Goal: Task Accomplishment & Management: Manage account settings

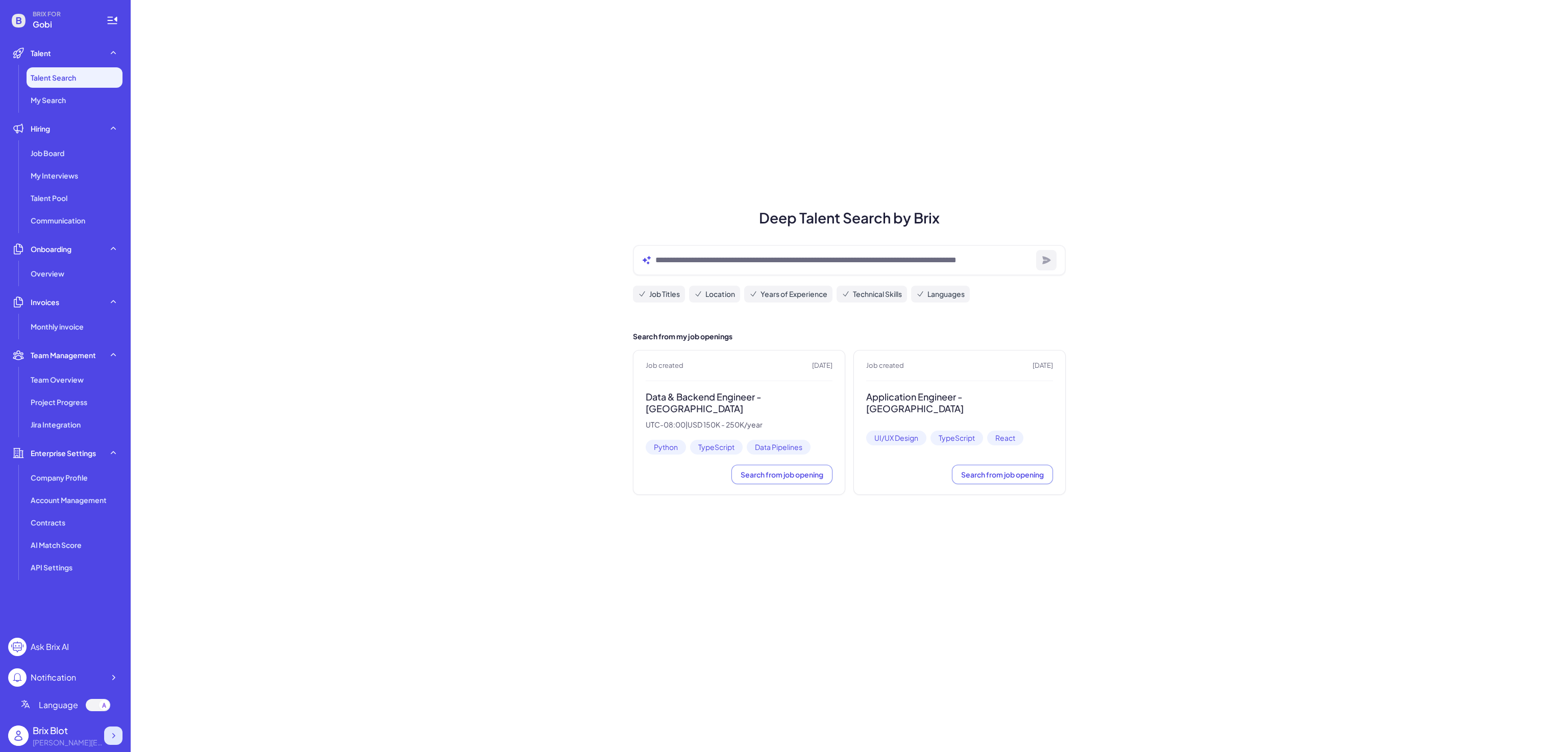
click at [117, 734] on icon at bounding box center [113, 736] width 10 height 10
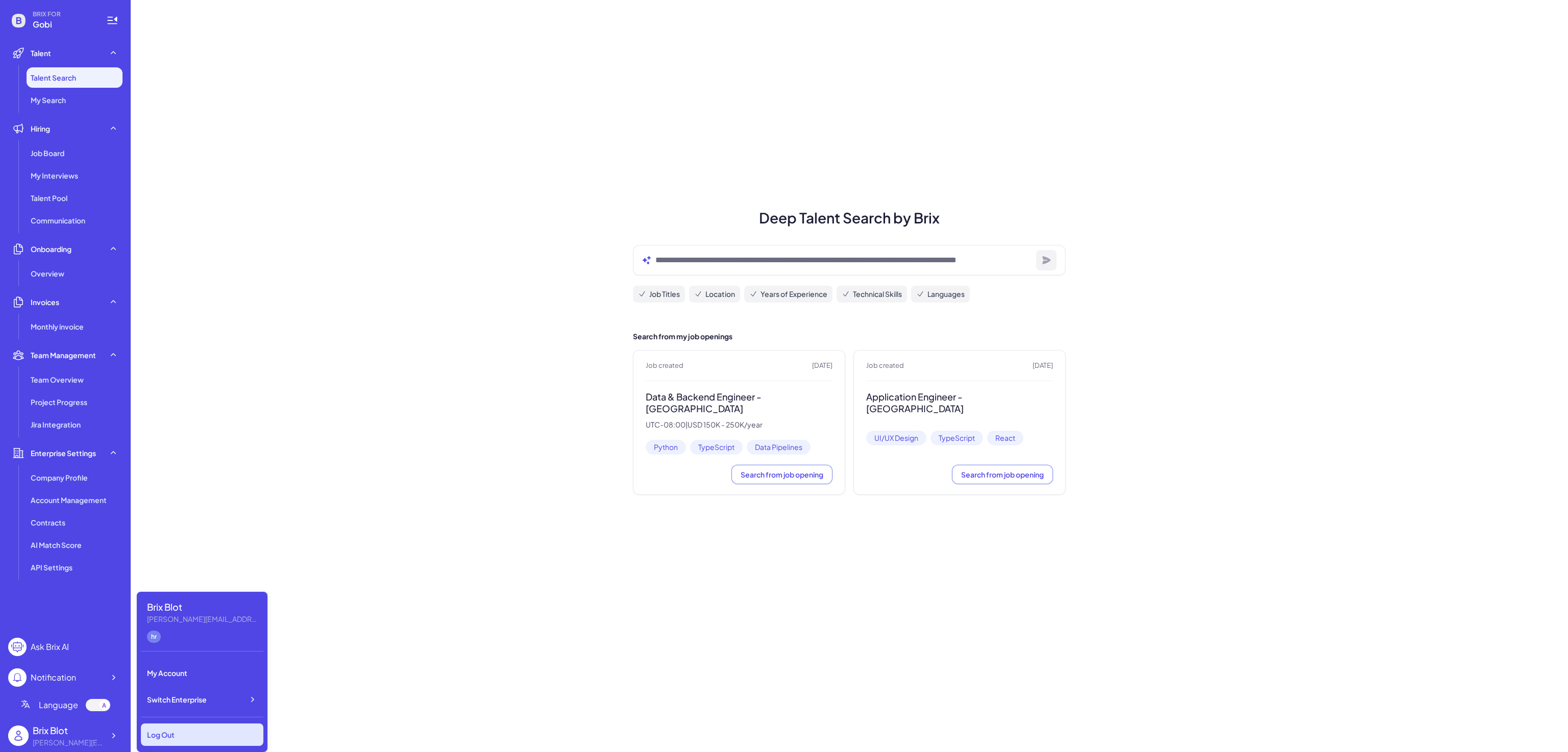
click at [207, 731] on div "Log Out" at bounding box center [201, 734] width 122 height 23
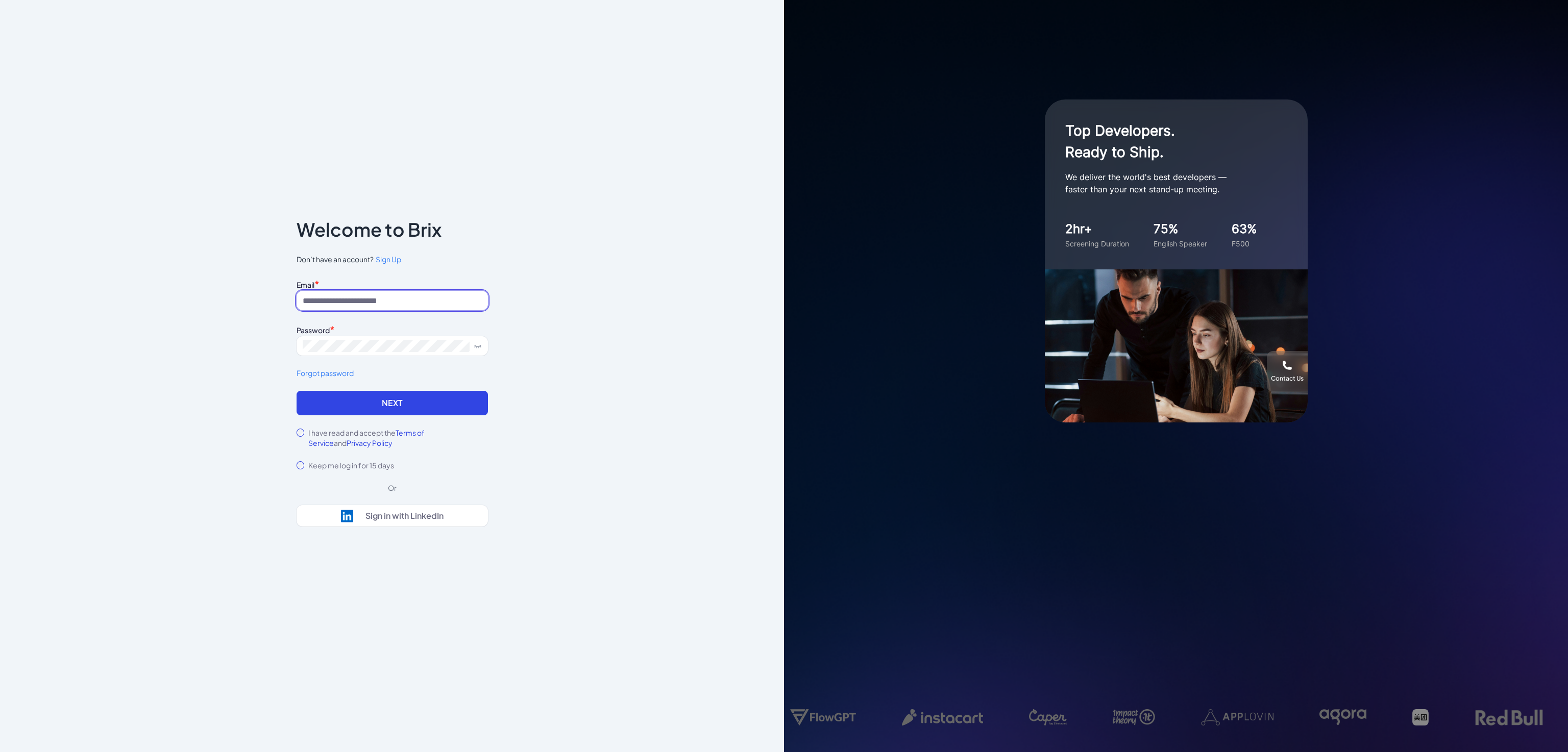
click at [377, 300] on input at bounding box center [392, 301] width 191 height 19
type input "**********"
click at [334, 402] on button "Next" at bounding box center [392, 403] width 191 height 24
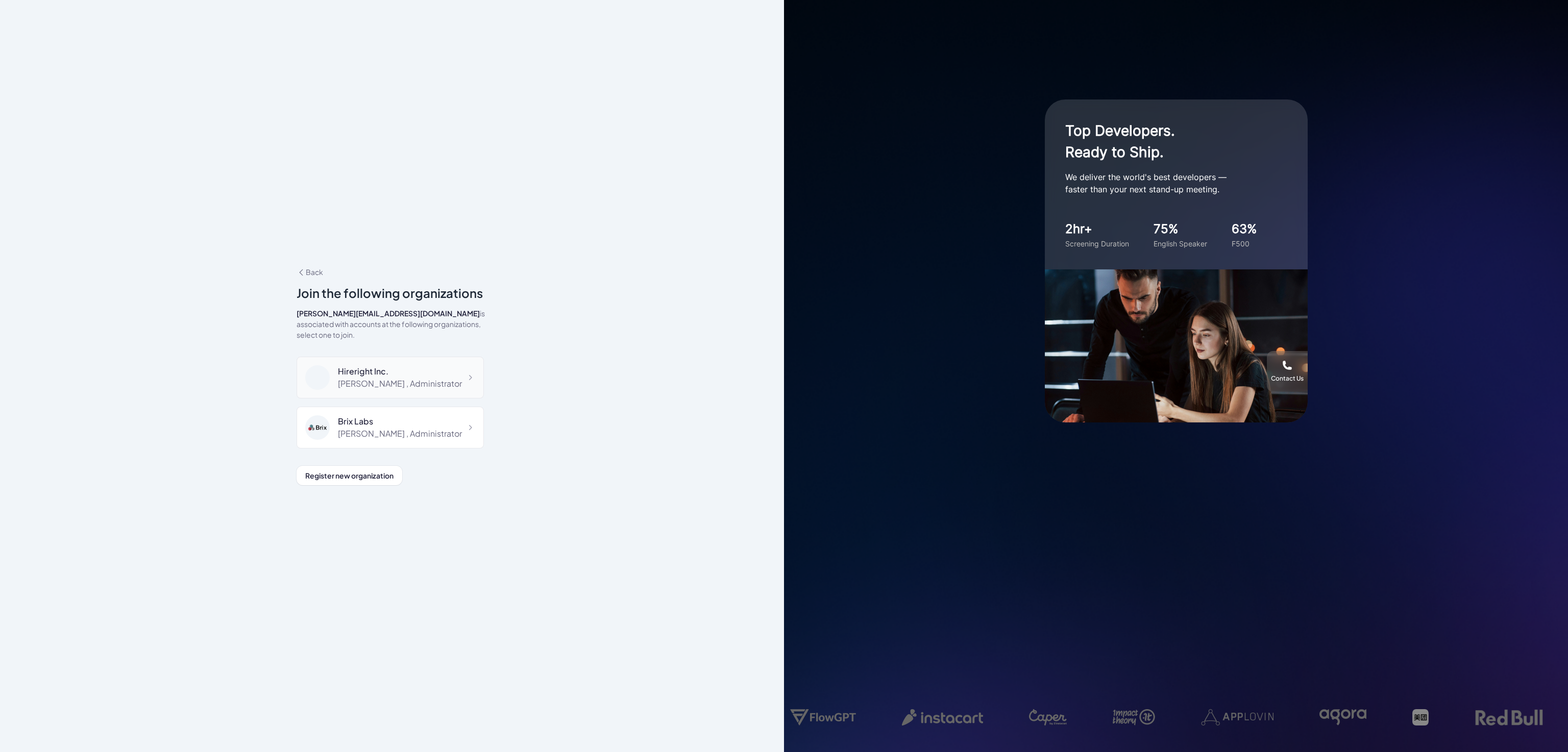
click at [356, 367] on div "Hireright Inc." at bounding box center [400, 371] width 124 height 12
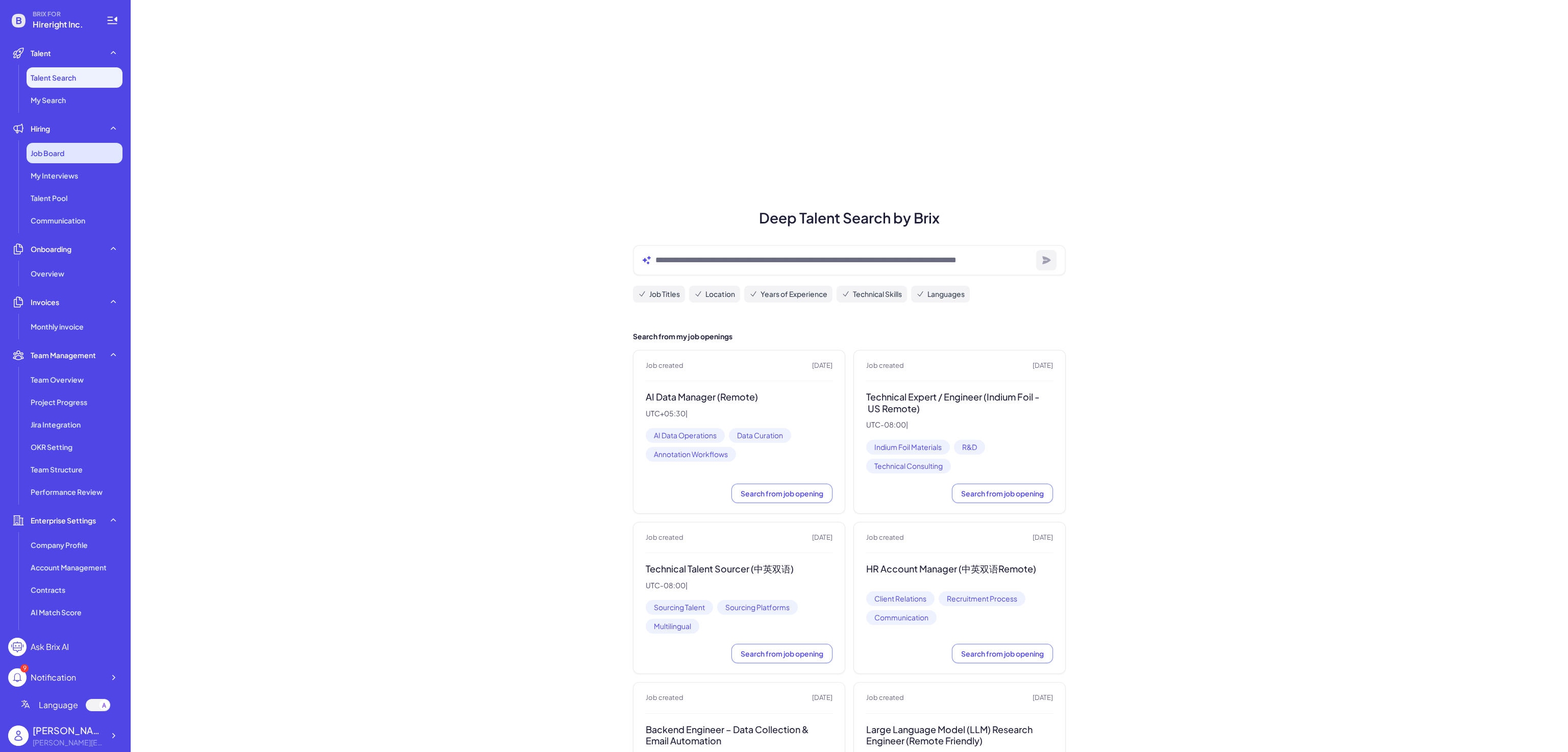
click at [60, 158] on div "Job Board" at bounding box center [75, 153] width 96 height 21
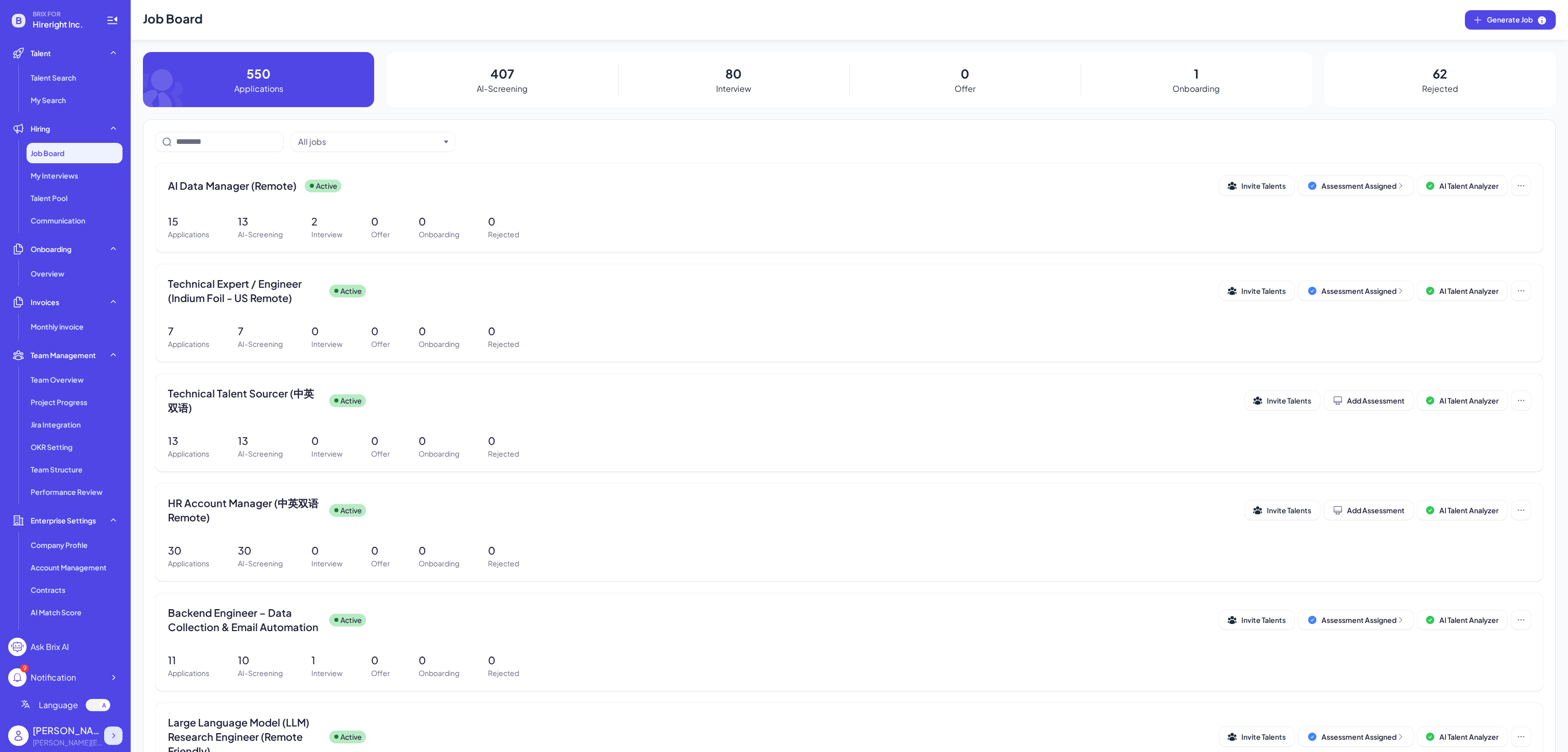
click at [106, 736] on div at bounding box center [113, 736] width 18 height 18
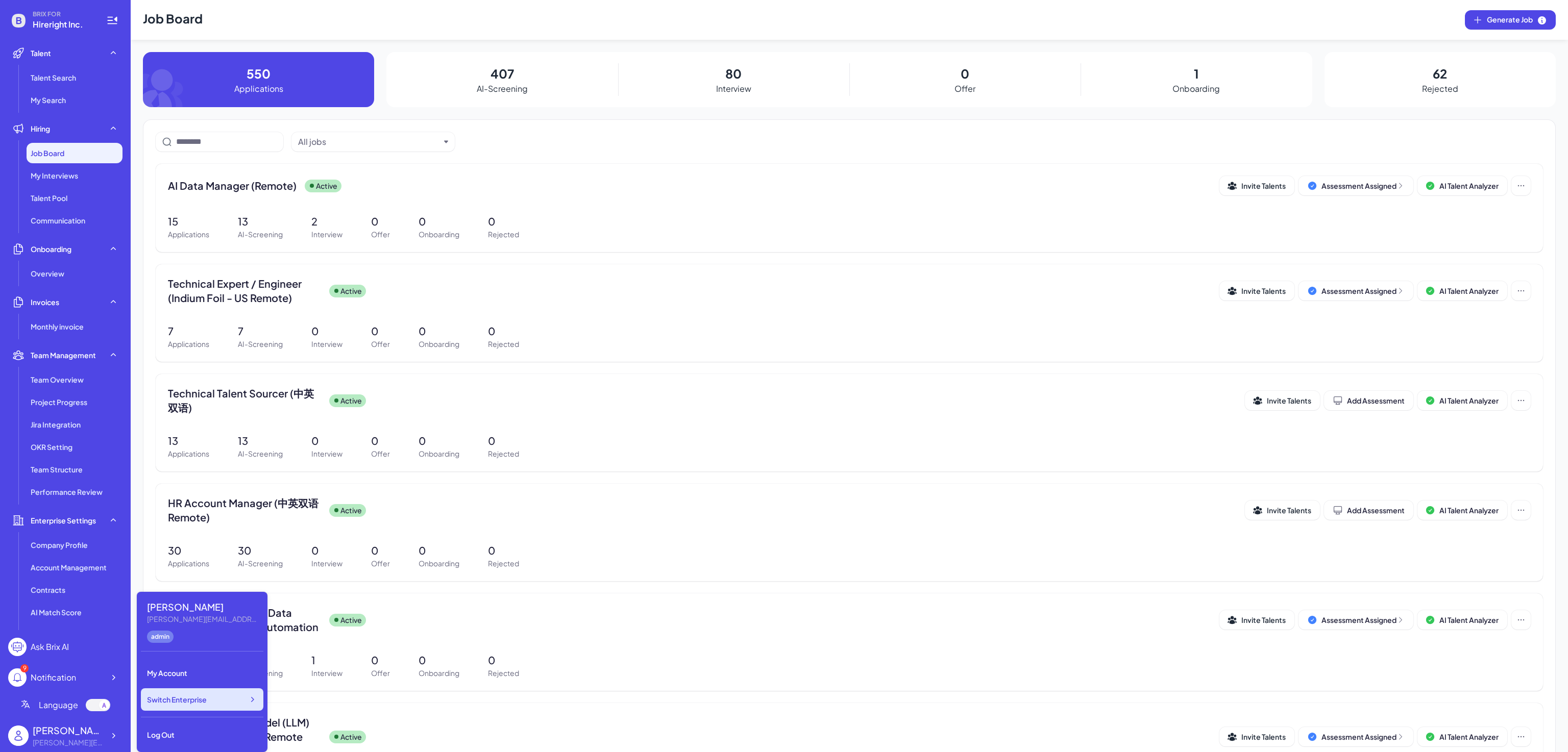
click at [198, 700] on span "Switch Enterprise" at bounding box center [177, 699] width 60 height 10
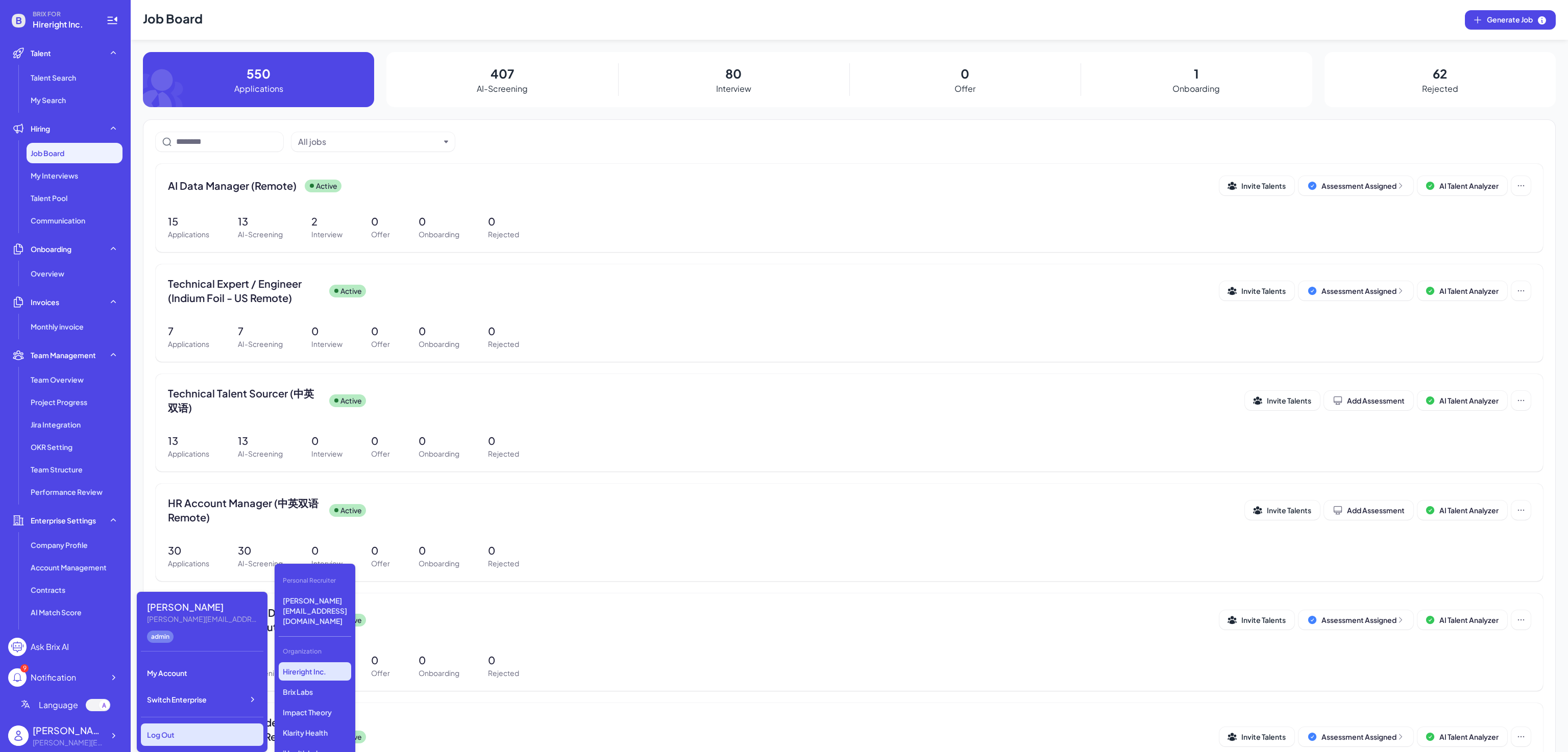
click at [177, 724] on div "Log Out" at bounding box center [201, 734] width 122 height 23
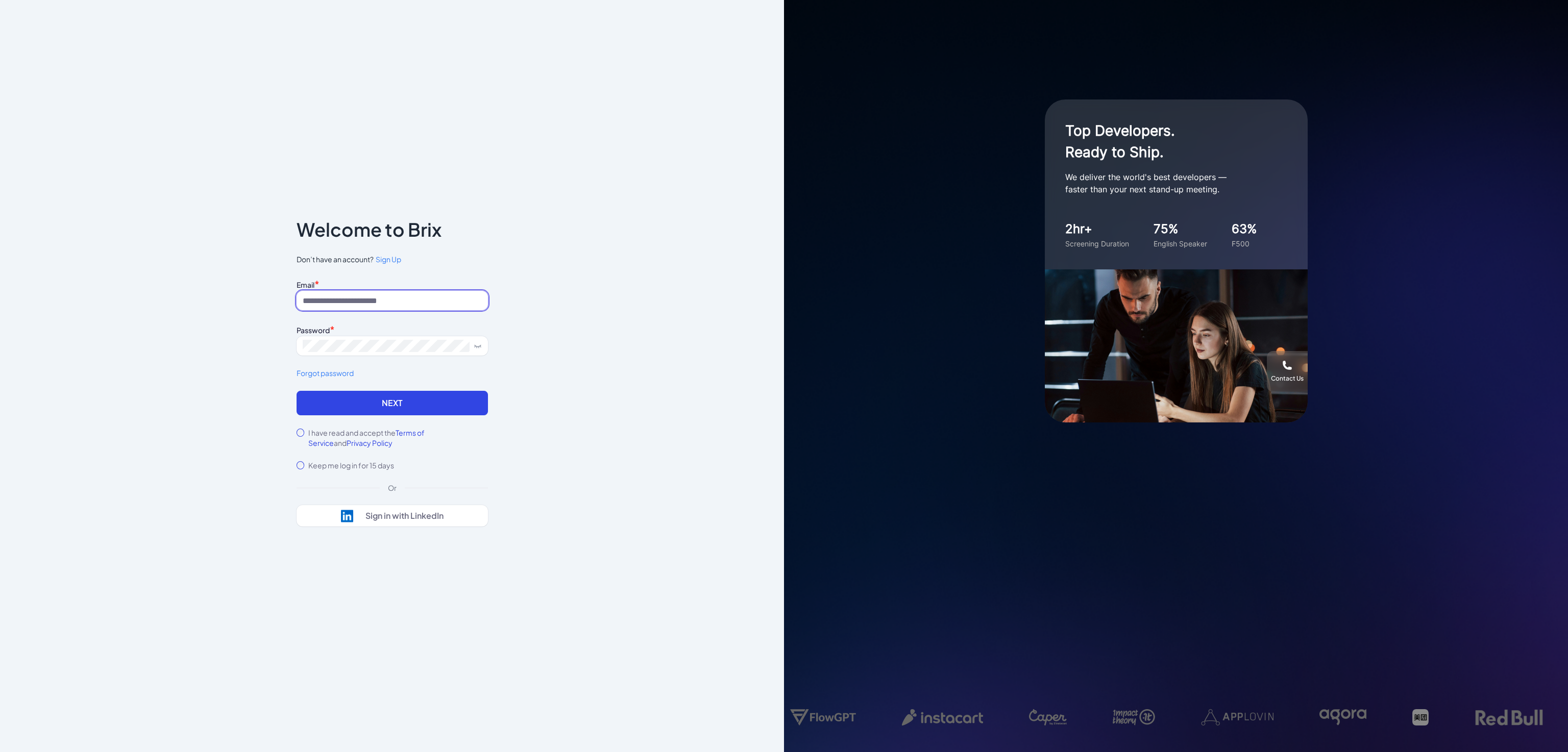
click at [427, 302] on input at bounding box center [392, 301] width 191 height 19
type input "**********"
click at [368, 397] on button "Next" at bounding box center [392, 403] width 191 height 24
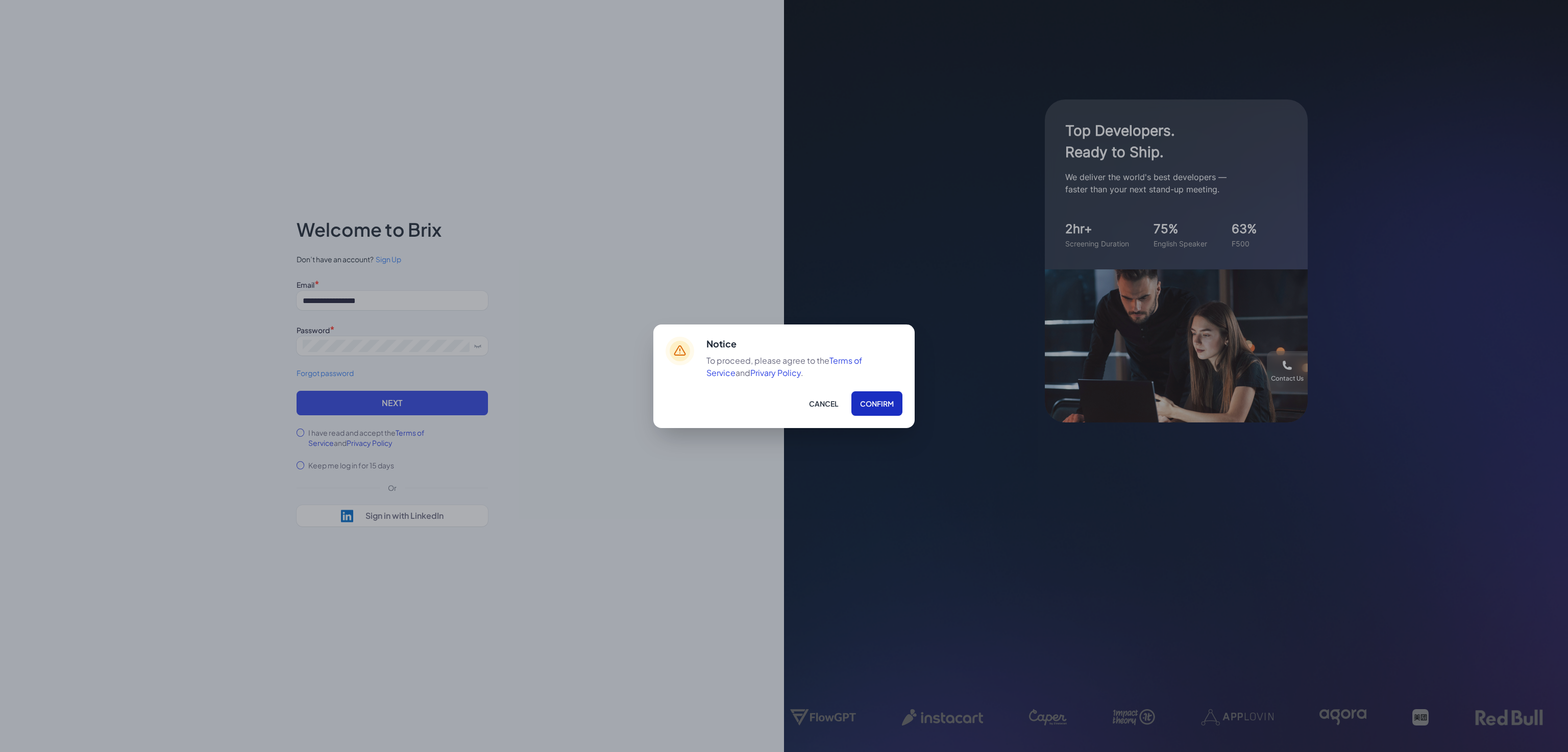
click at [869, 395] on button "Confirm" at bounding box center [877, 403] width 51 height 24
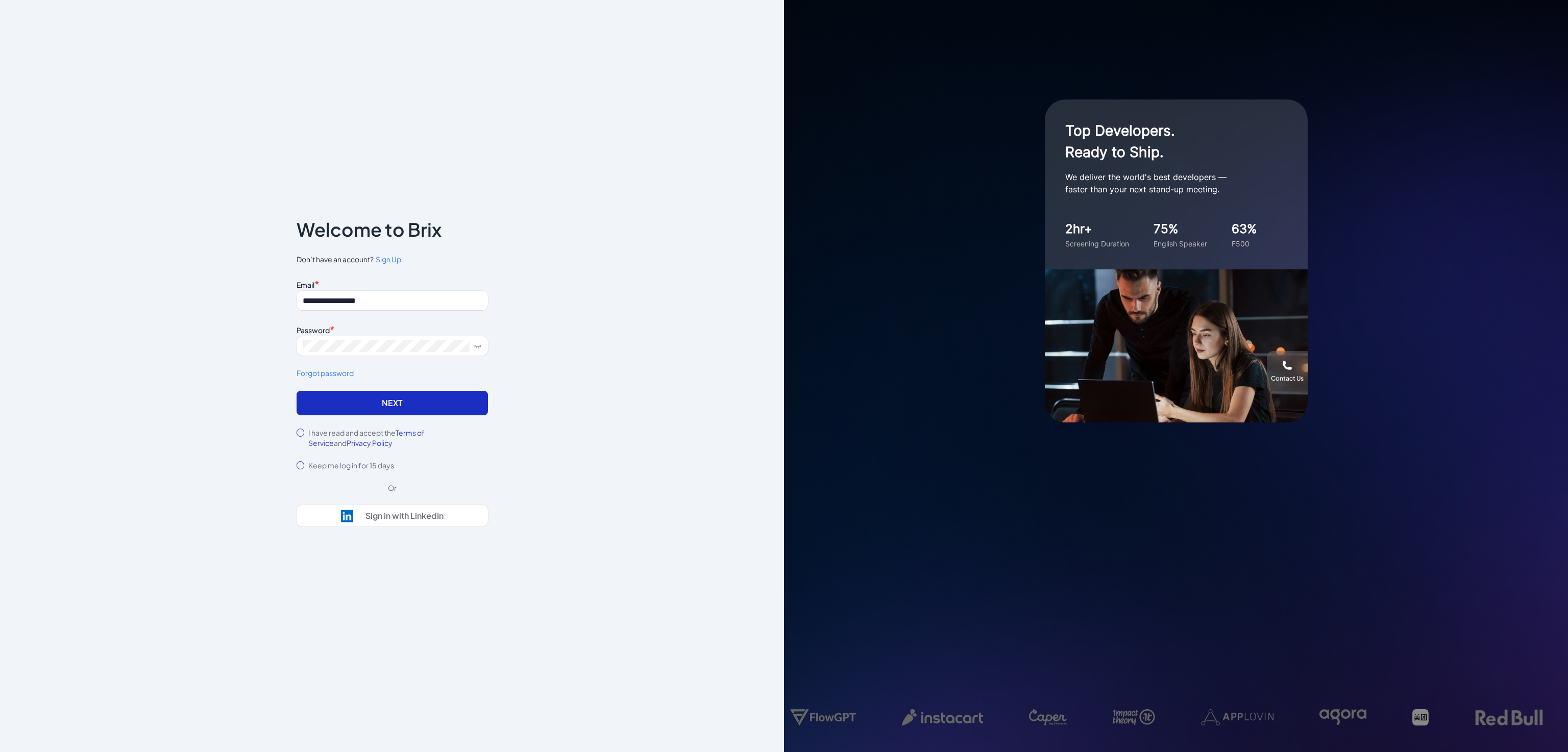
click at [436, 406] on button "Next" at bounding box center [392, 403] width 191 height 24
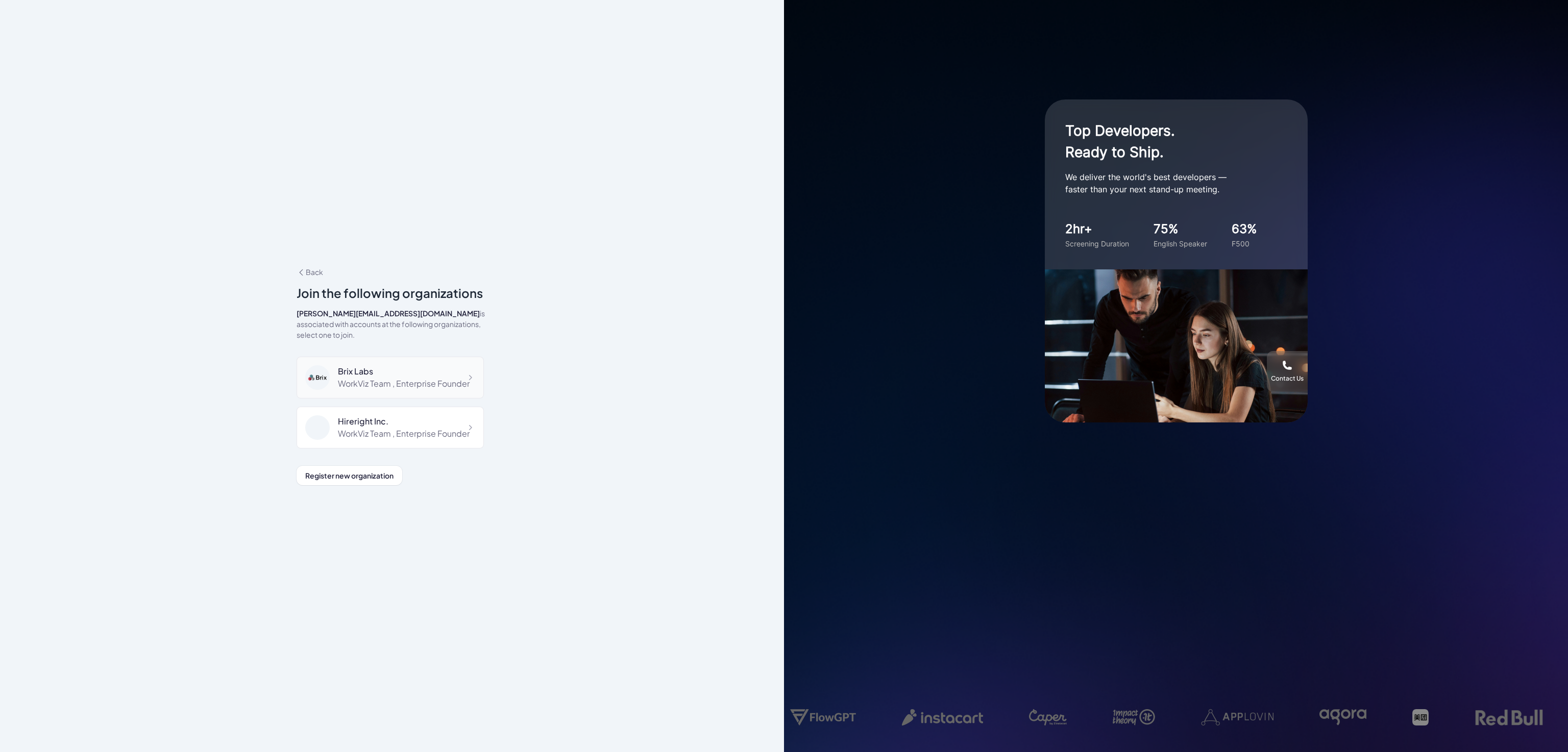
click at [362, 388] on div "WorkViz Team , Enterprise Founder" at bounding box center [404, 384] width 131 height 12
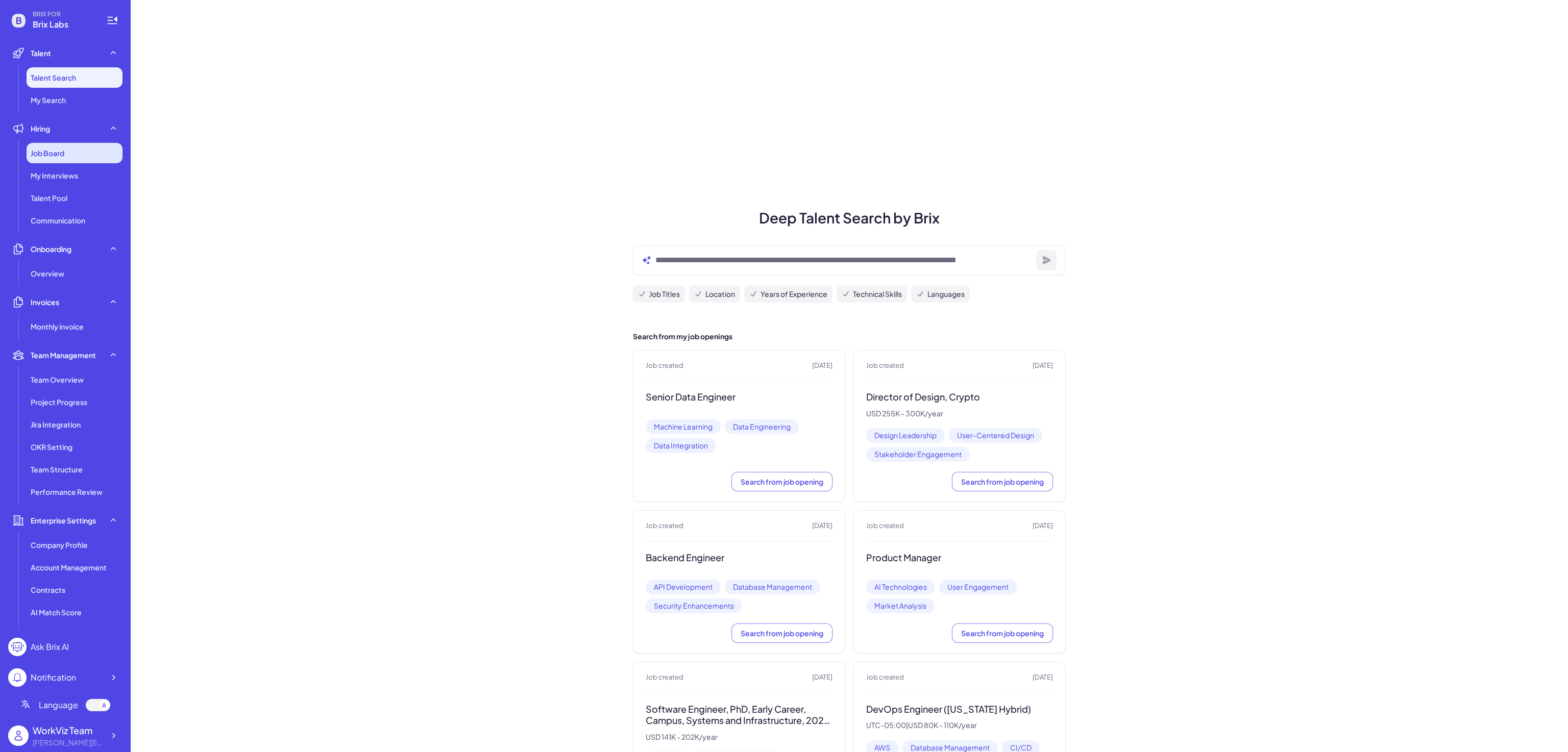
click at [61, 154] on span "Job Board" at bounding box center [47, 153] width 33 height 10
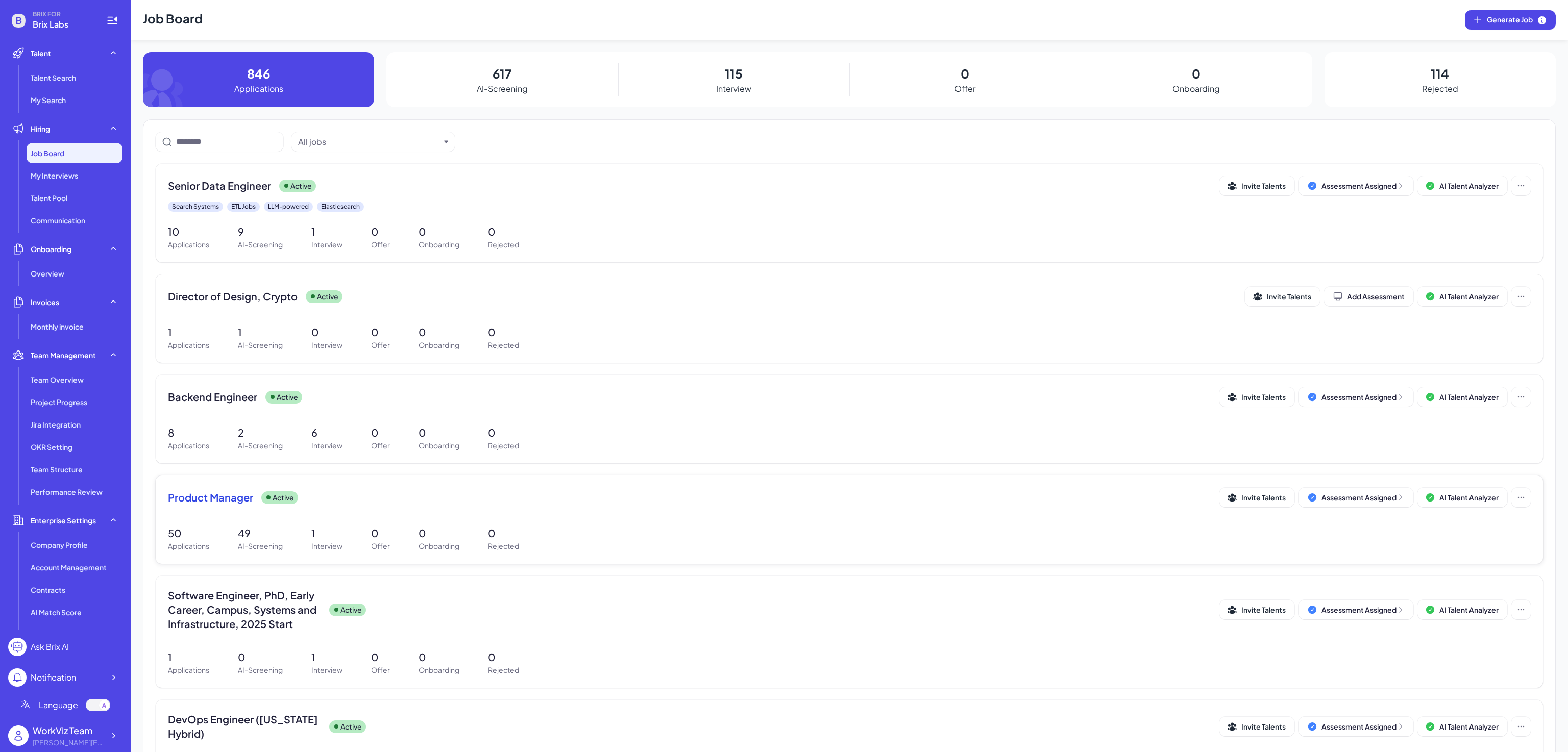
click at [243, 496] on span "Product Manager" at bounding box center [211, 497] width 85 height 14
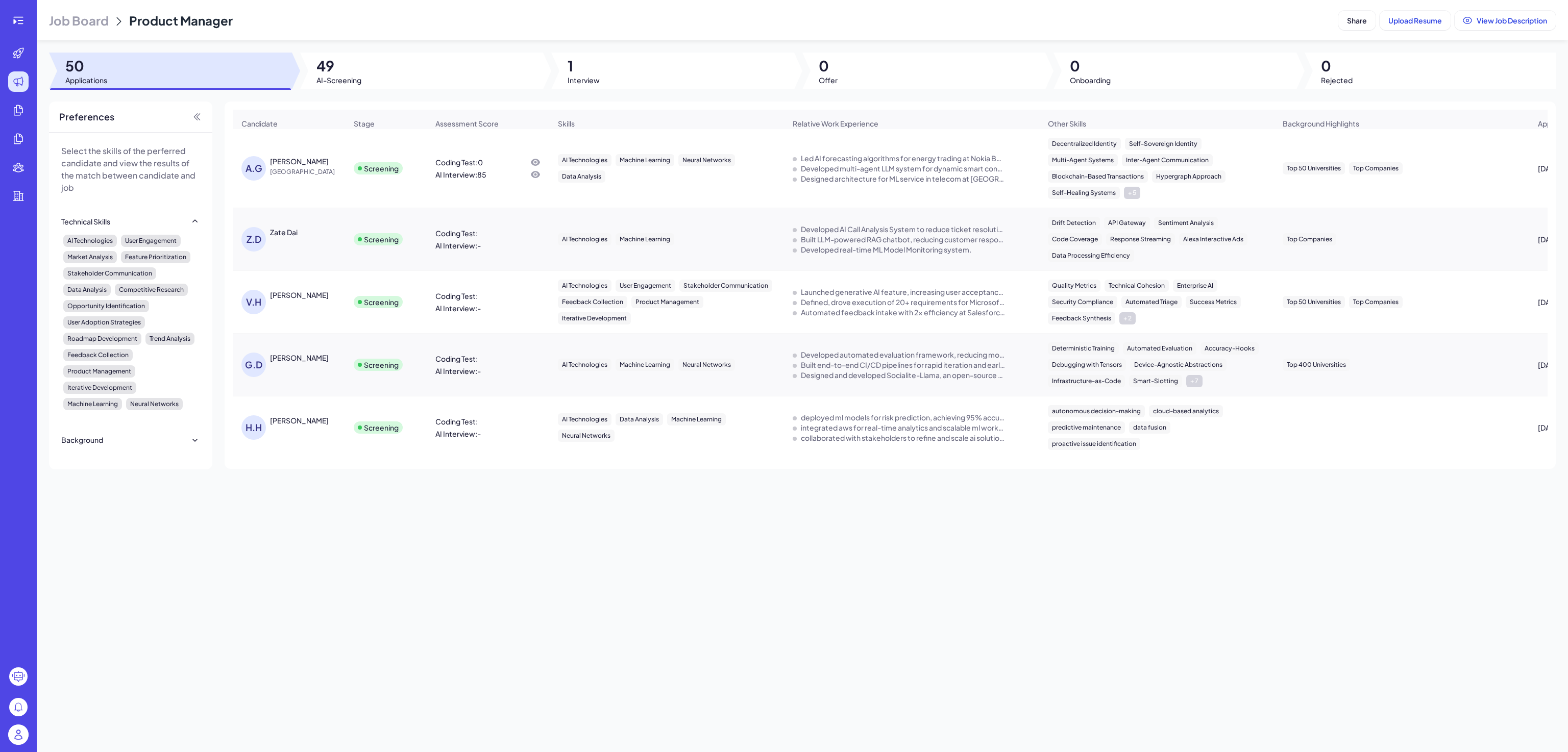
click at [152, 71] on div at bounding box center [170, 71] width 243 height 37
click at [280, 260] on div "Z.D Zate Dai" at bounding box center [289, 239] width 111 height 41
click at [290, 237] on div "Zate Dai" at bounding box center [284, 232] width 27 height 10
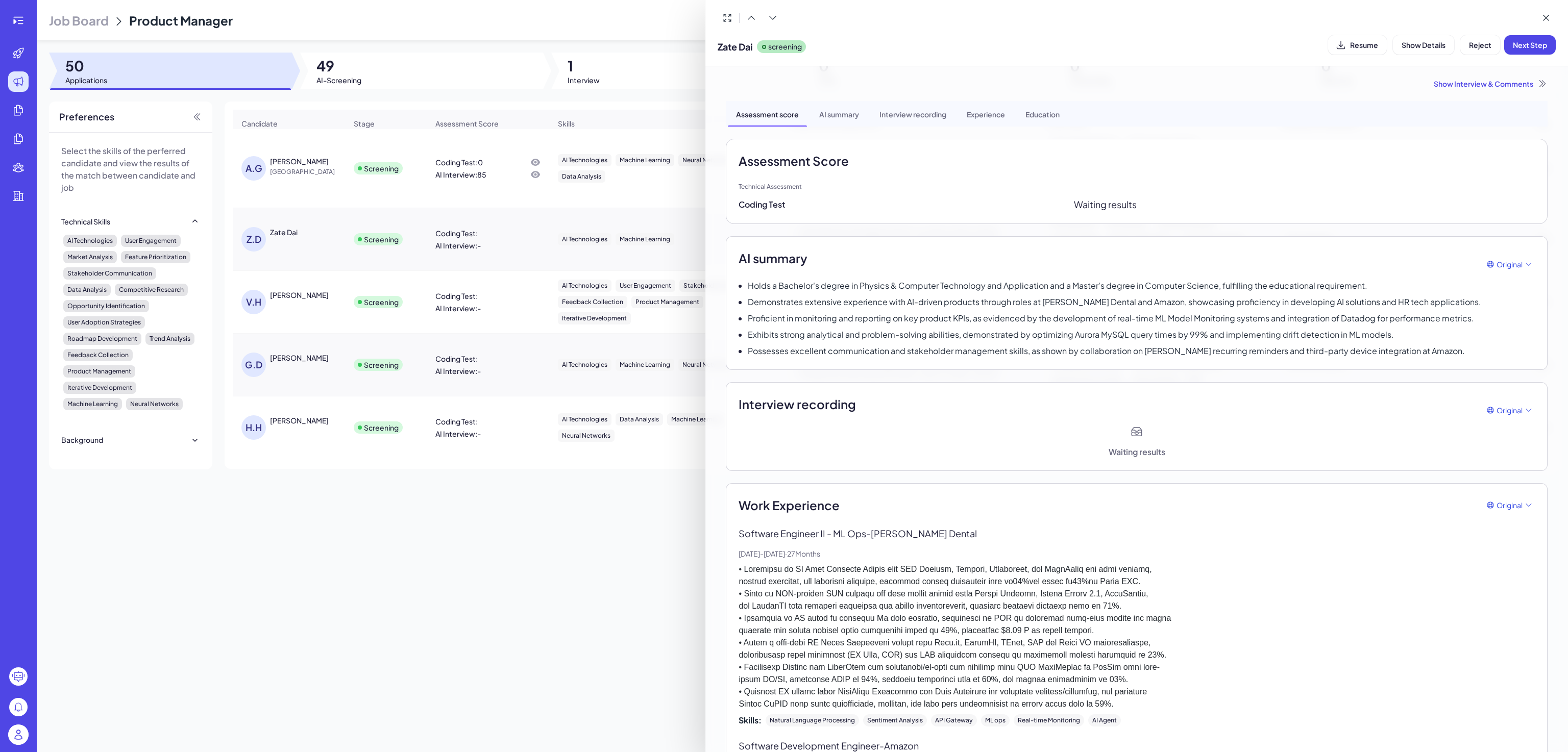
click at [1194, 58] on div "Zate Dai screening Resume Show Details Reject Next Step" at bounding box center [1136, 33] width 863 height 66
click at [332, 546] on div at bounding box center [784, 376] width 1568 height 752
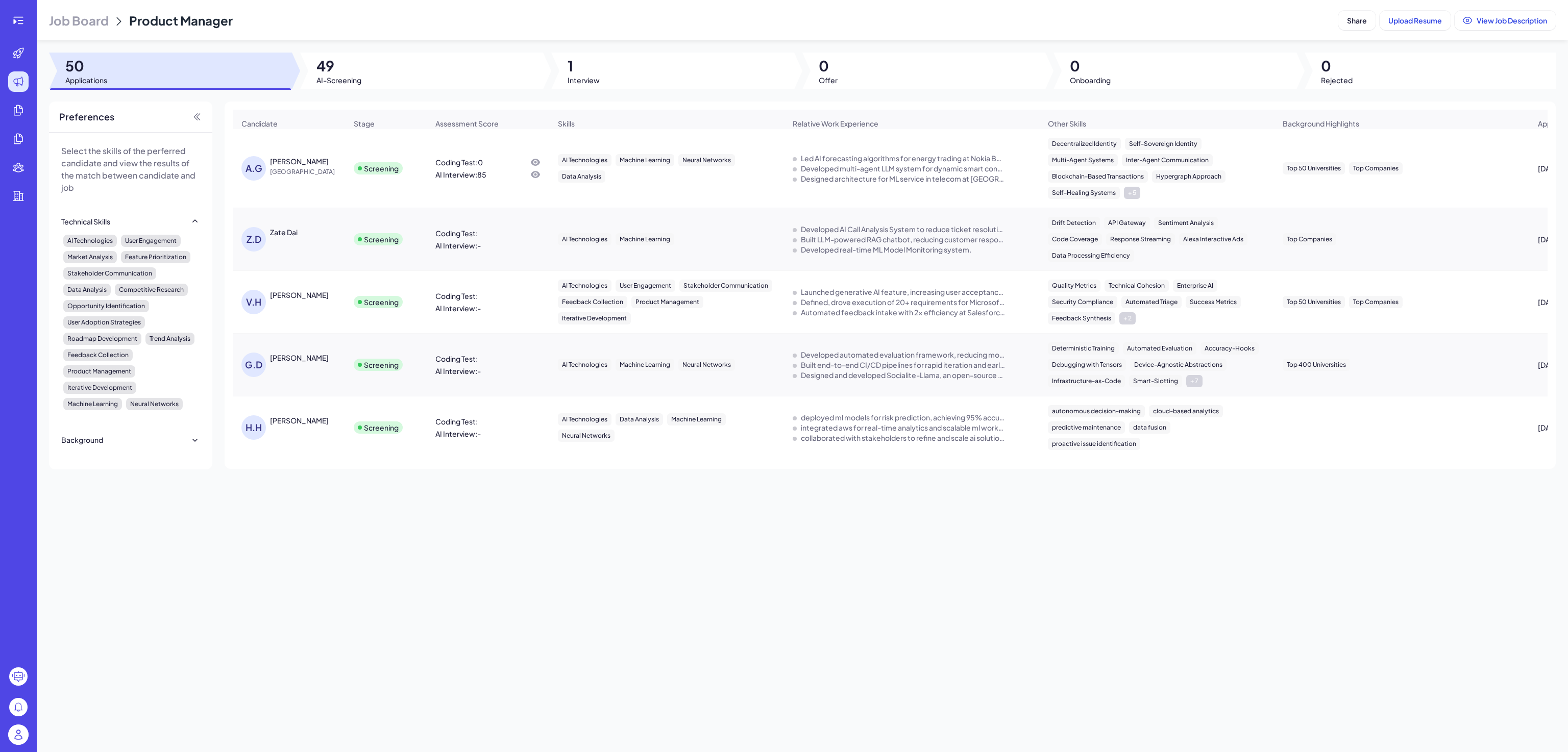
click at [293, 498] on div "Job Board Product Manager Share Upload Resume View Job Description 50 Applicati…" at bounding box center [802, 376] width 1531 height 752
click at [298, 177] on span "United States" at bounding box center [309, 172] width 77 height 10
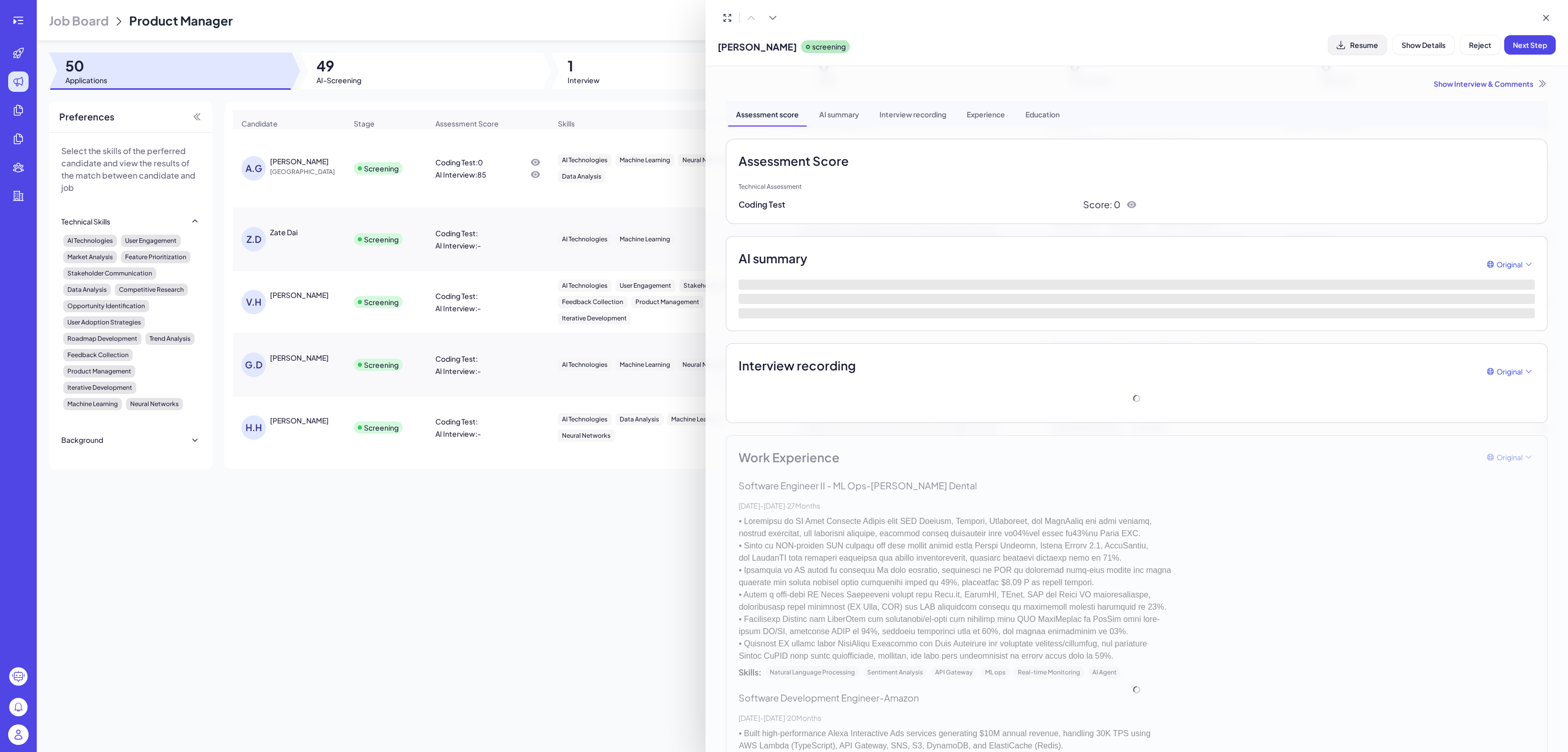
click at [1358, 47] on span "Resume" at bounding box center [1364, 44] width 28 height 9
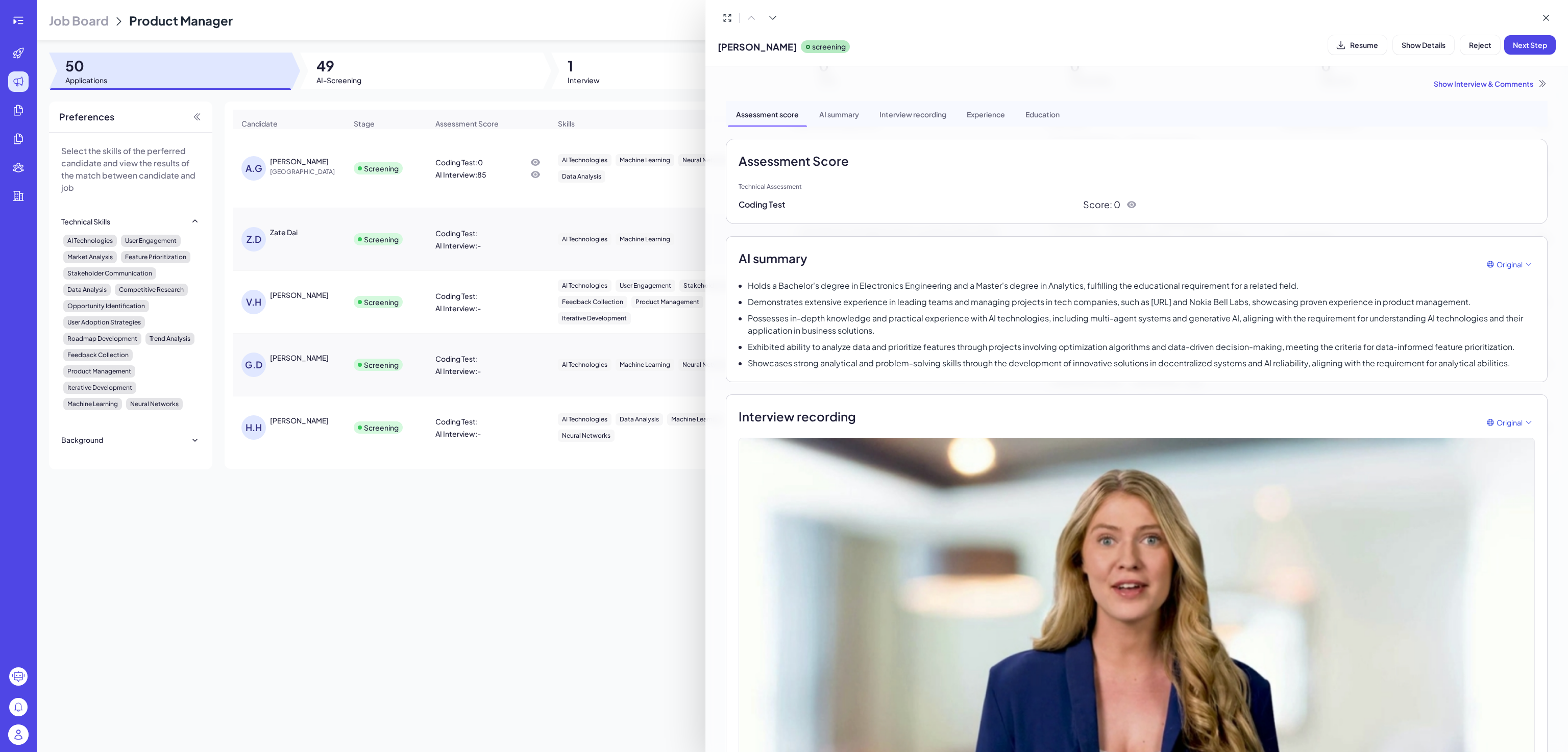
click at [516, 461] on div at bounding box center [784, 376] width 1568 height 752
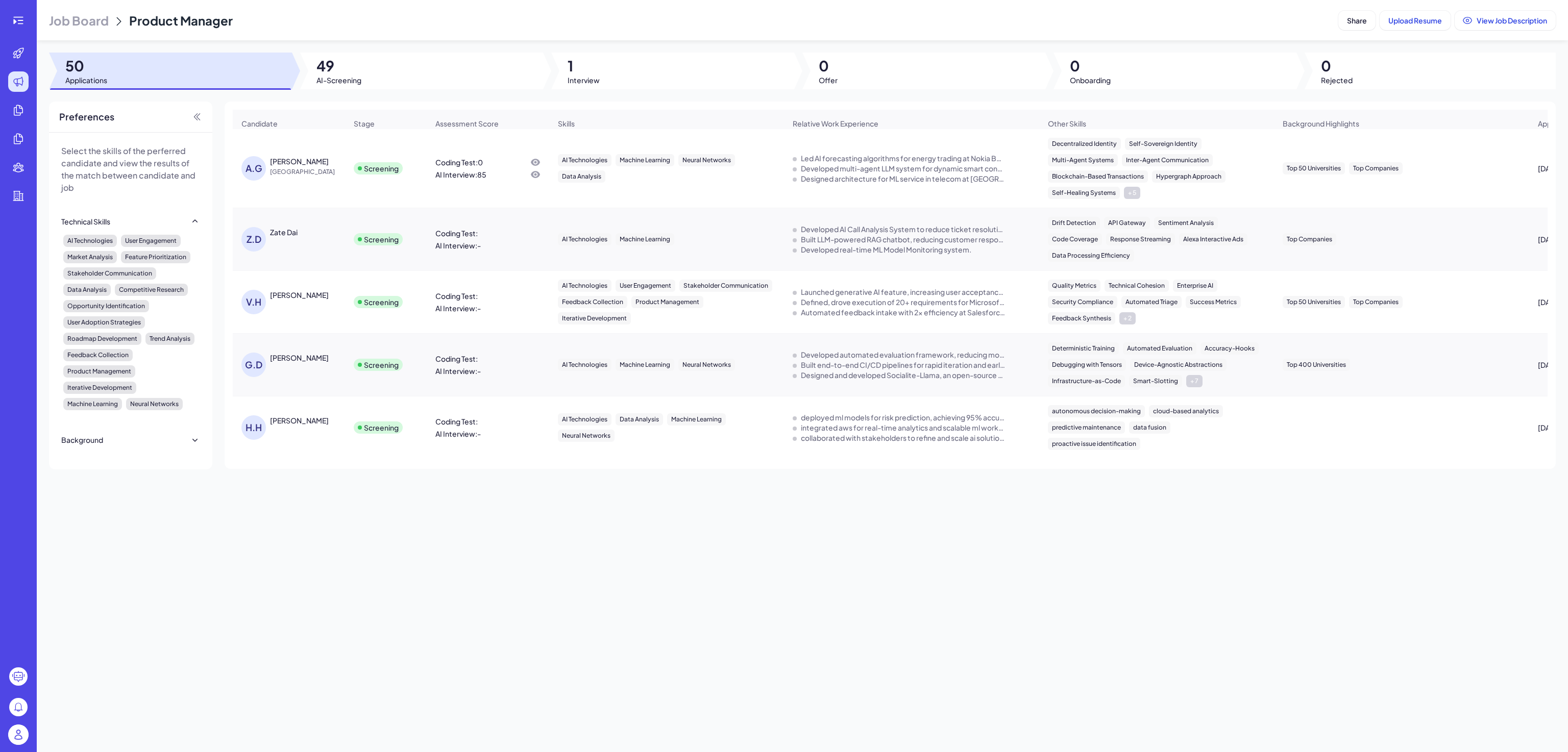
click at [278, 181] on div "A.G Aditya Gudal United States" at bounding box center [294, 169] width 105 height 24
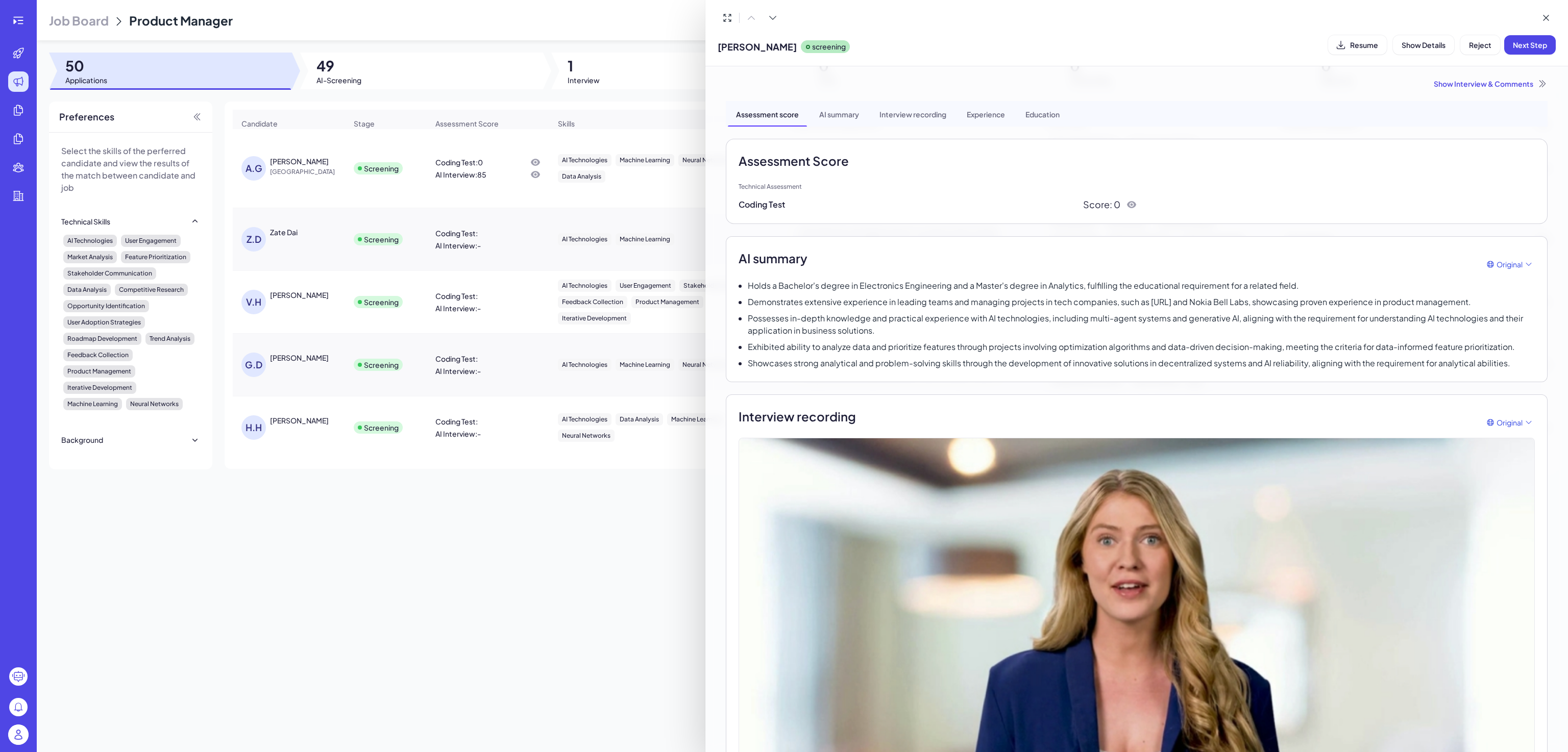
click at [422, 521] on div at bounding box center [784, 376] width 1568 height 752
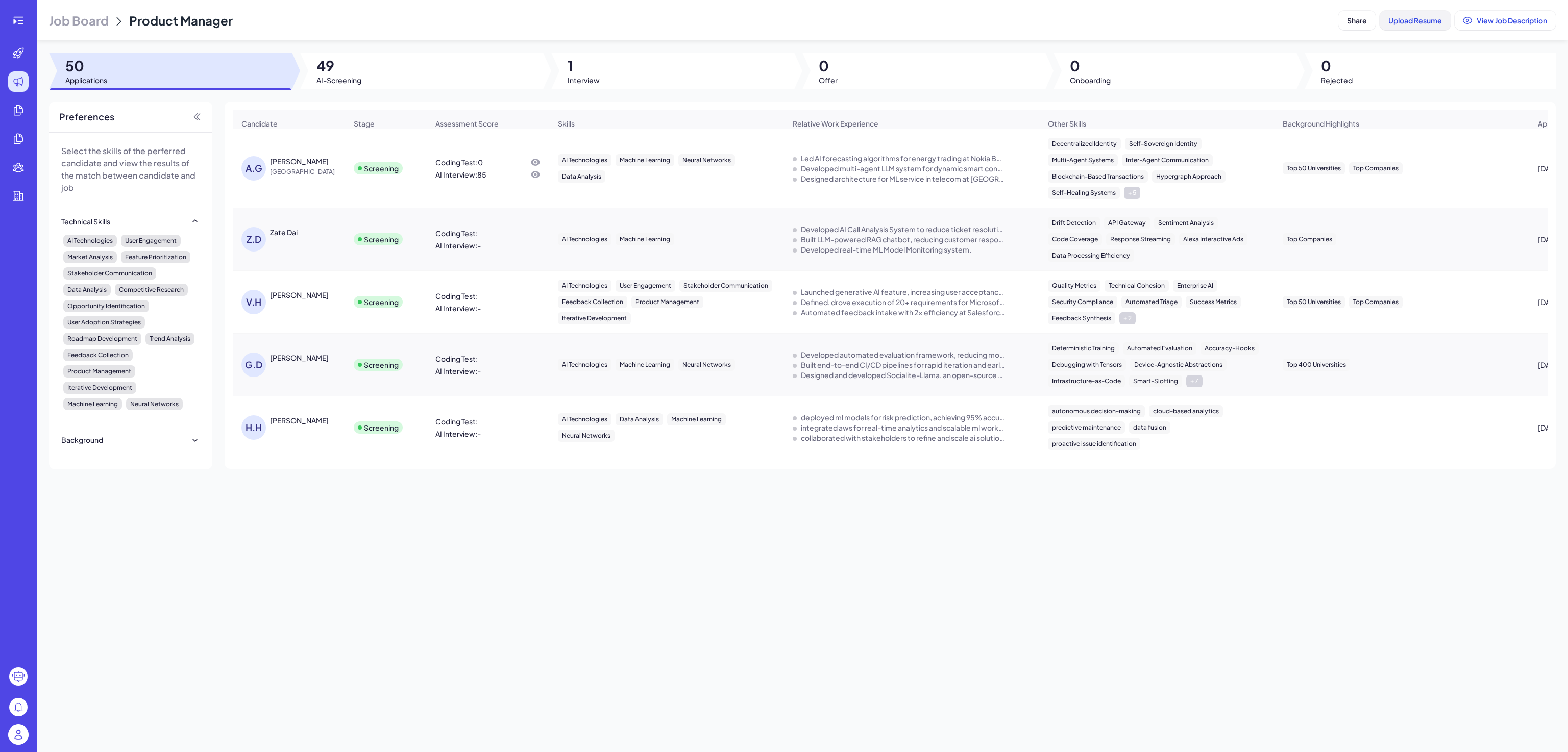
click at [1412, 14] on button "Upload Resume" at bounding box center [1415, 21] width 71 height 19
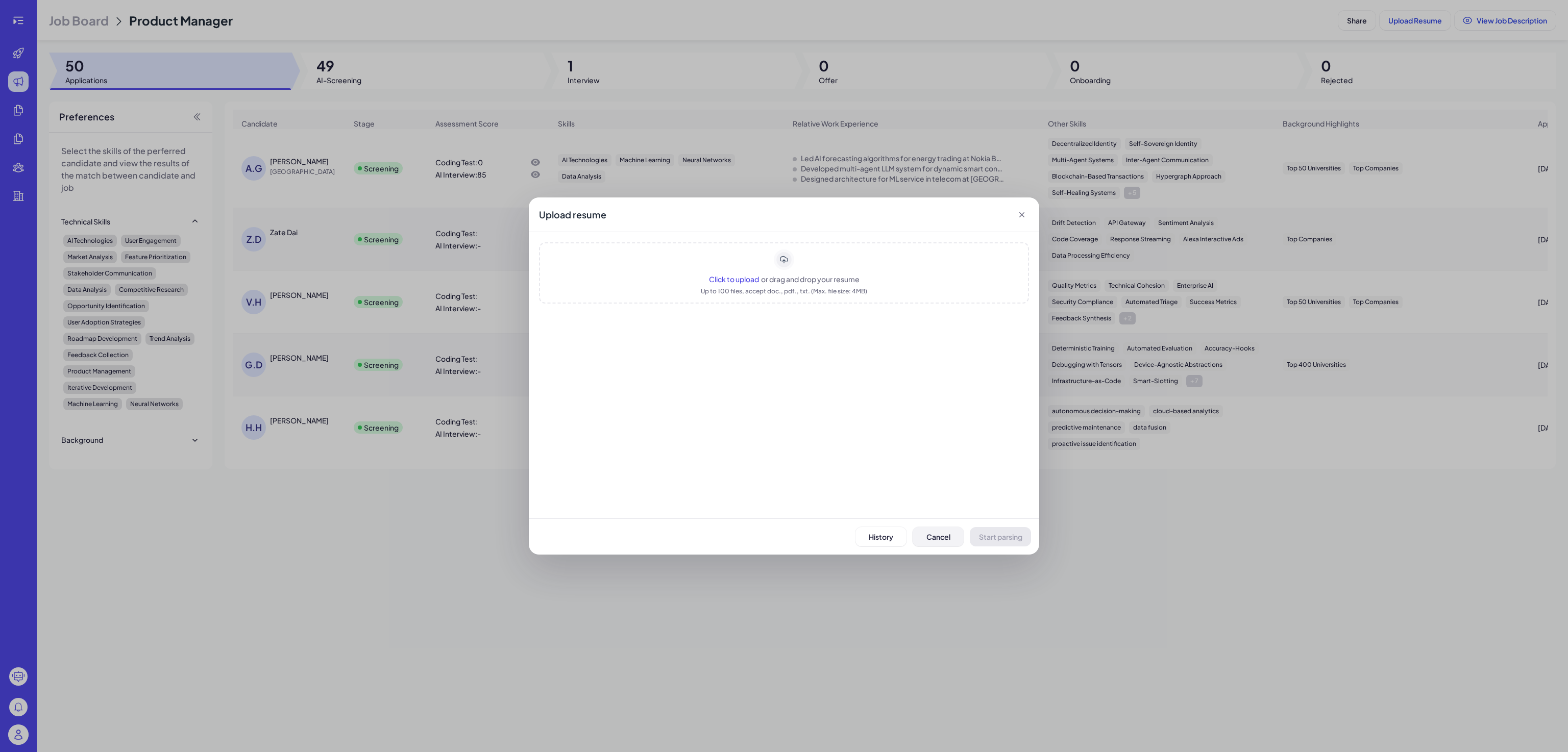
click at [923, 537] on button "Cancel" at bounding box center [938, 537] width 51 height 19
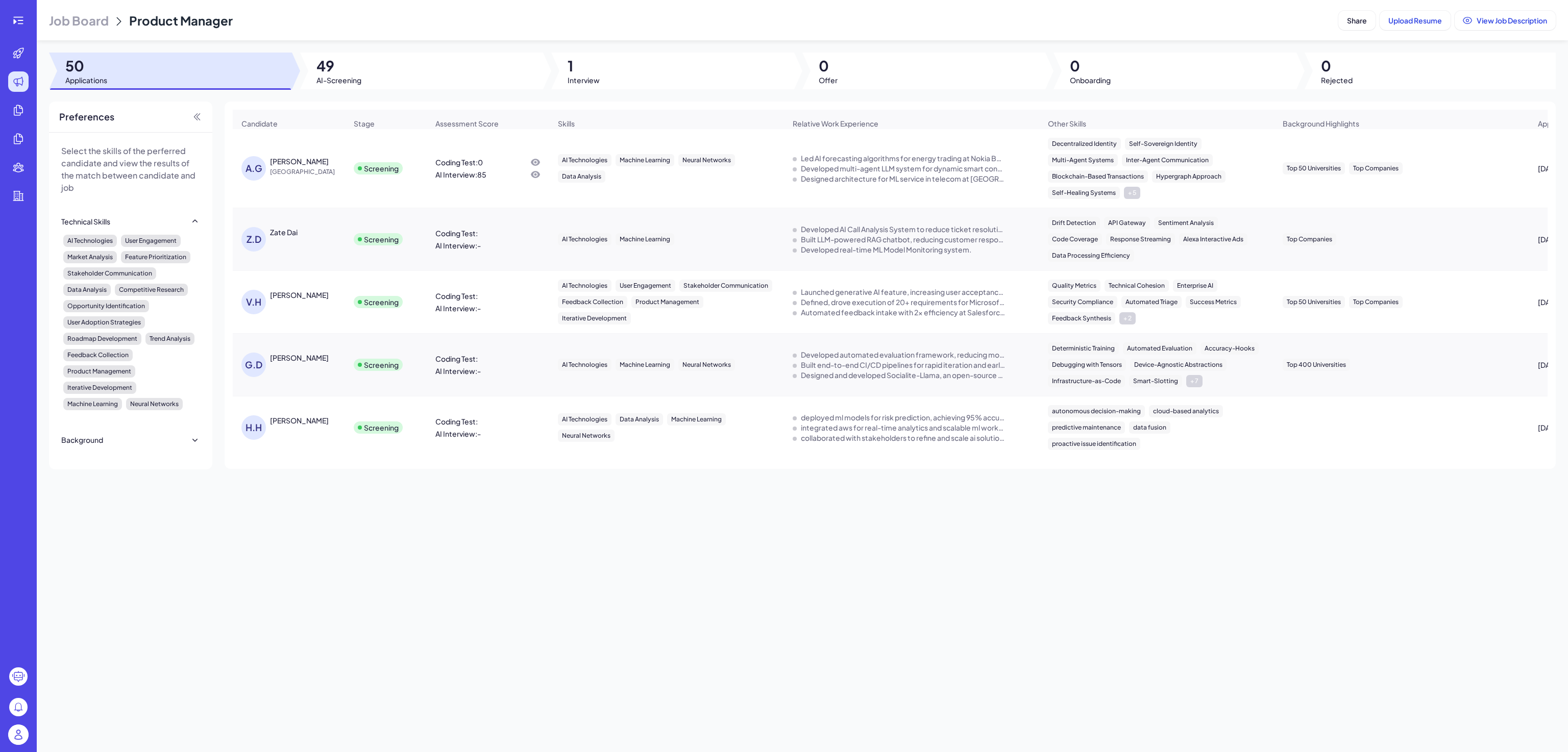
click at [366, 532] on div "Job Board Product Manager Share Upload Resume View Job Description 50 Applicati…" at bounding box center [802, 376] width 1531 height 752
click at [22, 15] on icon at bounding box center [18, 20] width 12 height 12
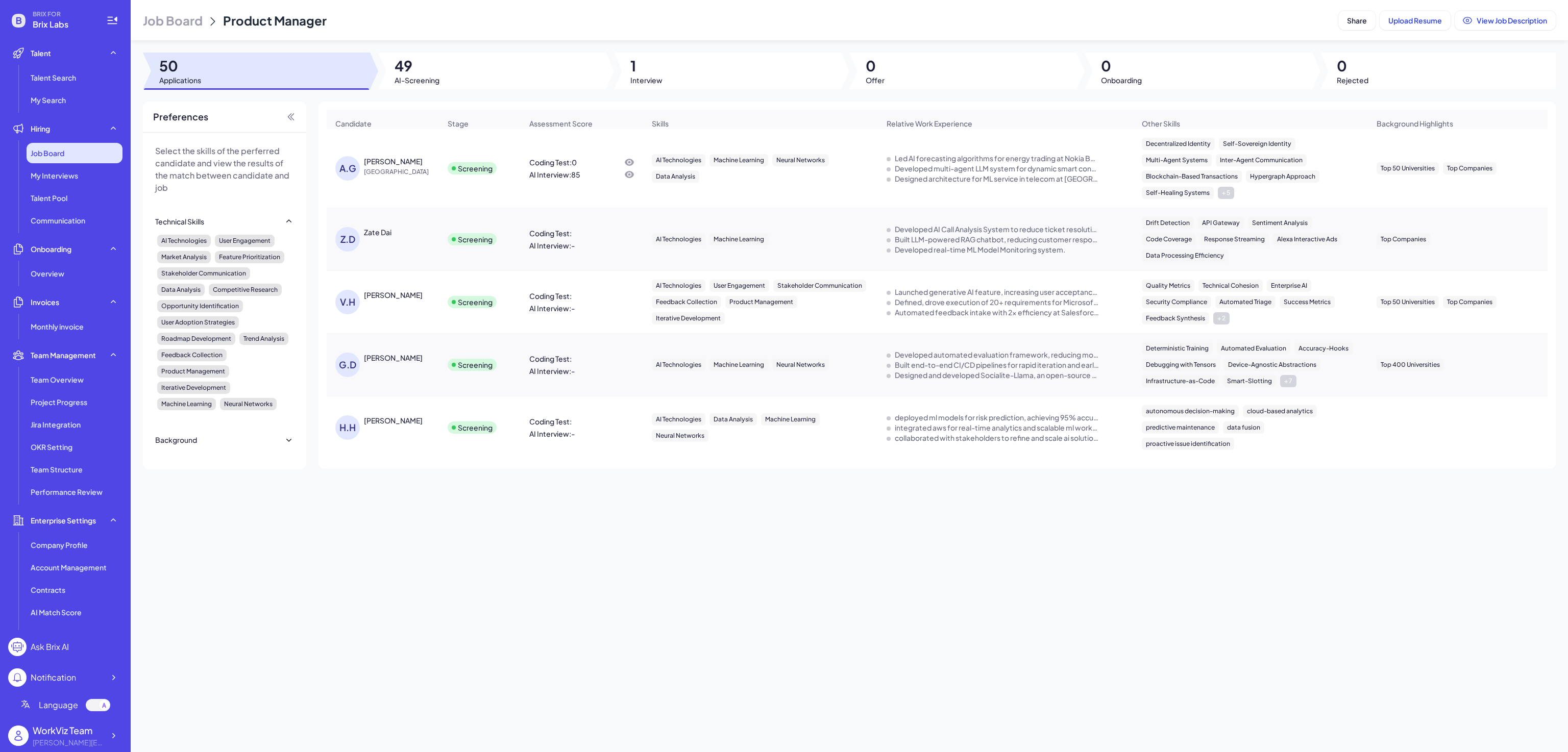
click at [68, 153] on div "Job Board" at bounding box center [75, 153] width 96 height 21
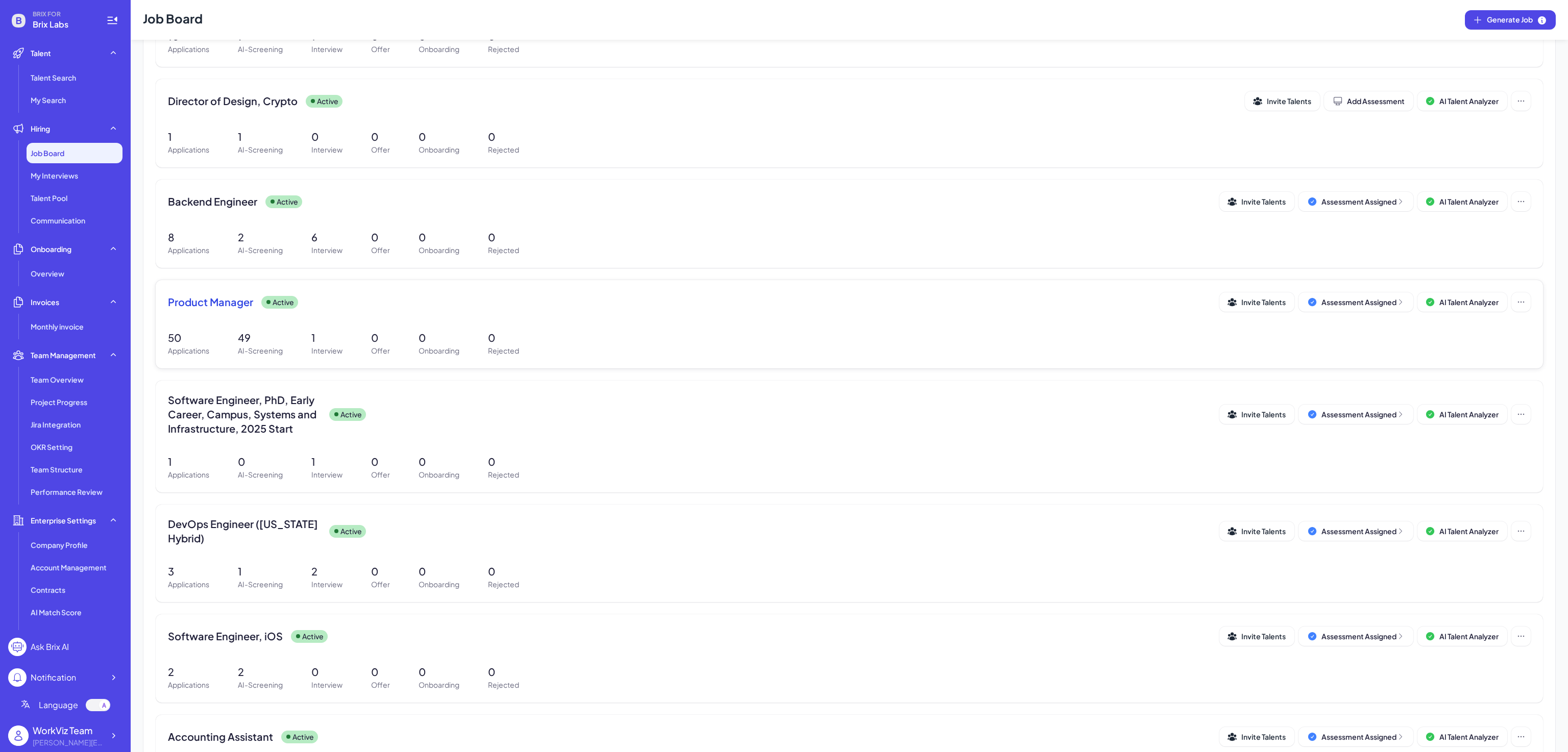
scroll to position [197, 0]
click at [245, 310] on div "Product Manager Active Invite Talents Assessment Assigned AI Talent Analyzer" at bounding box center [849, 301] width 1363 height 19
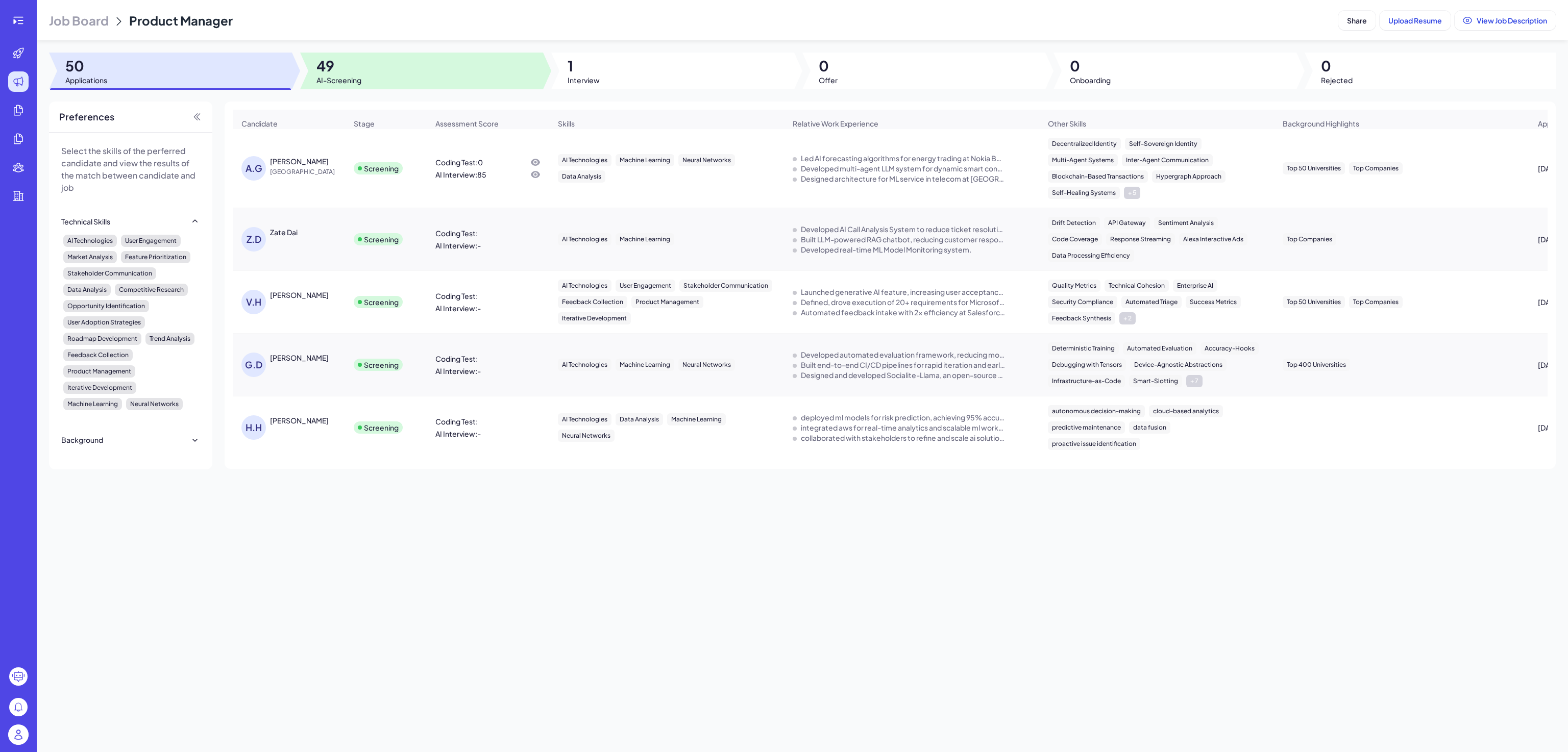
click at [410, 69] on div at bounding box center [421, 71] width 243 height 37
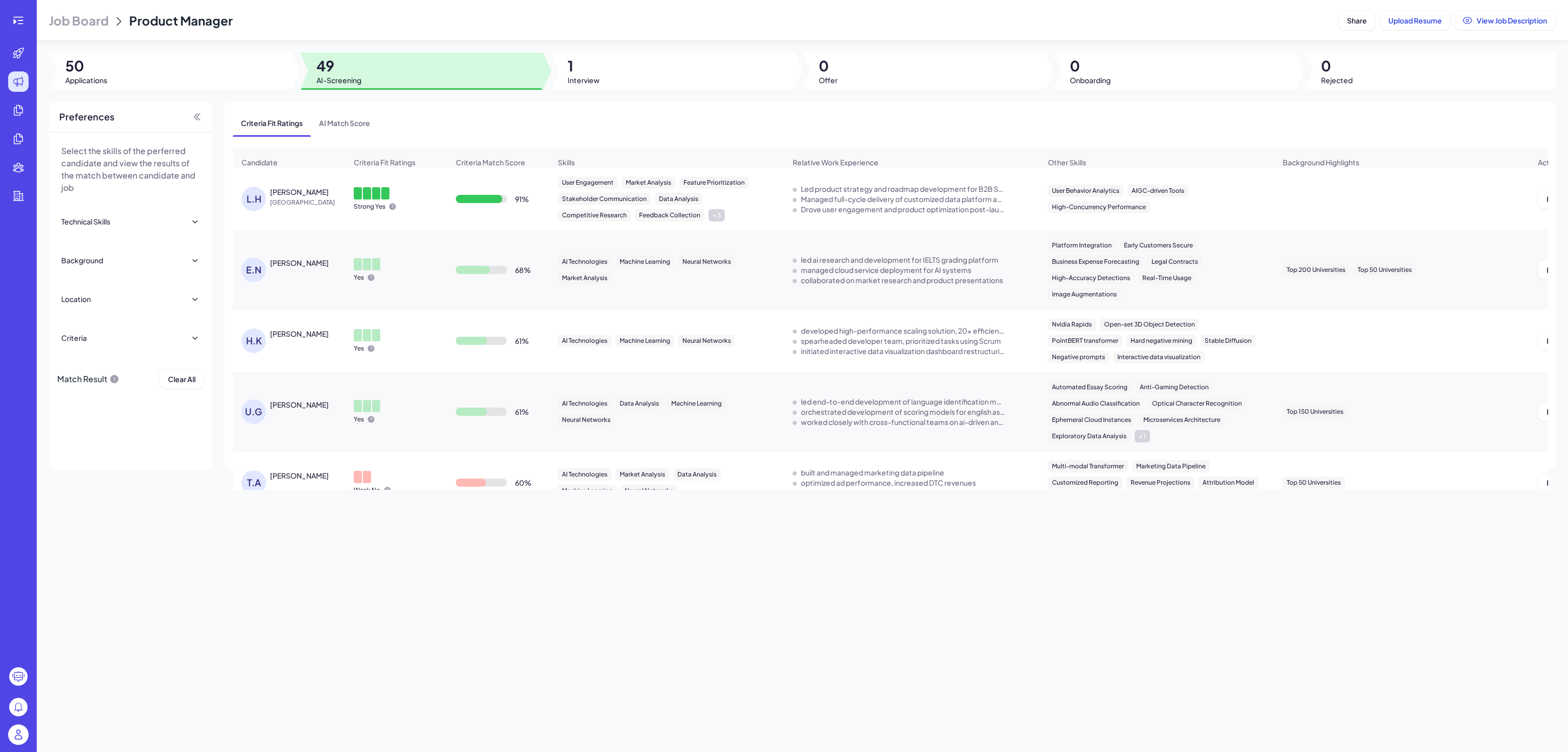
click at [497, 602] on div "Job Board Product Manager Share Upload Resume View Job Description 50 Applicati…" at bounding box center [802, 376] width 1531 height 752
click at [109, 66] on div at bounding box center [170, 71] width 243 height 37
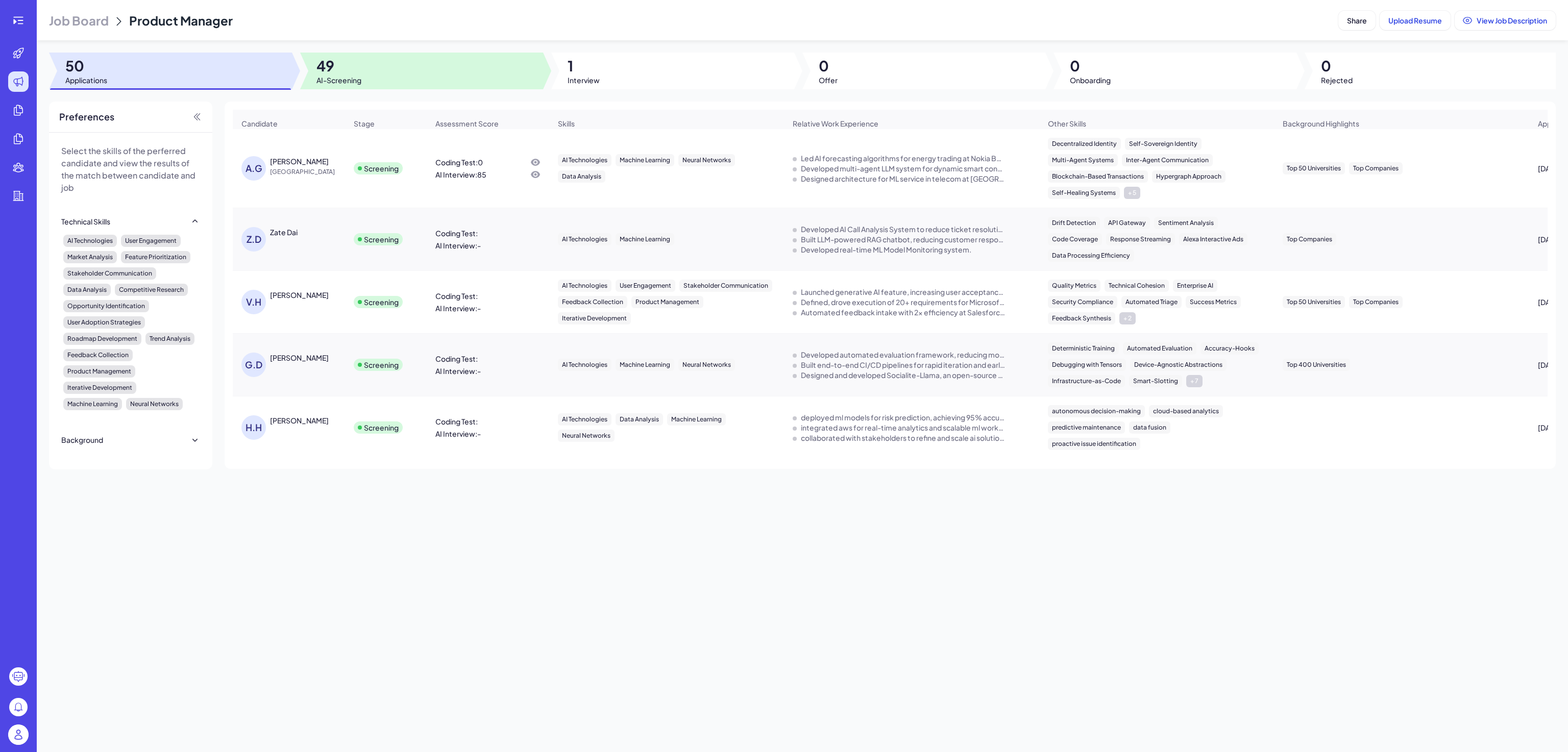
click at [334, 67] on span "49" at bounding box center [339, 66] width 45 height 18
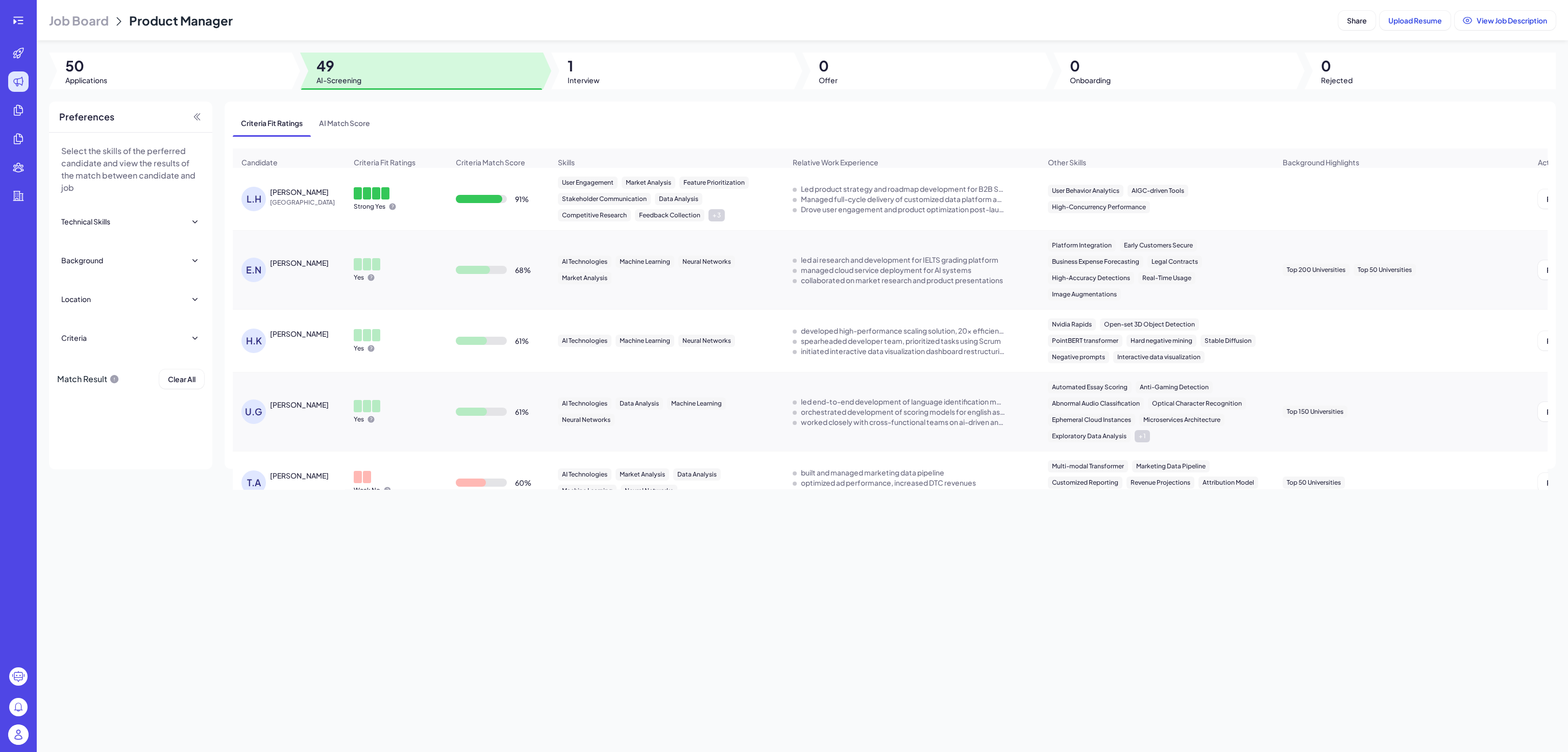
click at [425, 577] on div "Job Board Product Manager Share Upload Resume View Job Description 50 Applicati…" at bounding box center [802, 376] width 1531 height 752
click at [25, 21] on div at bounding box center [18, 21] width 21 height 21
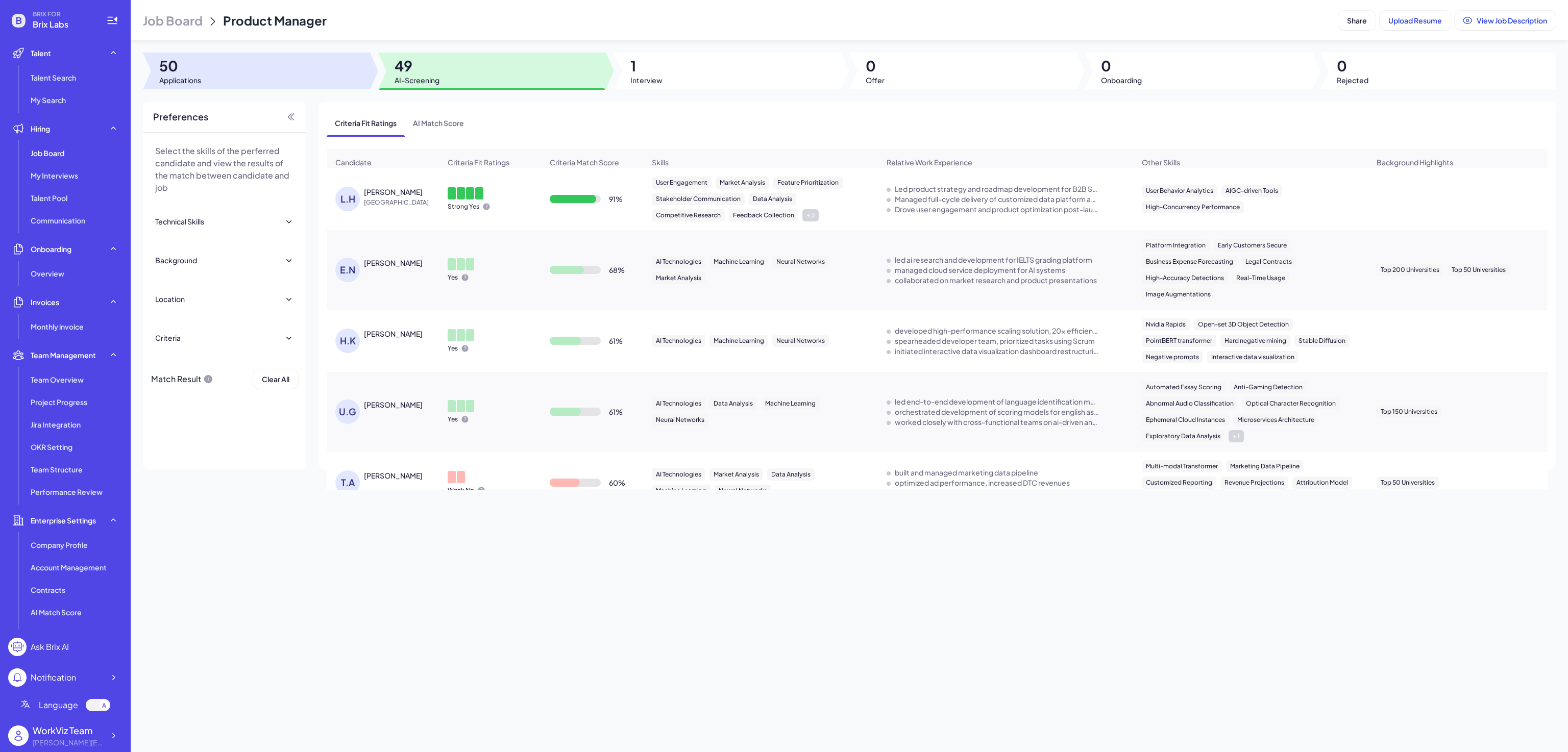
click at [296, 72] on div at bounding box center [256, 71] width 227 height 37
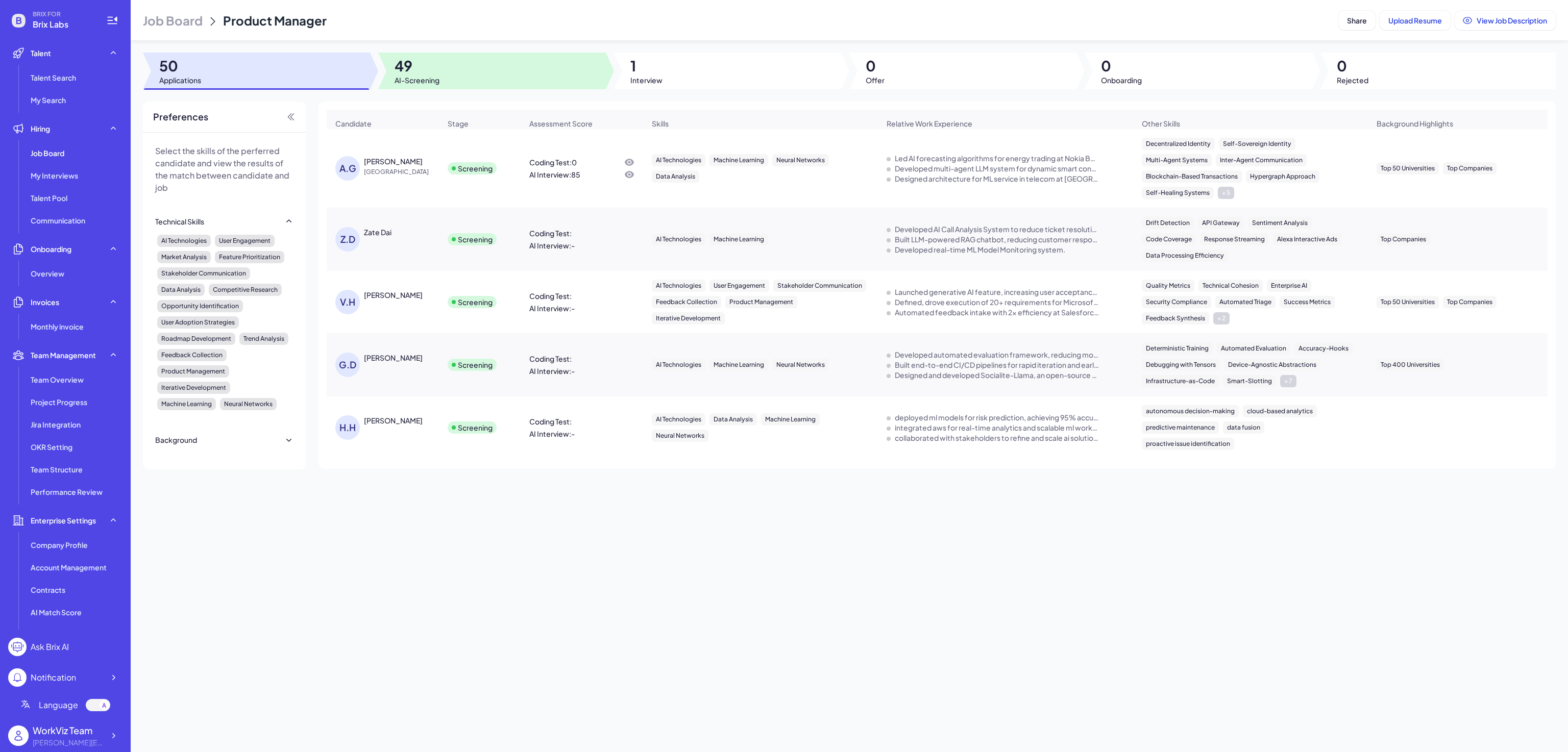
click at [435, 65] on span "49" at bounding box center [417, 66] width 45 height 18
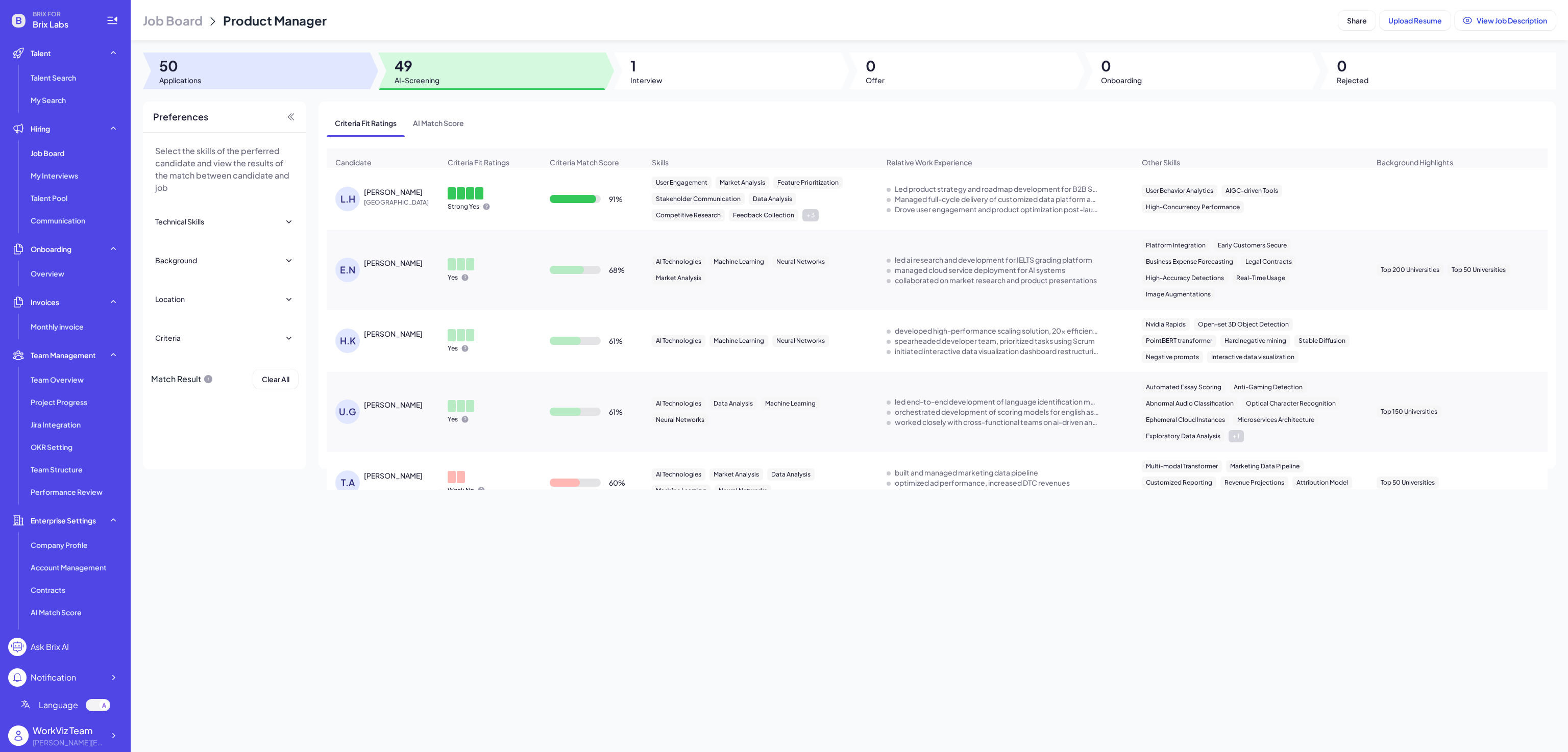
click at [212, 68] on div at bounding box center [256, 71] width 227 height 37
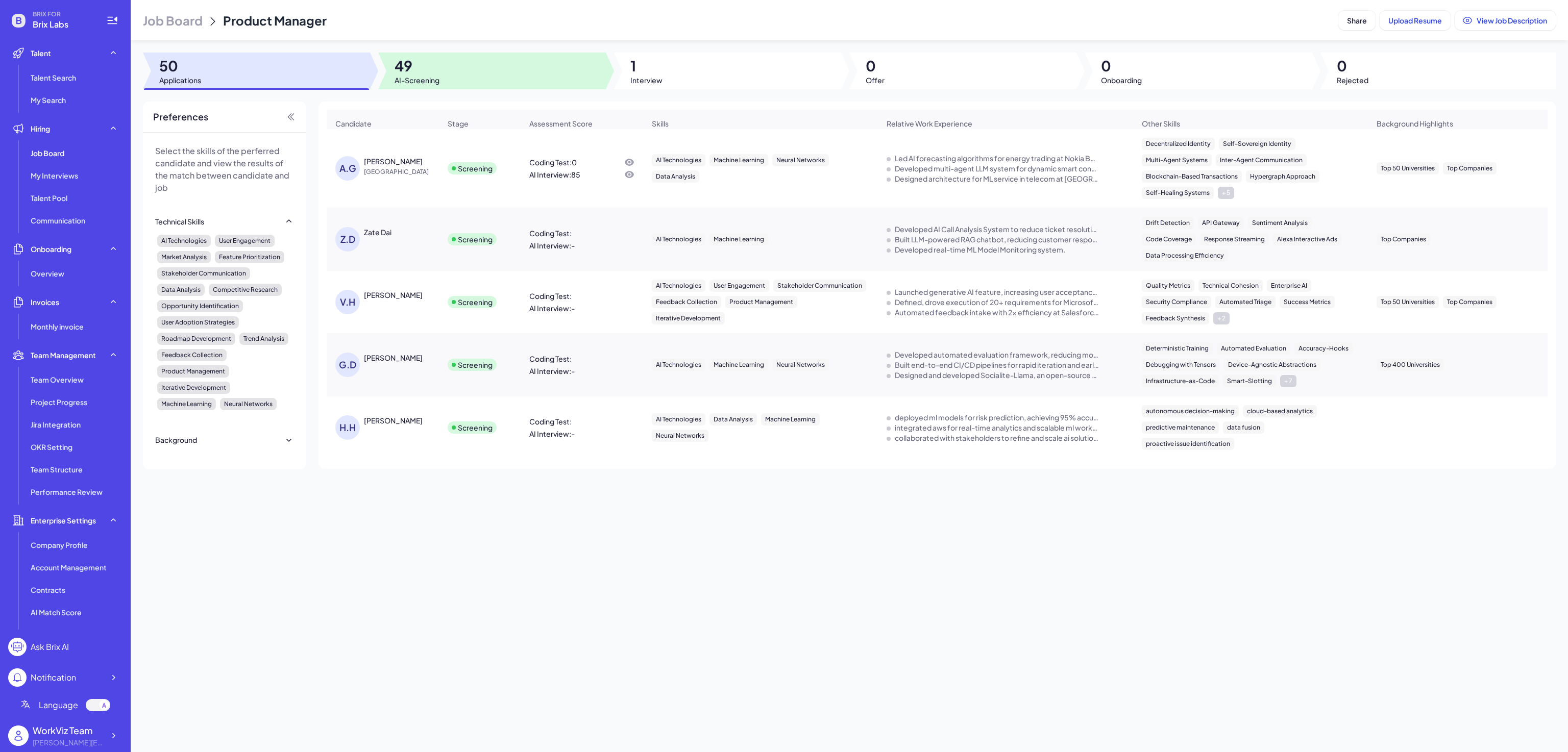
click at [441, 86] on div at bounding box center [491, 71] width 227 height 37
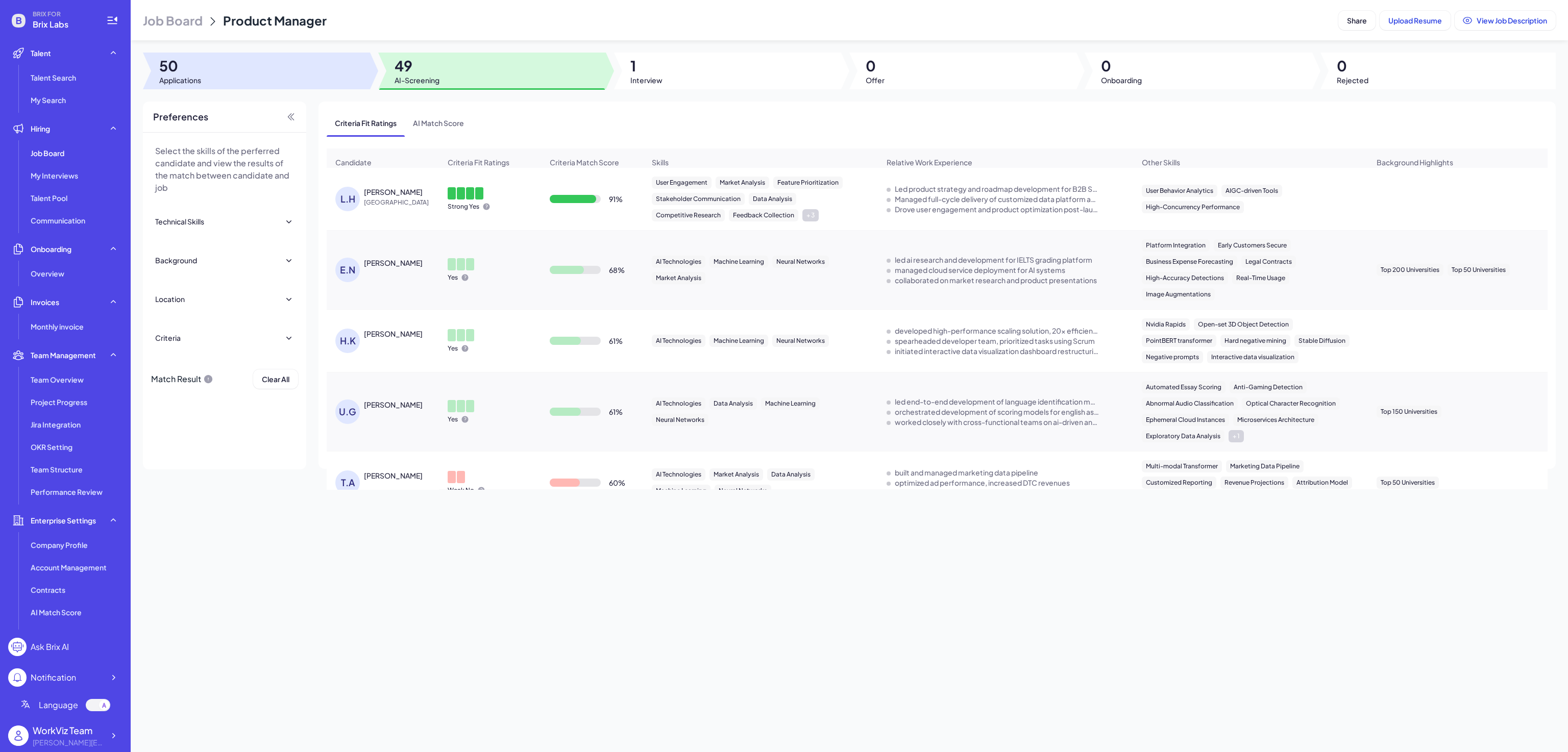
click at [293, 81] on div at bounding box center [256, 71] width 227 height 37
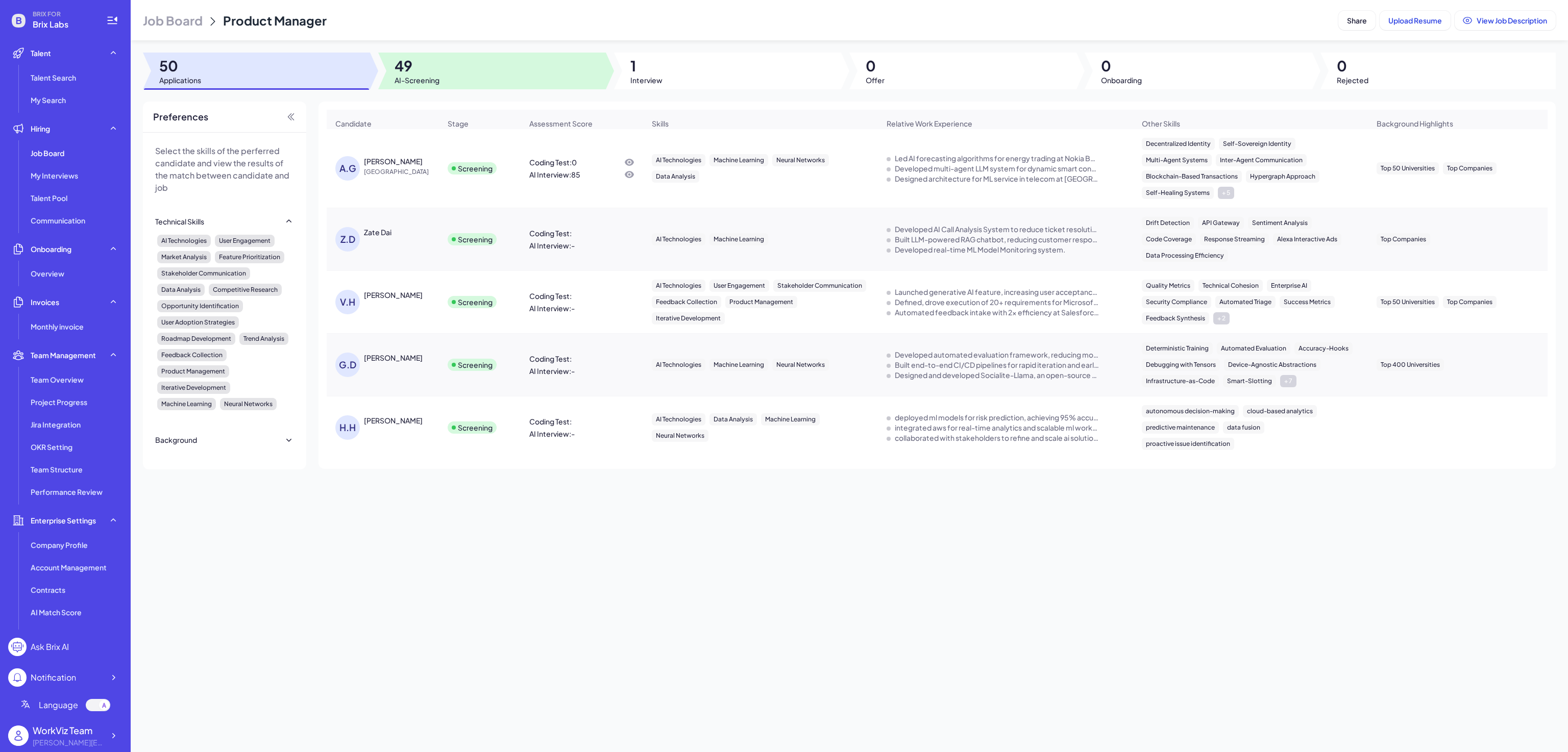
click at [415, 71] on span "49" at bounding box center [417, 66] width 45 height 18
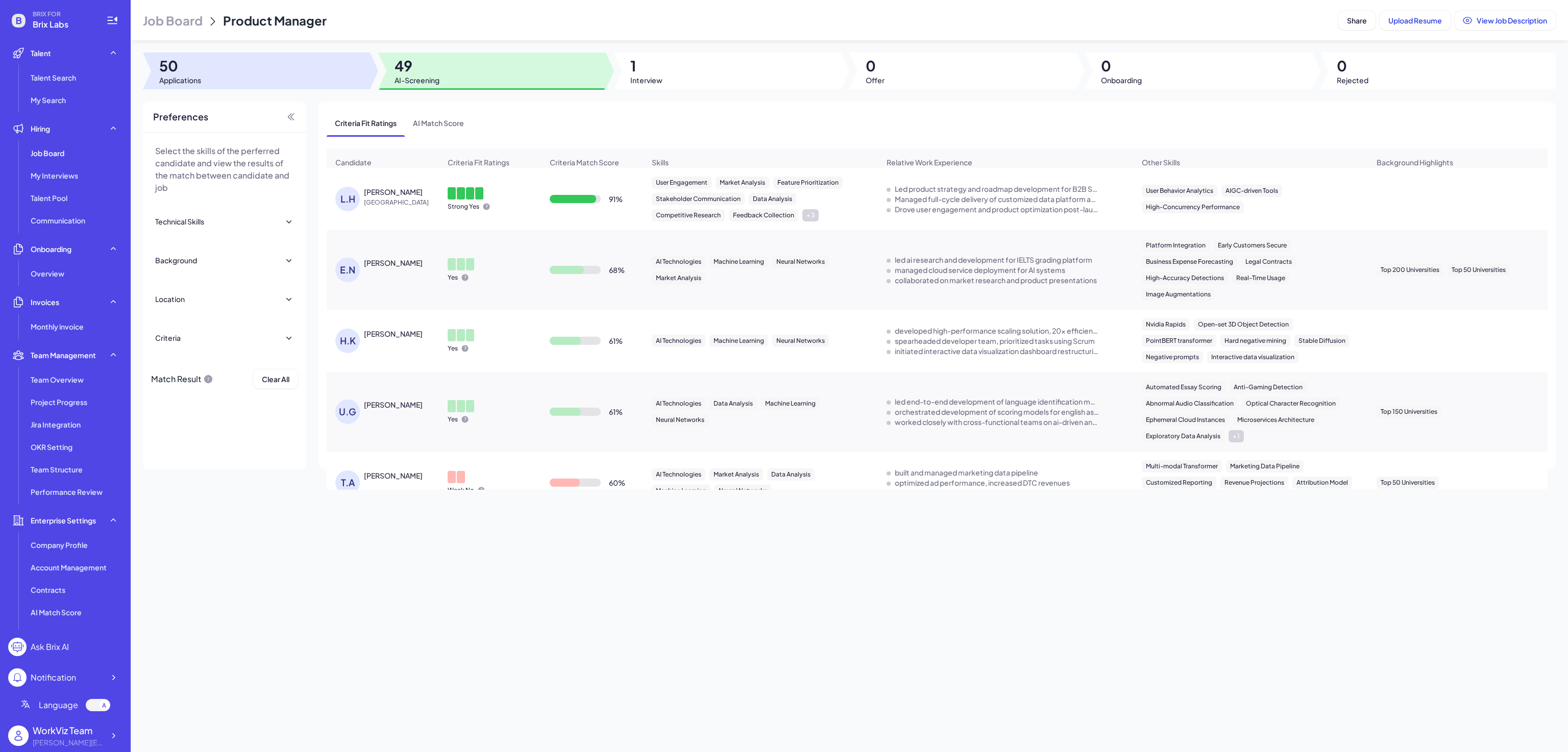
click at [360, 76] on div at bounding box center [256, 71] width 227 height 37
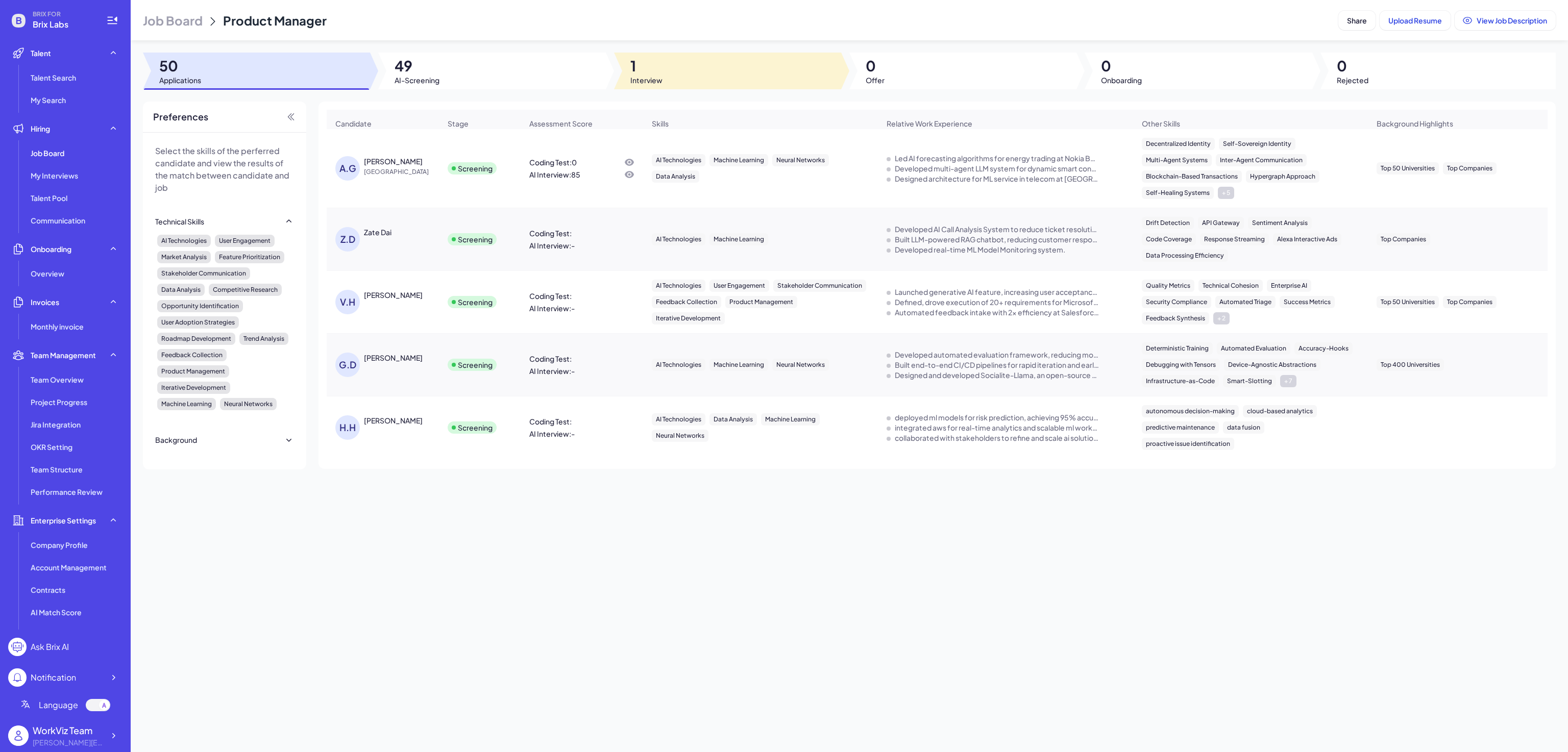
click at [673, 79] on div at bounding box center [727, 71] width 227 height 37
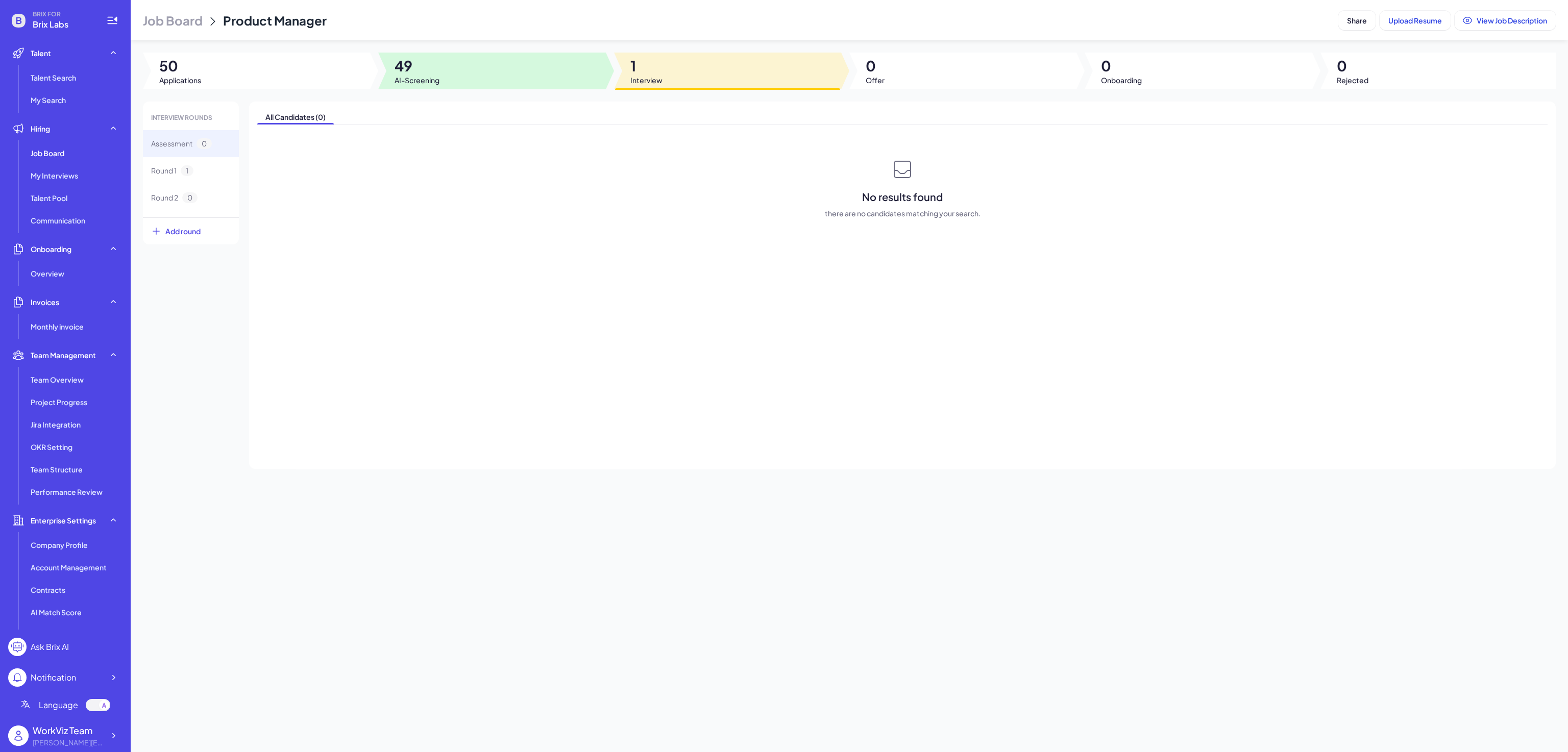
click at [452, 70] on div at bounding box center [491, 71] width 227 height 37
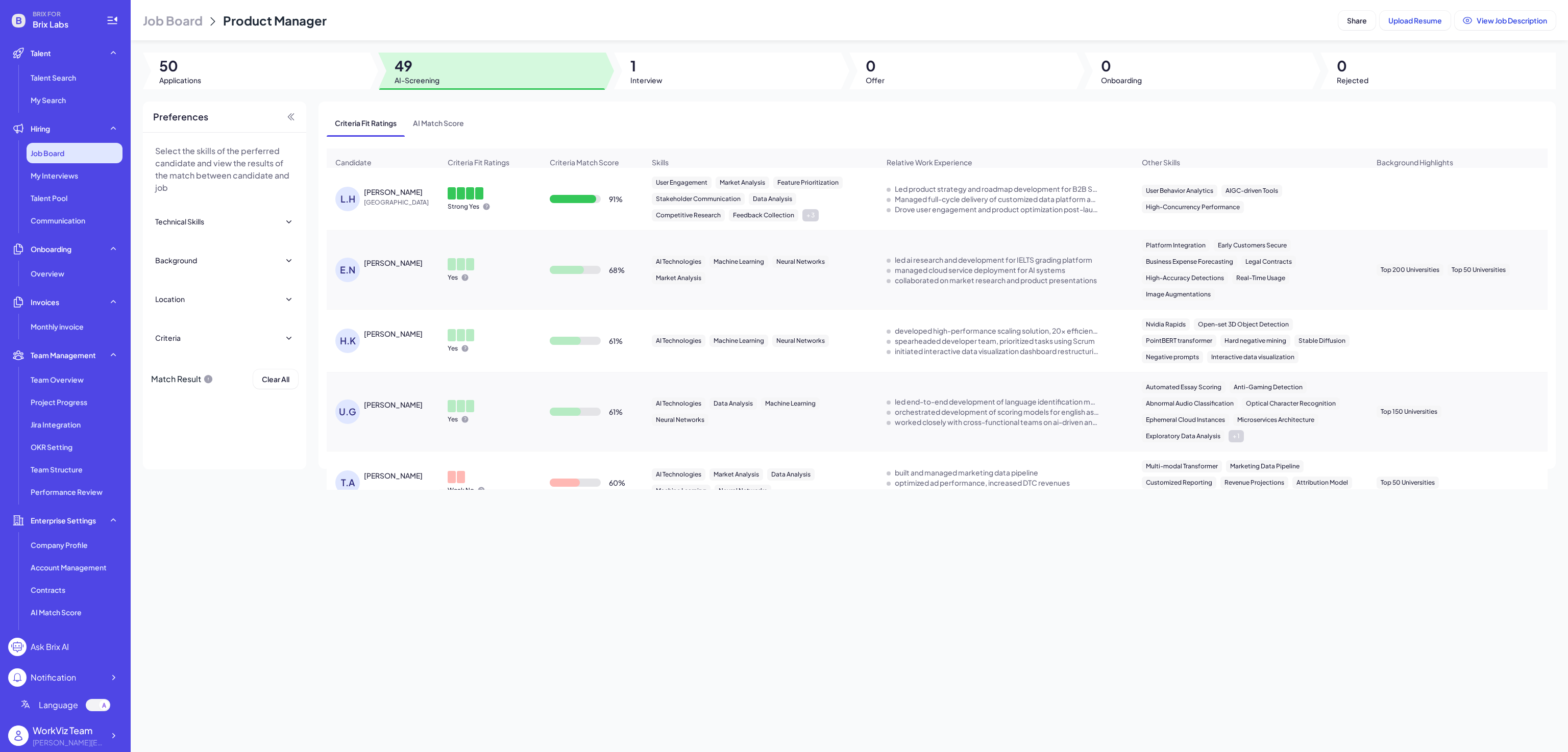
click at [51, 147] on div "Job Board" at bounding box center [75, 153] width 96 height 21
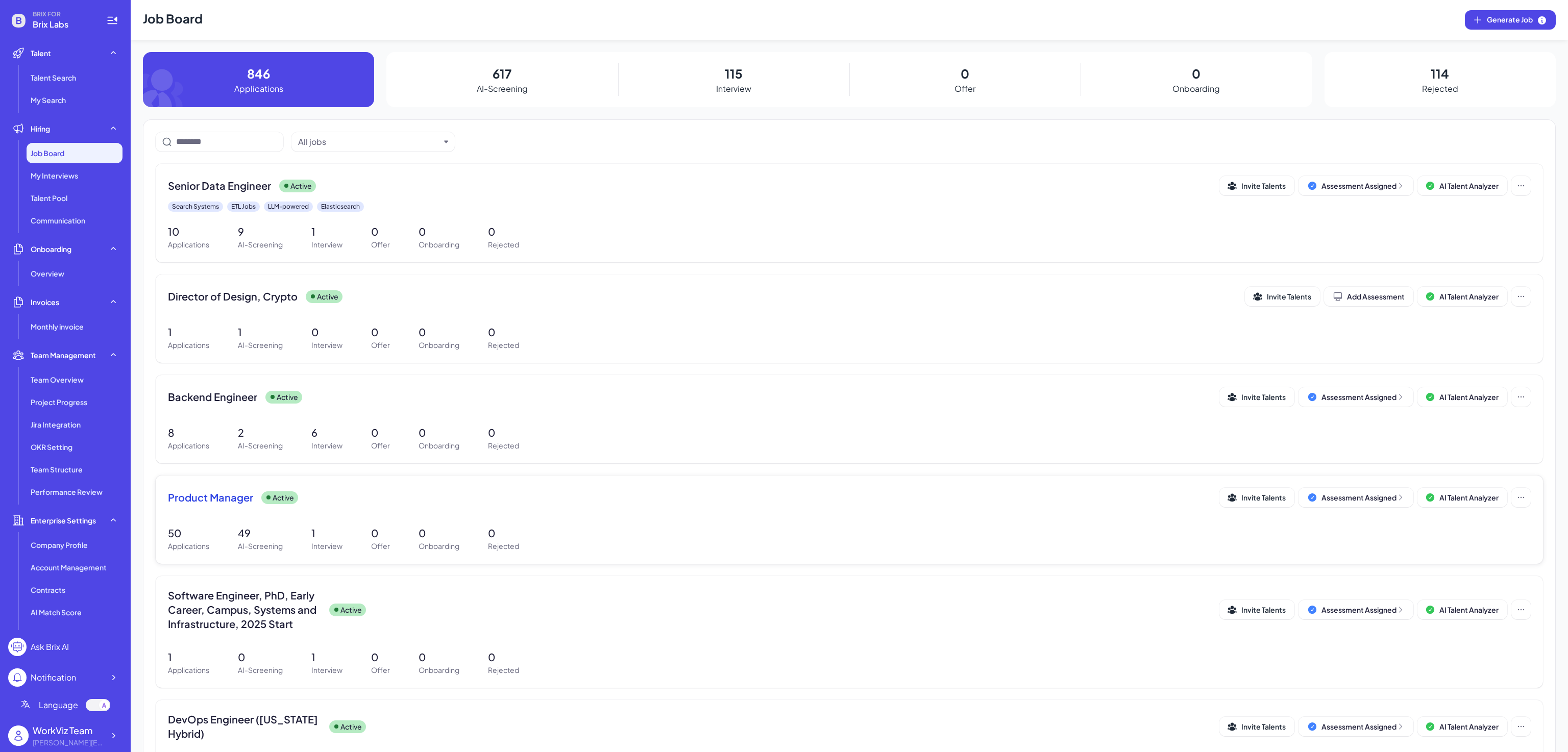
click at [228, 504] on span "Product Manager" at bounding box center [211, 497] width 85 height 14
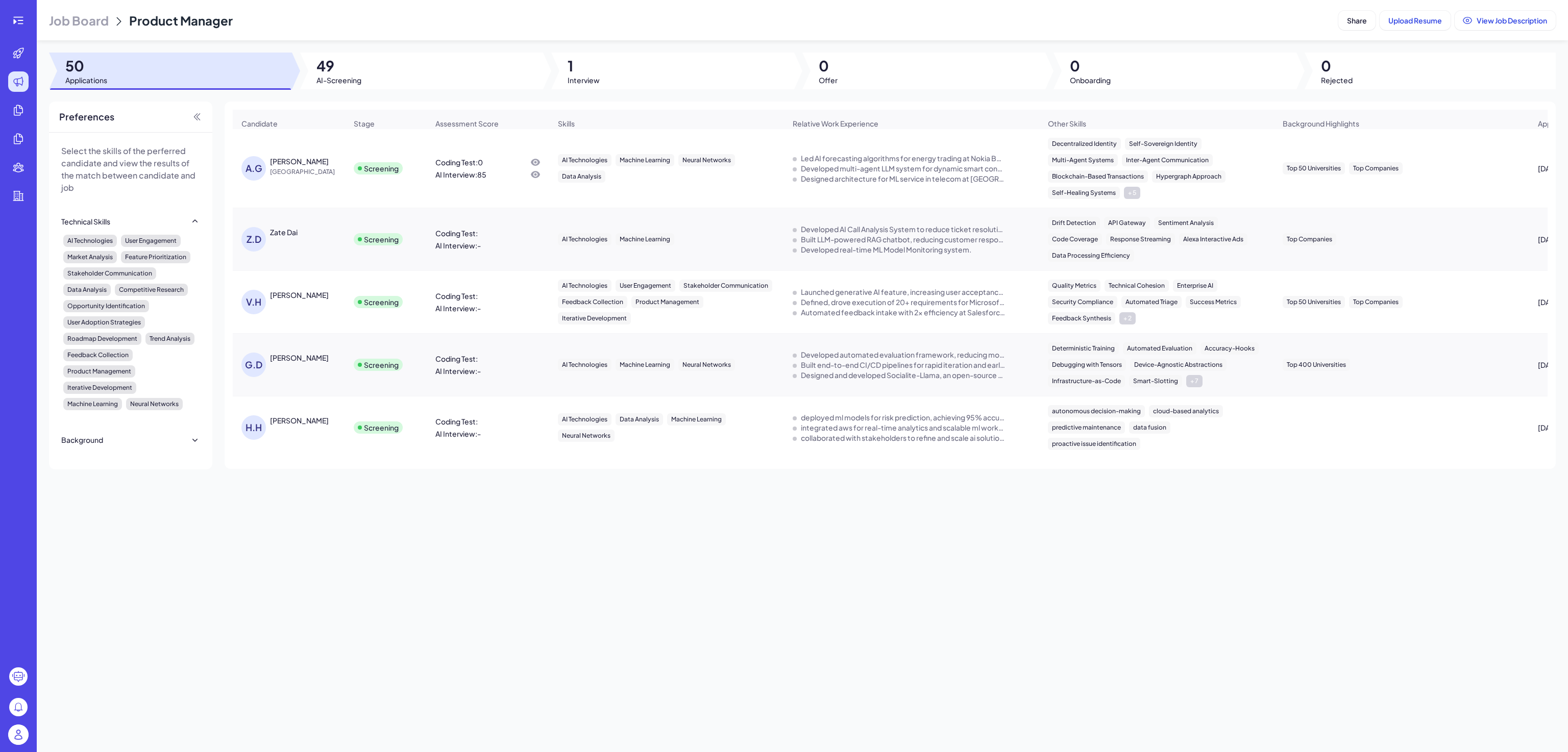
click at [584, 88] on div at bounding box center [673, 71] width 243 height 37
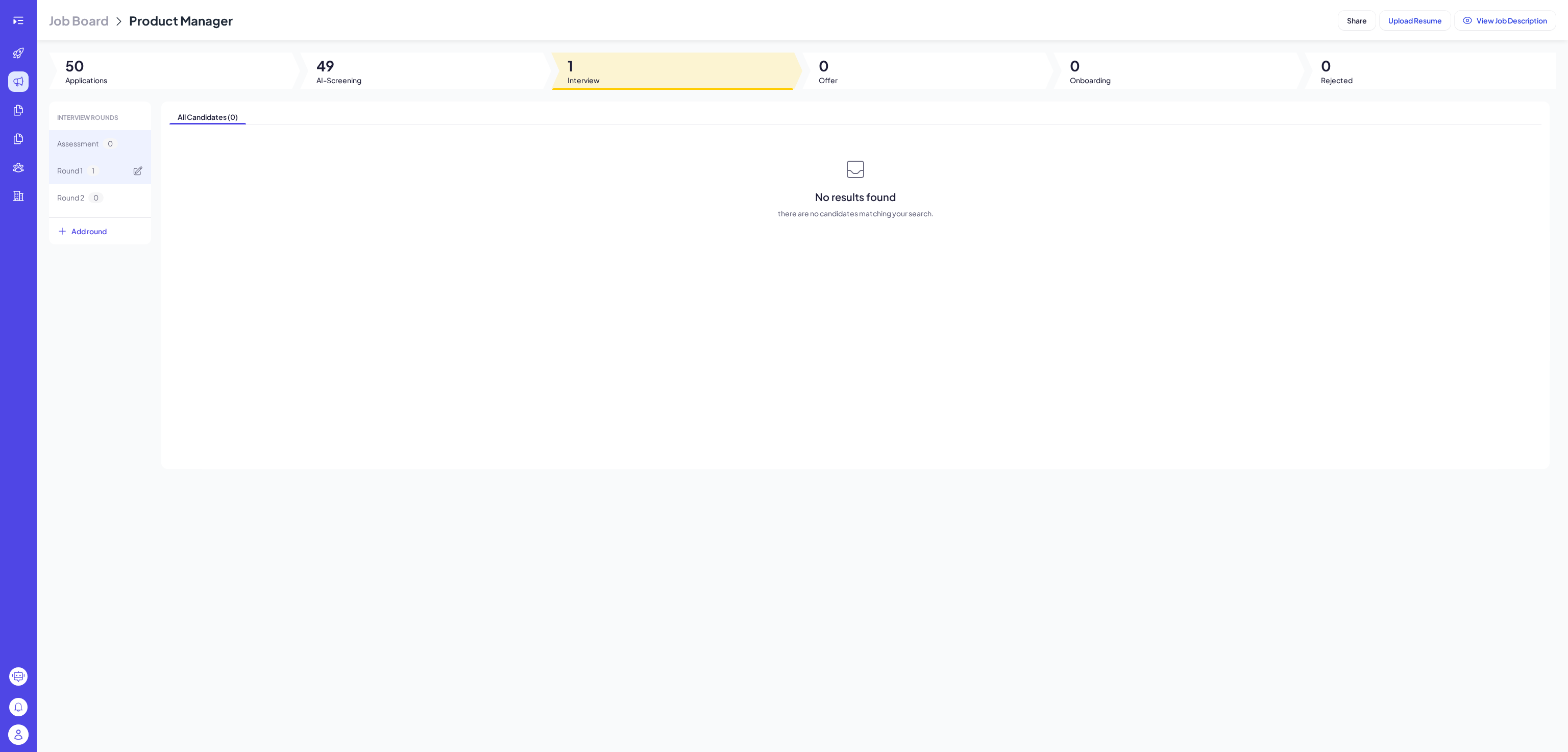
click at [111, 168] on div "Round 1 1" at bounding box center [100, 170] width 102 height 27
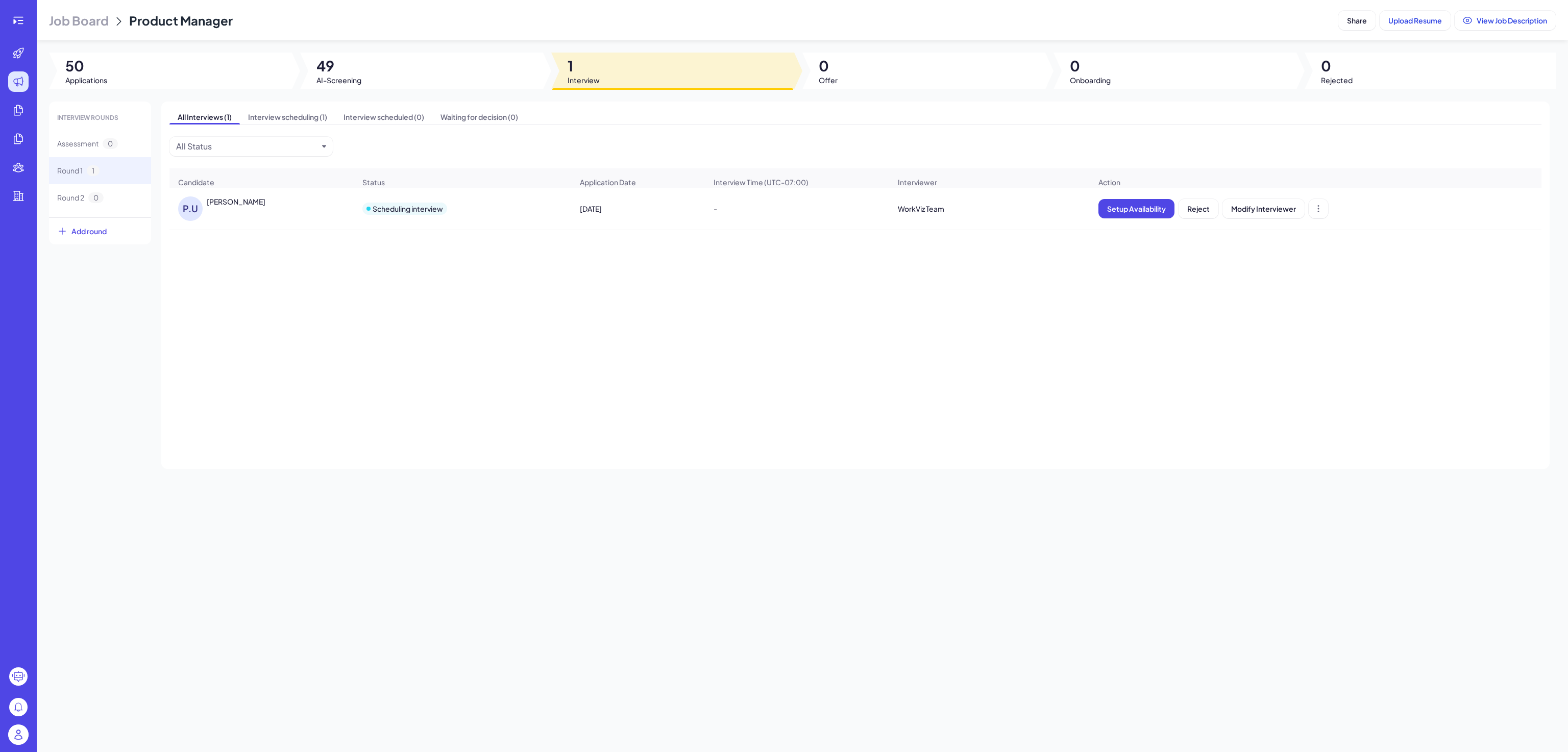
click at [479, 217] on div "Scheduling interview" at bounding box center [463, 208] width 217 height 29
click at [227, 217] on div "P.U Pritish Uplavikar" at bounding box center [231, 209] width 105 height 24
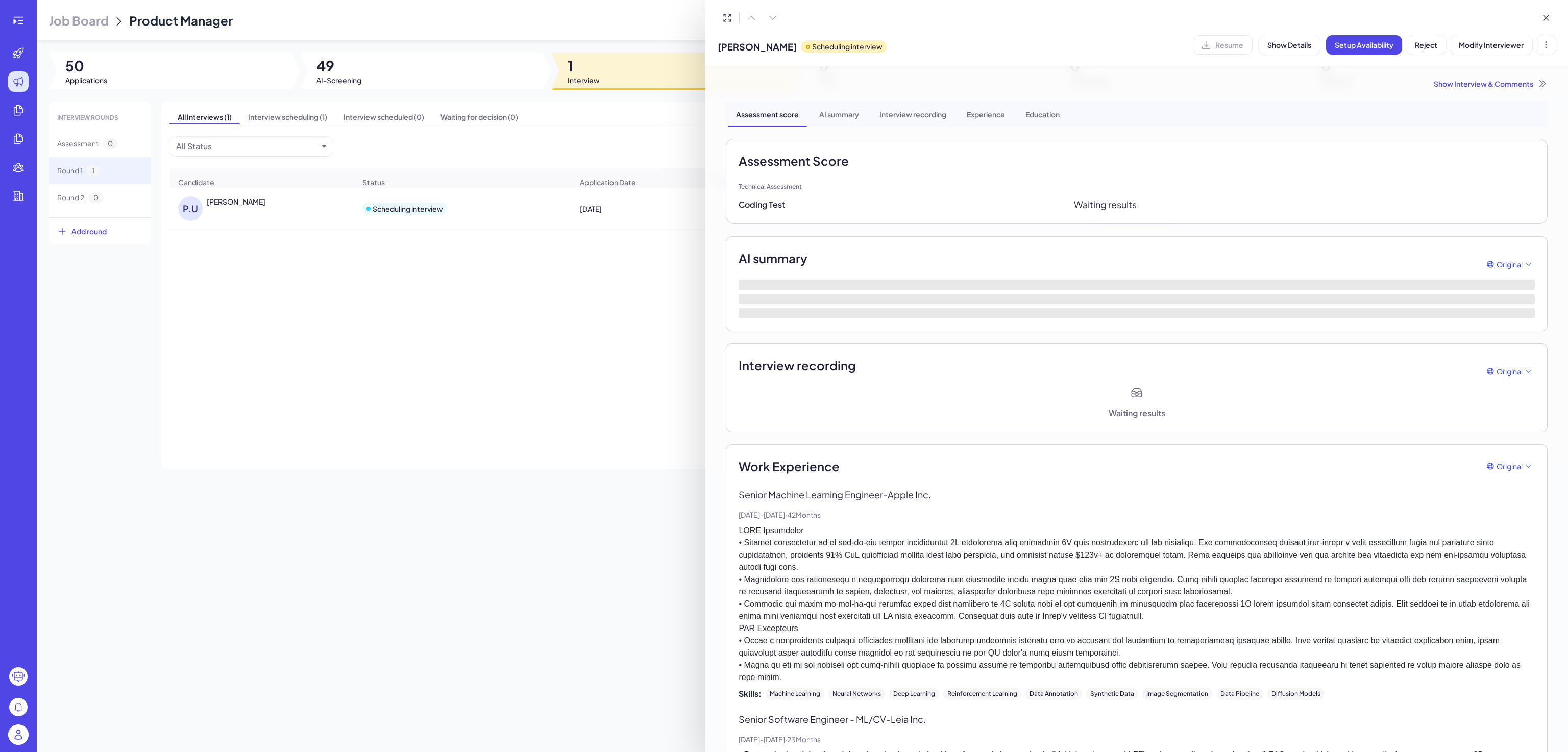
click at [287, 262] on div at bounding box center [784, 376] width 1568 height 752
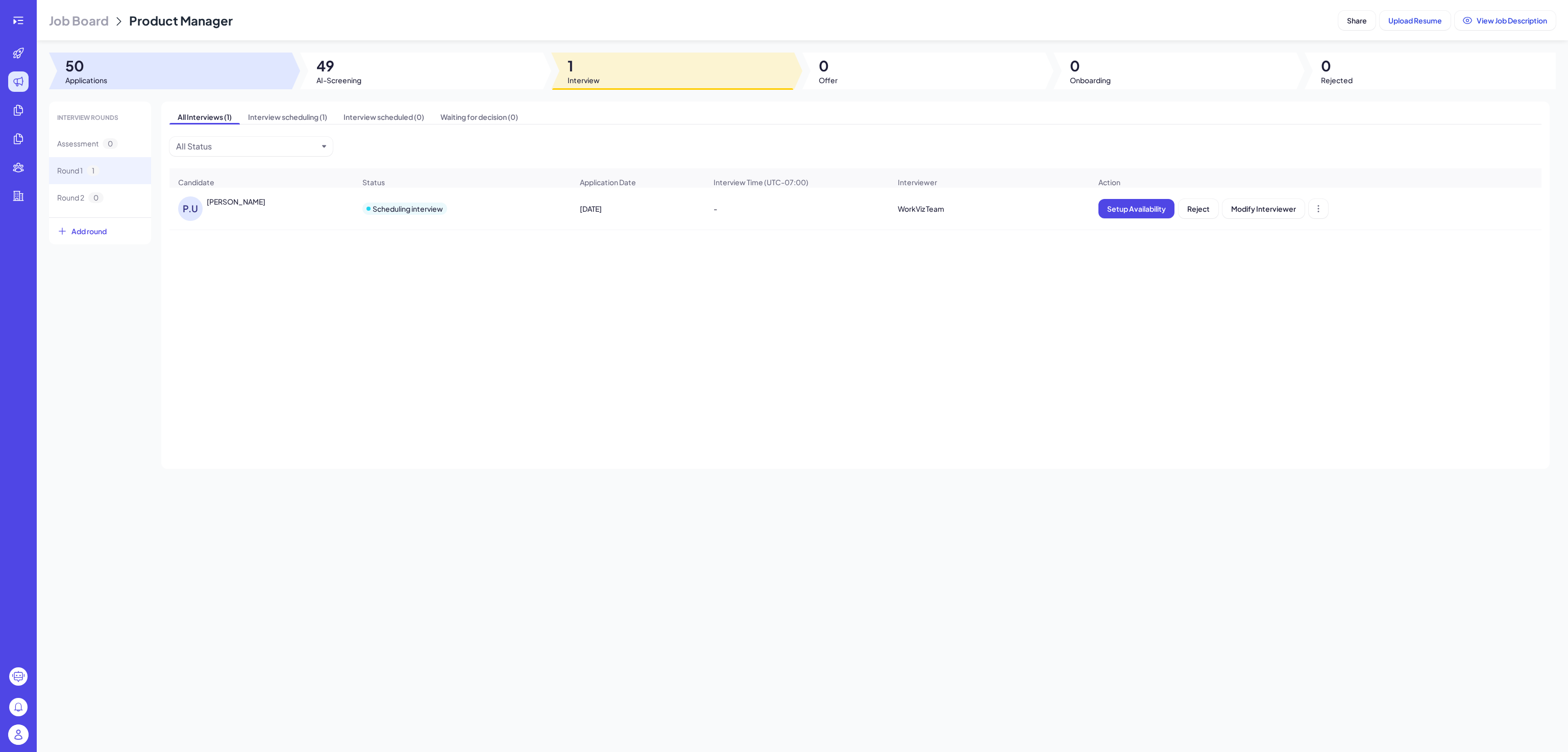
click at [152, 79] on div at bounding box center [170, 71] width 243 height 37
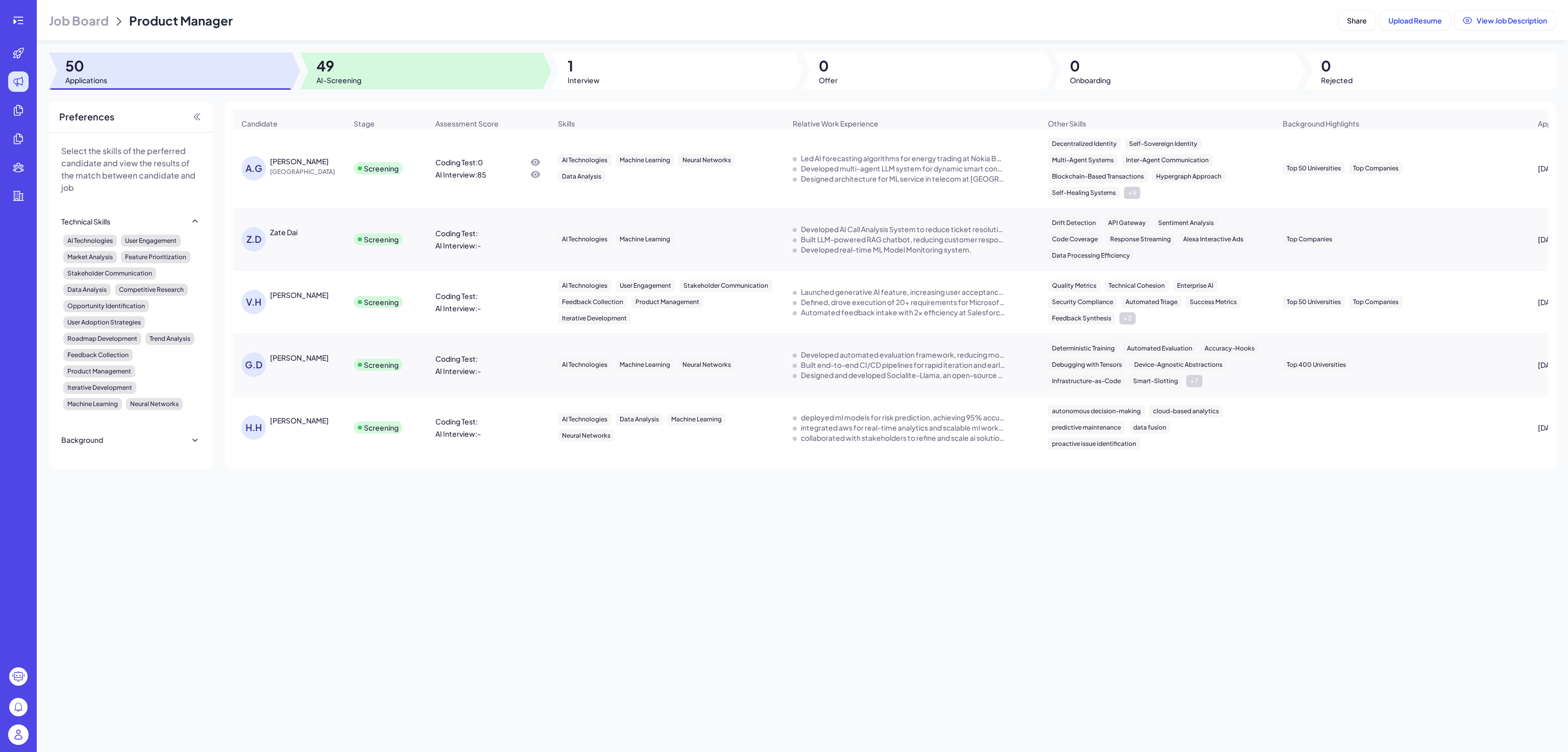
click at [414, 85] on div at bounding box center [421, 71] width 243 height 37
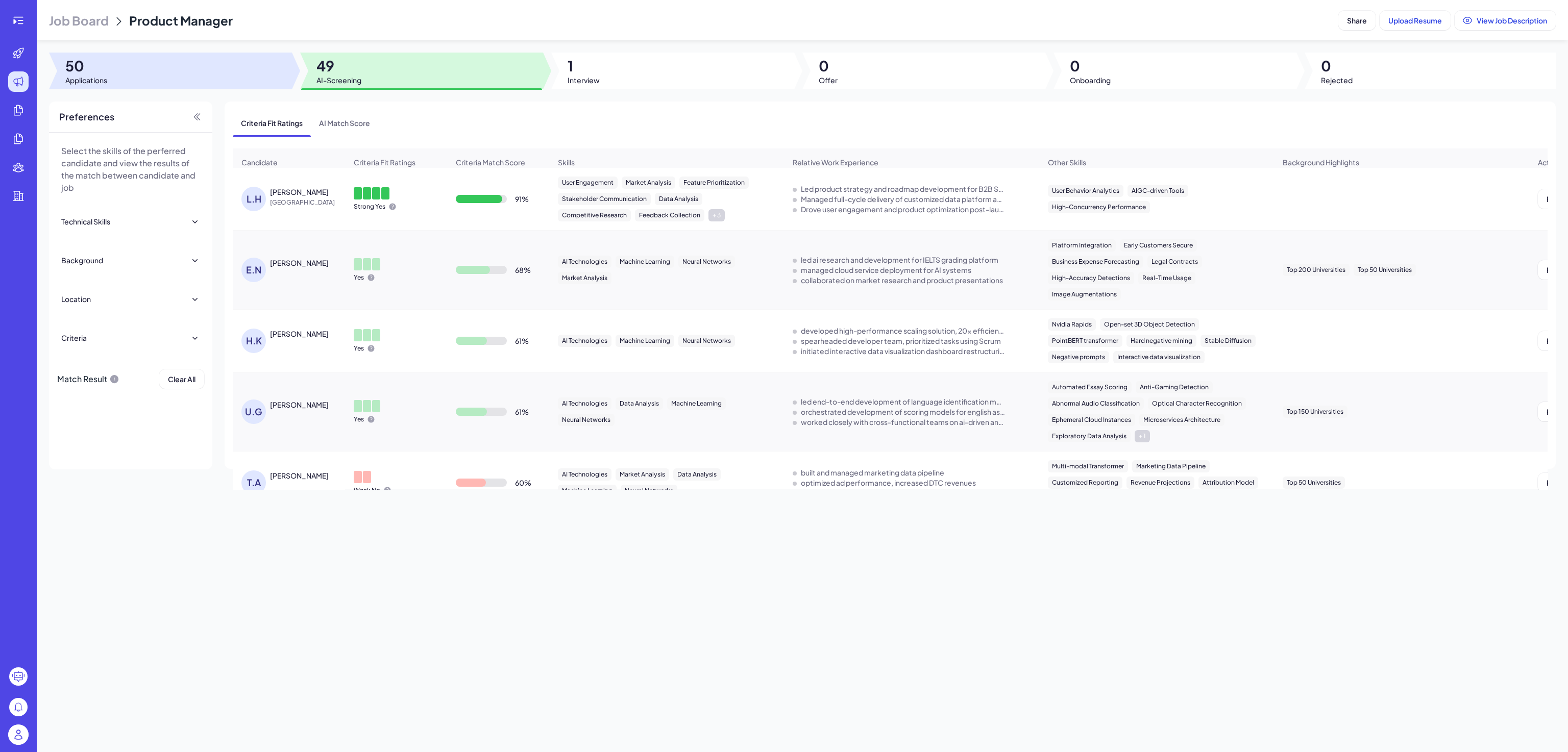
drag, startPoint x: 207, startPoint y: 73, endPoint x: 221, endPoint y: 73, distance: 14.0
click at [207, 72] on div at bounding box center [170, 71] width 243 height 37
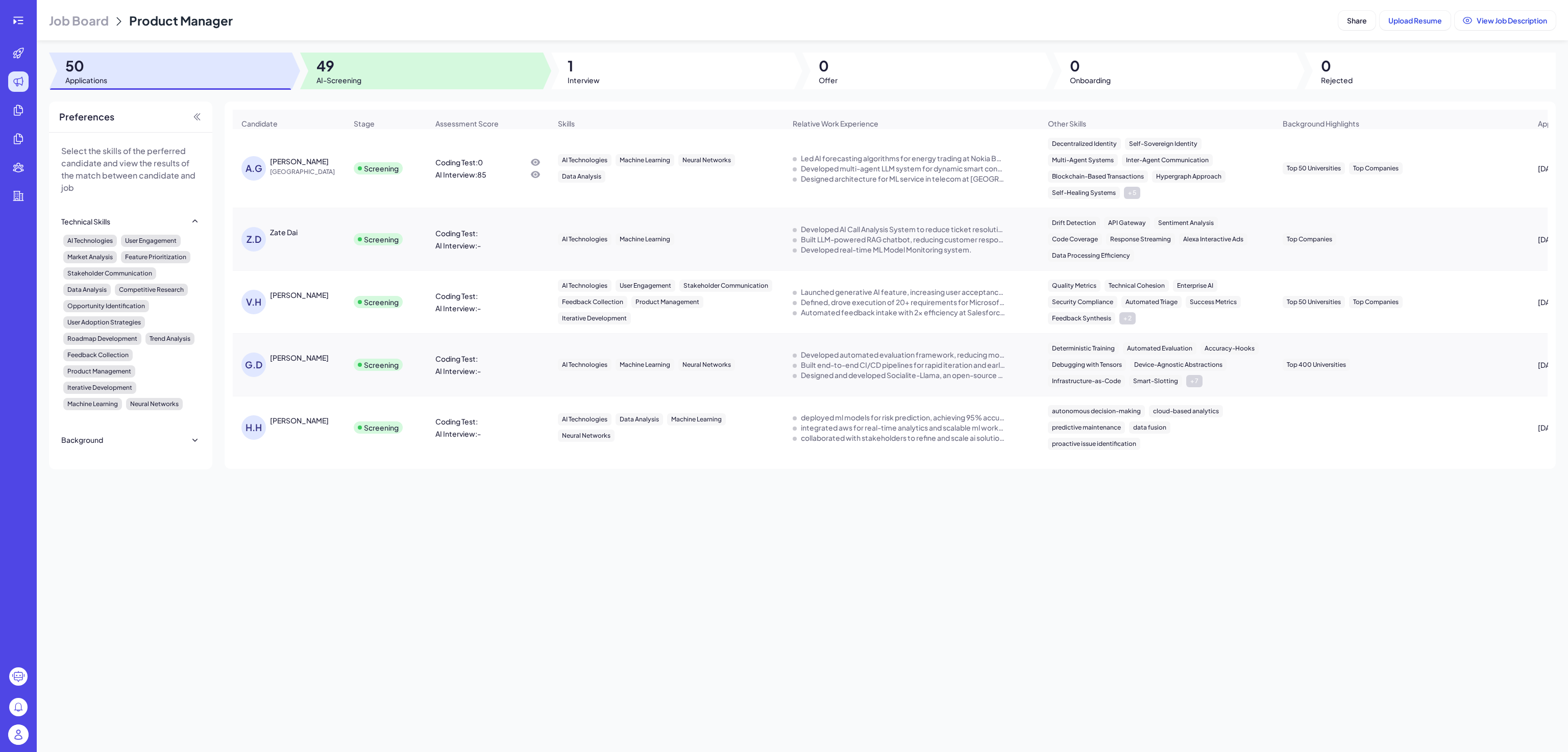
click at [370, 74] on div at bounding box center [421, 71] width 243 height 37
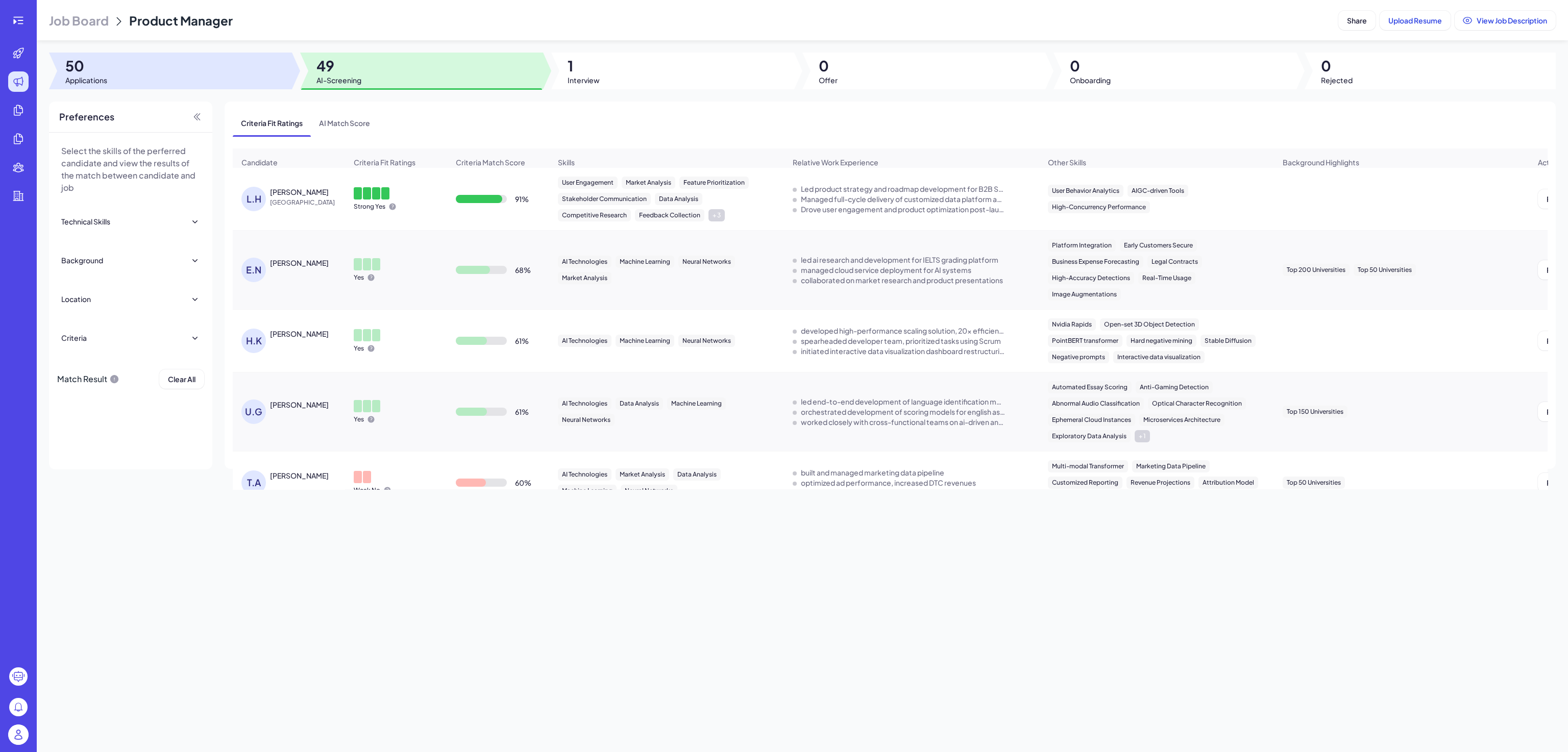
click at [243, 77] on div at bounding box center [170, 71] width 243 height 37
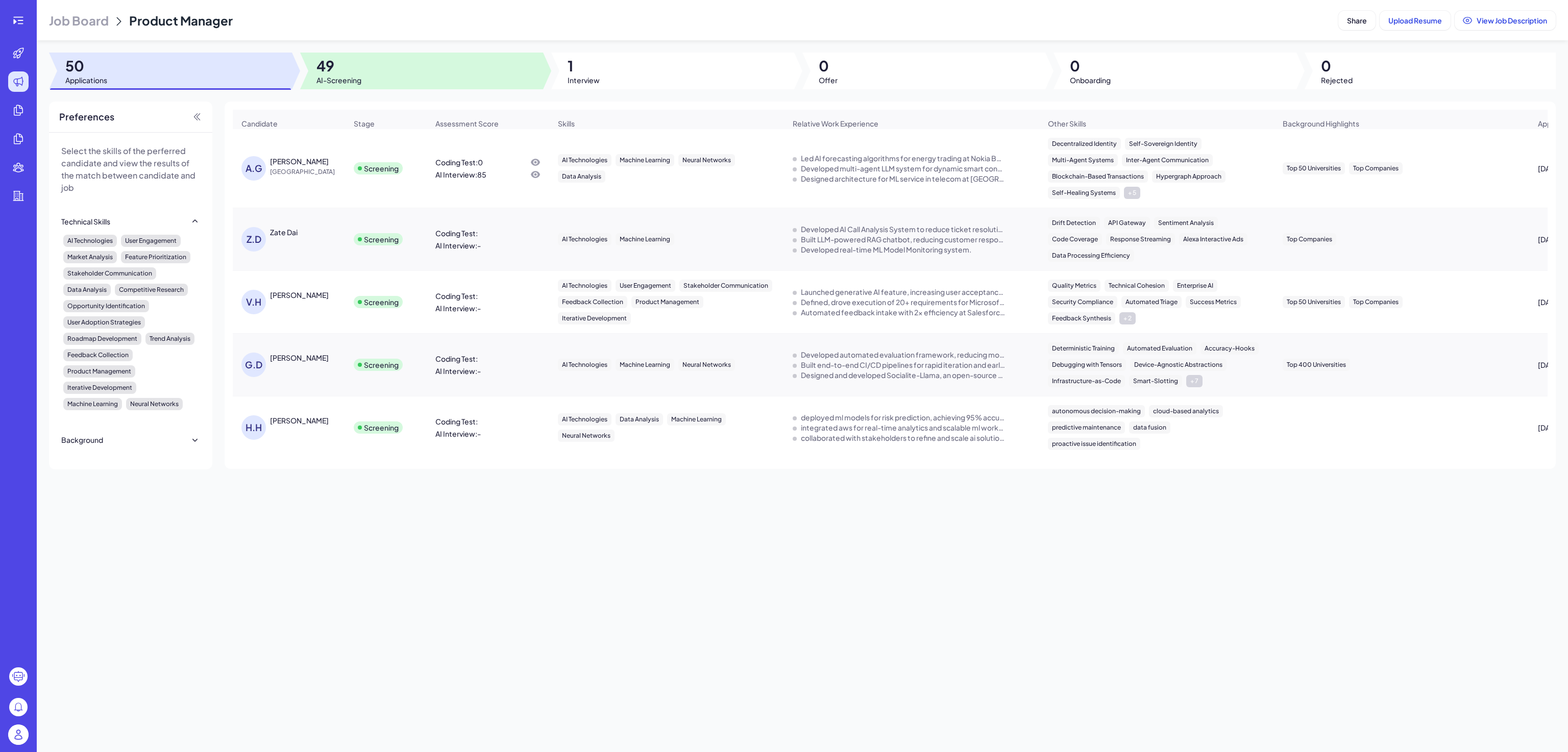
click at [370, 77] on div at bounding box center [421, 71] width 243 height 37
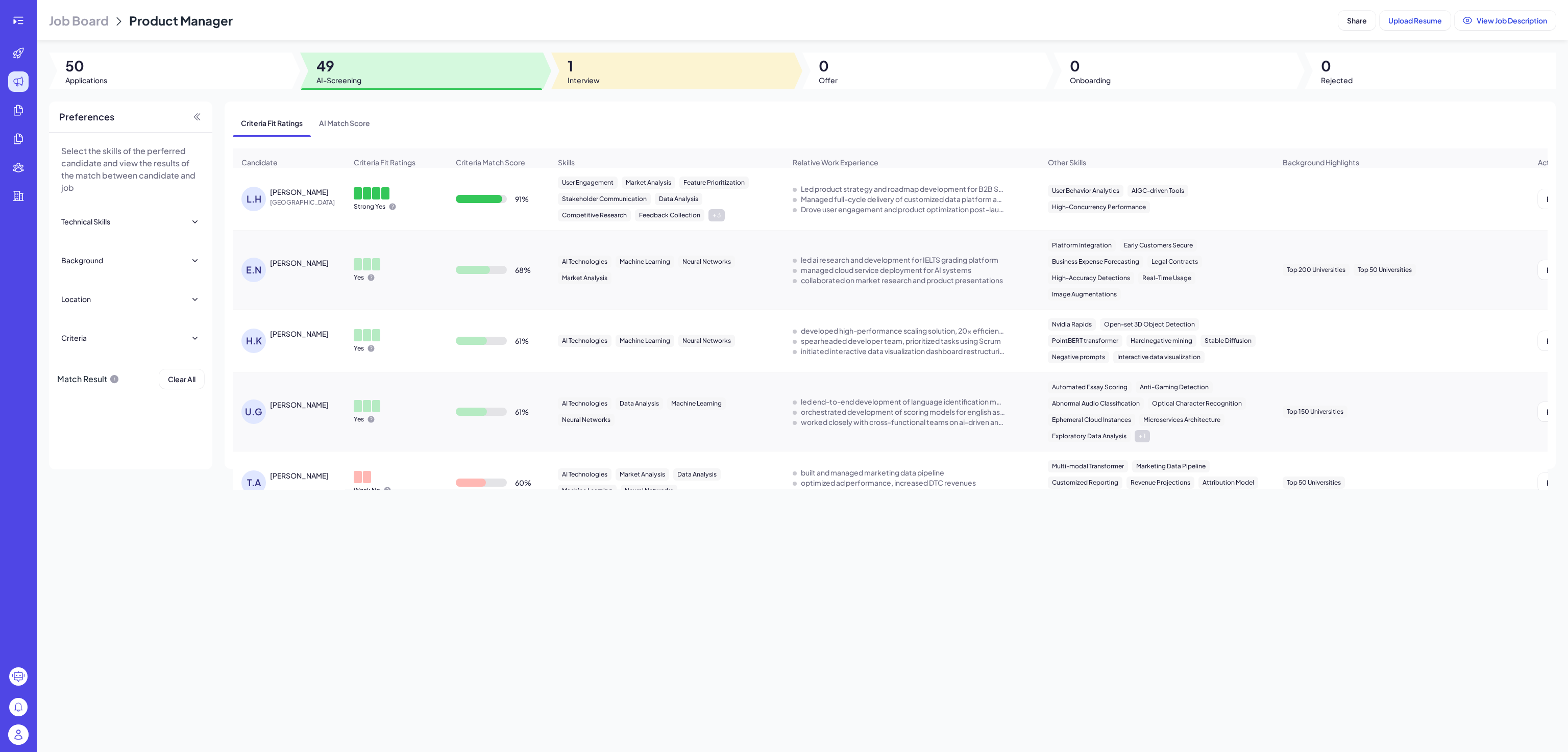
click at [607, 72] on div at bounding box center [673, 71] width 243 height 37
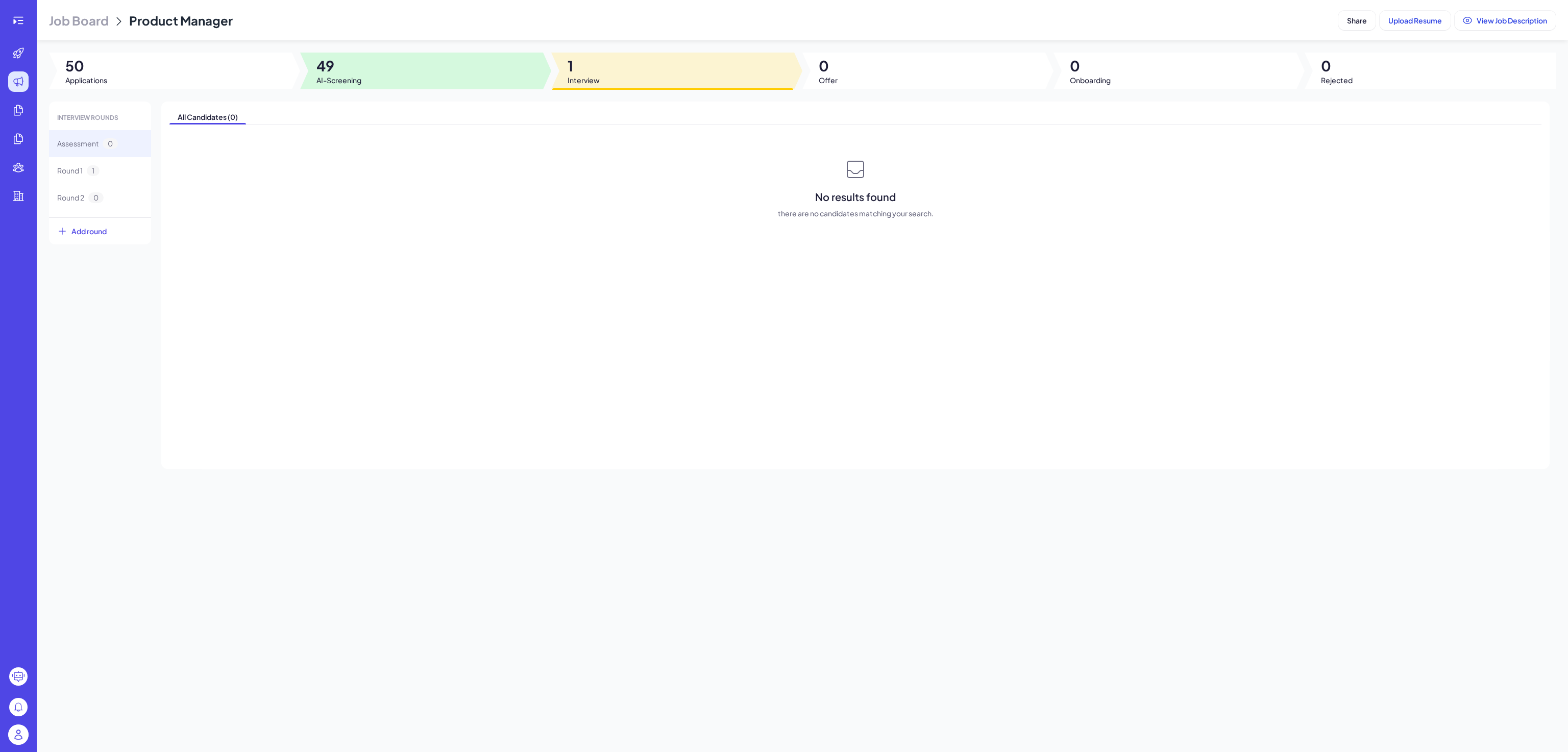
click at [408, 68] on div at bounding box center [421, 71] width 243 height 37
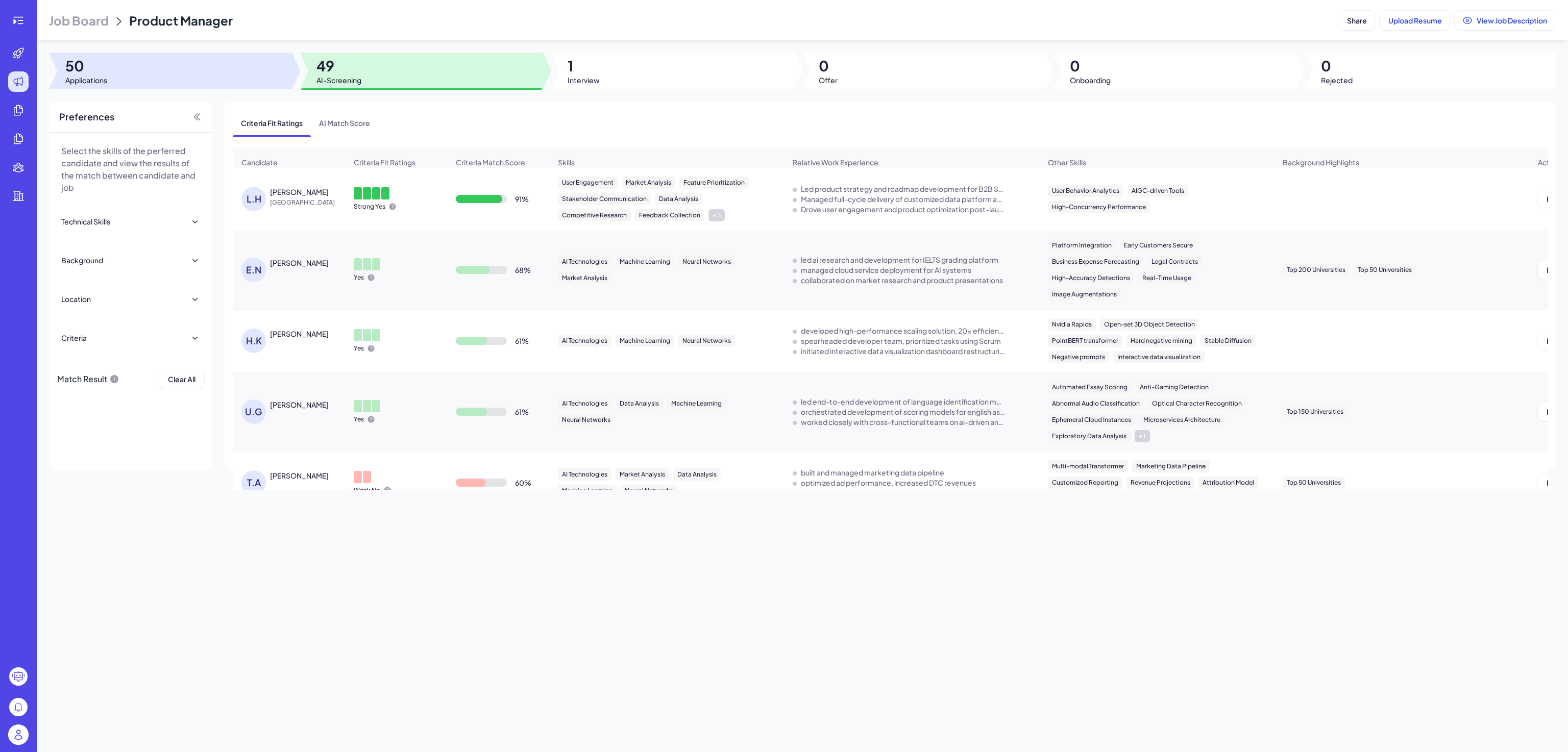
click at [198, 74] on div at bounding box center [170, 71] width 243 height 37
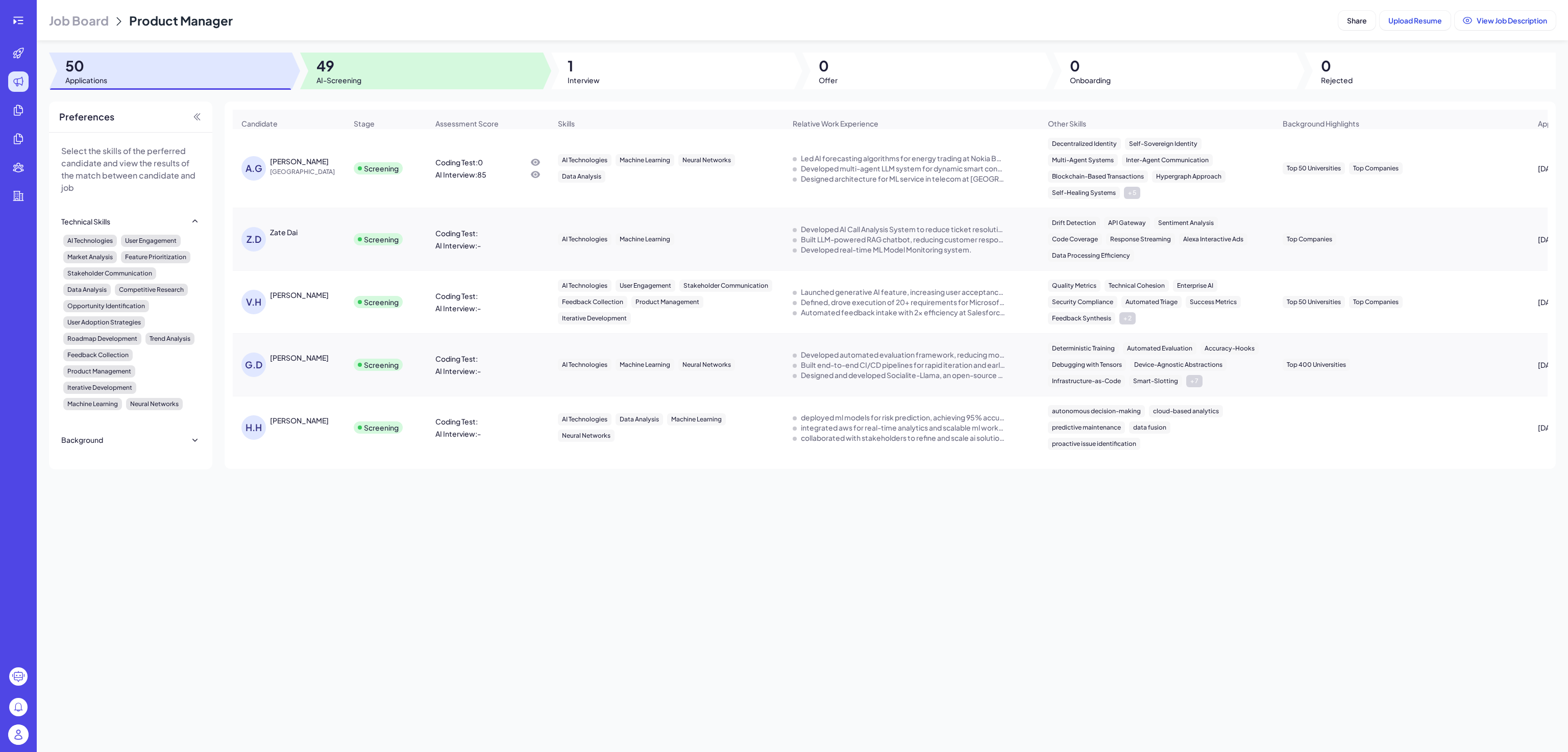
click at [325, 85] on span "AI-Screening" at bounding box center [339, 80] width 45 height 10
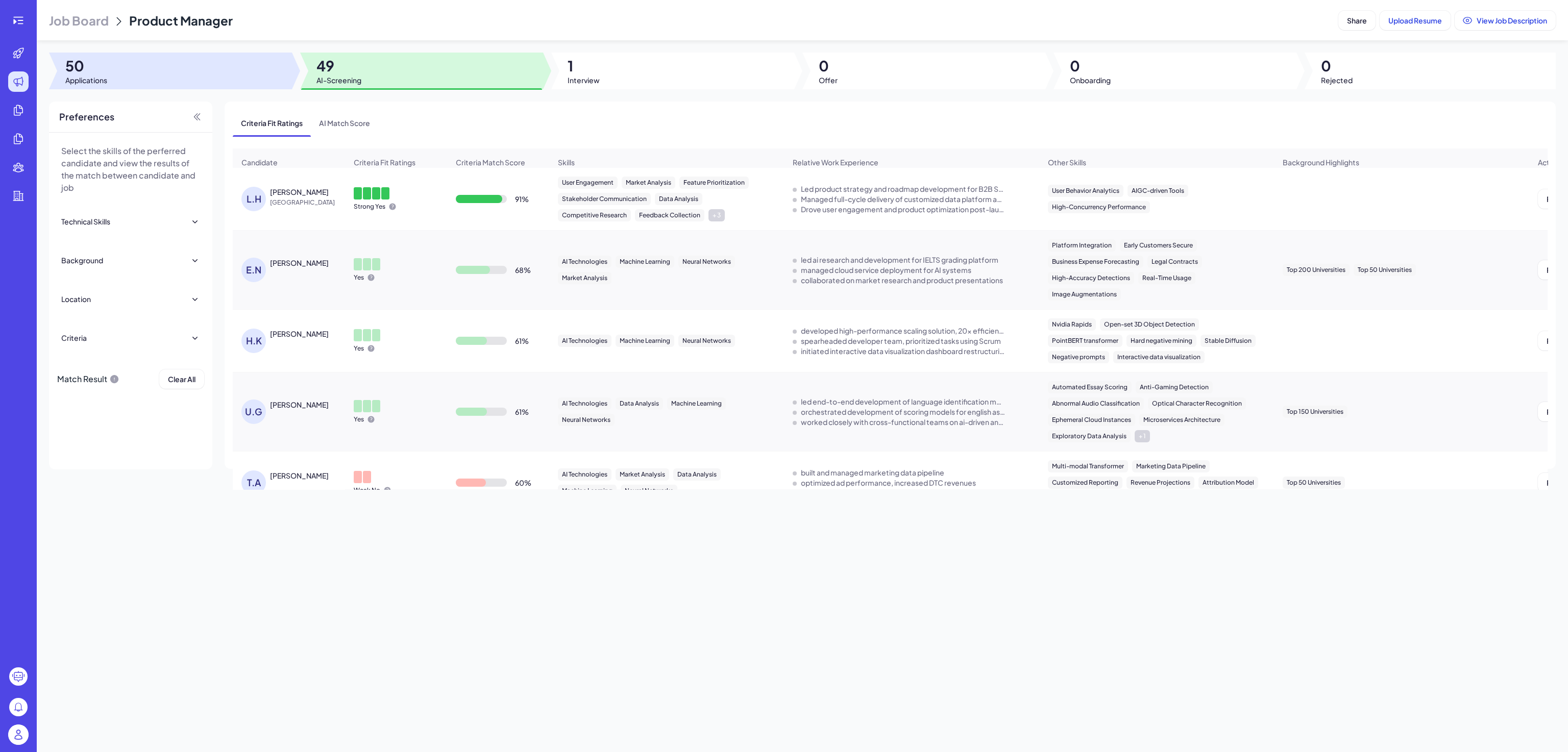
click at [234, 87] on div at bounding box center [170, 71] width 243 height 37
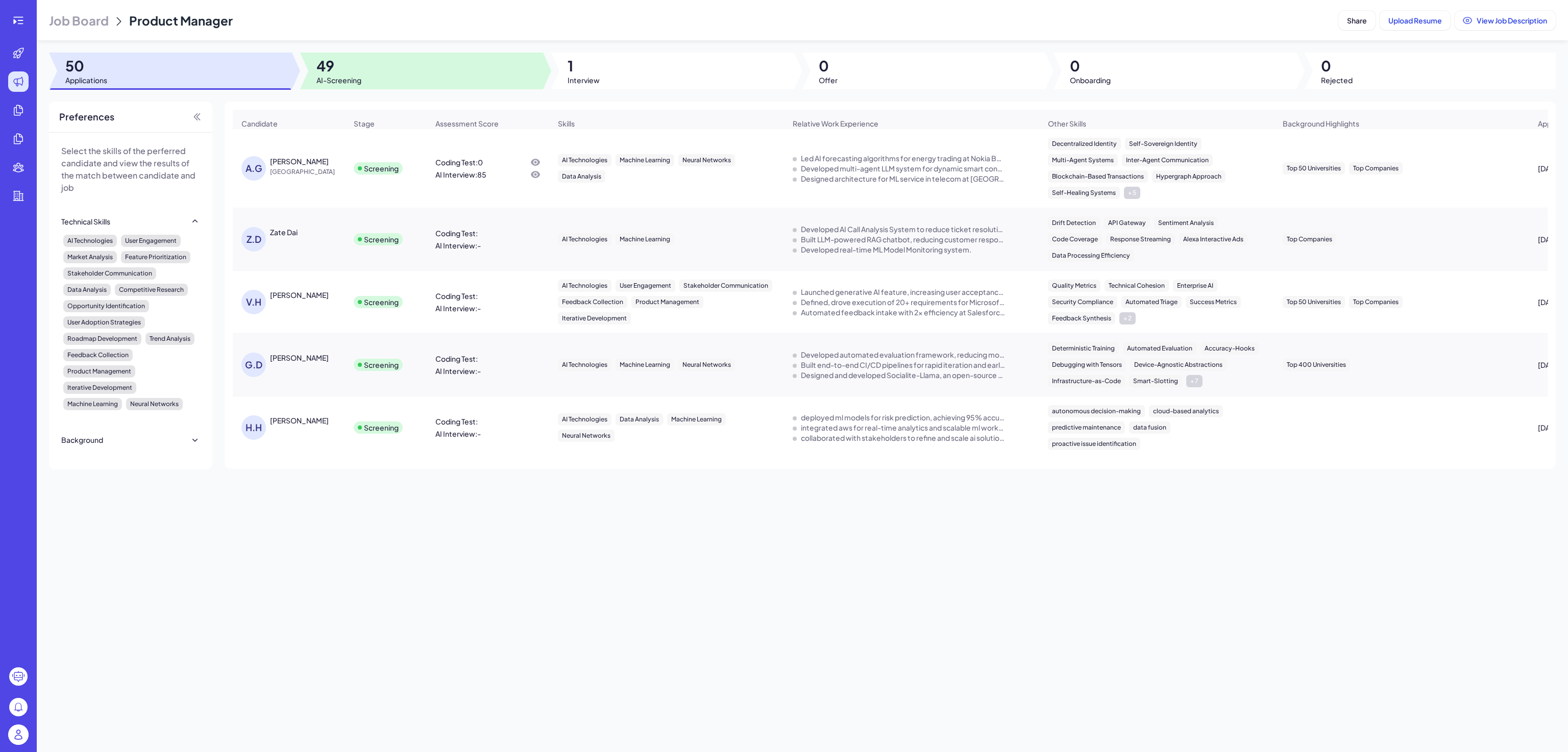
click at [356, 63] on span "49" at bounding box center [339, 66] width 45 height 18
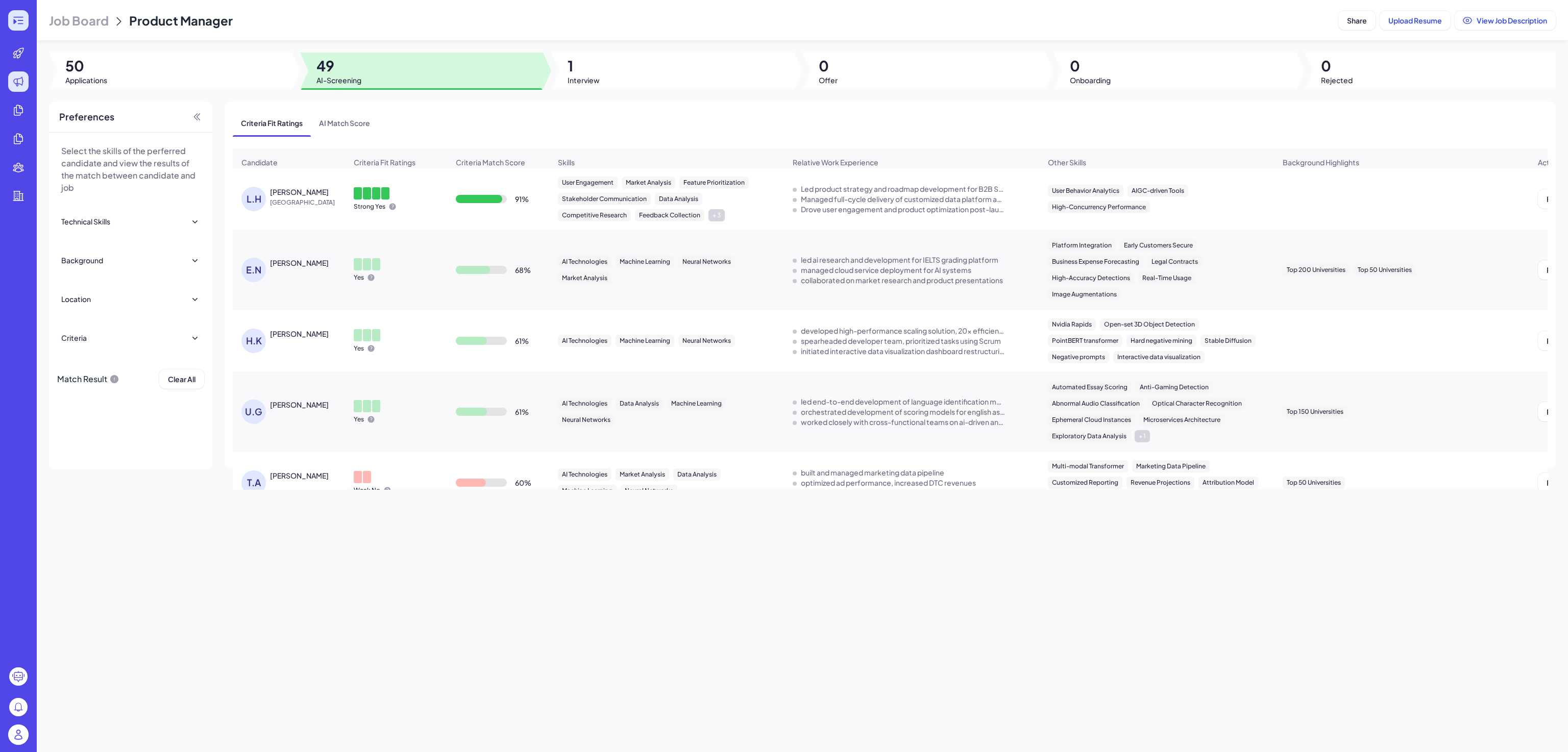
click at [13, 27] on div at bounding box center [18, 21] width 21 height 21
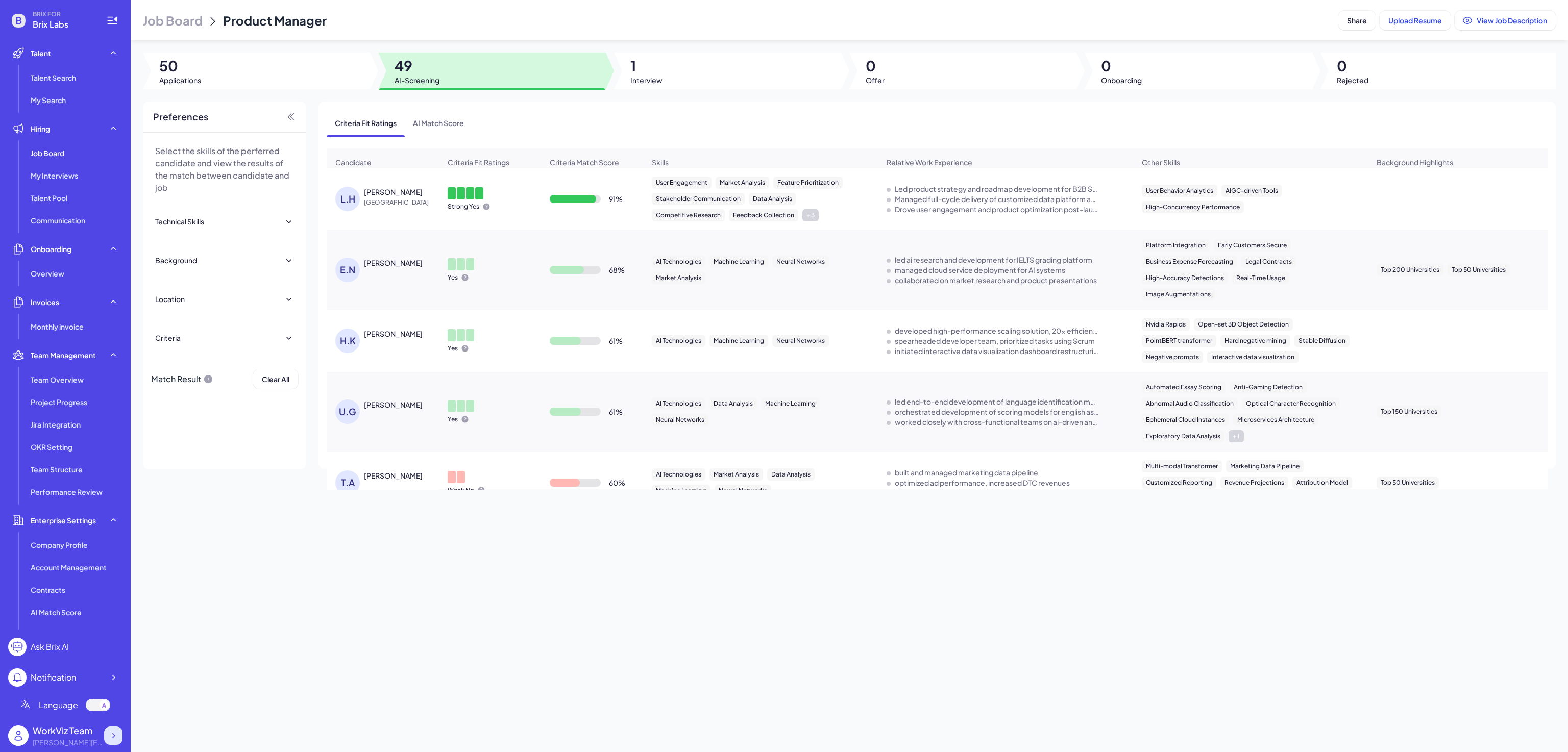
click at [112, 740] on icon at bounding box center [113, 736] width 10 height 10
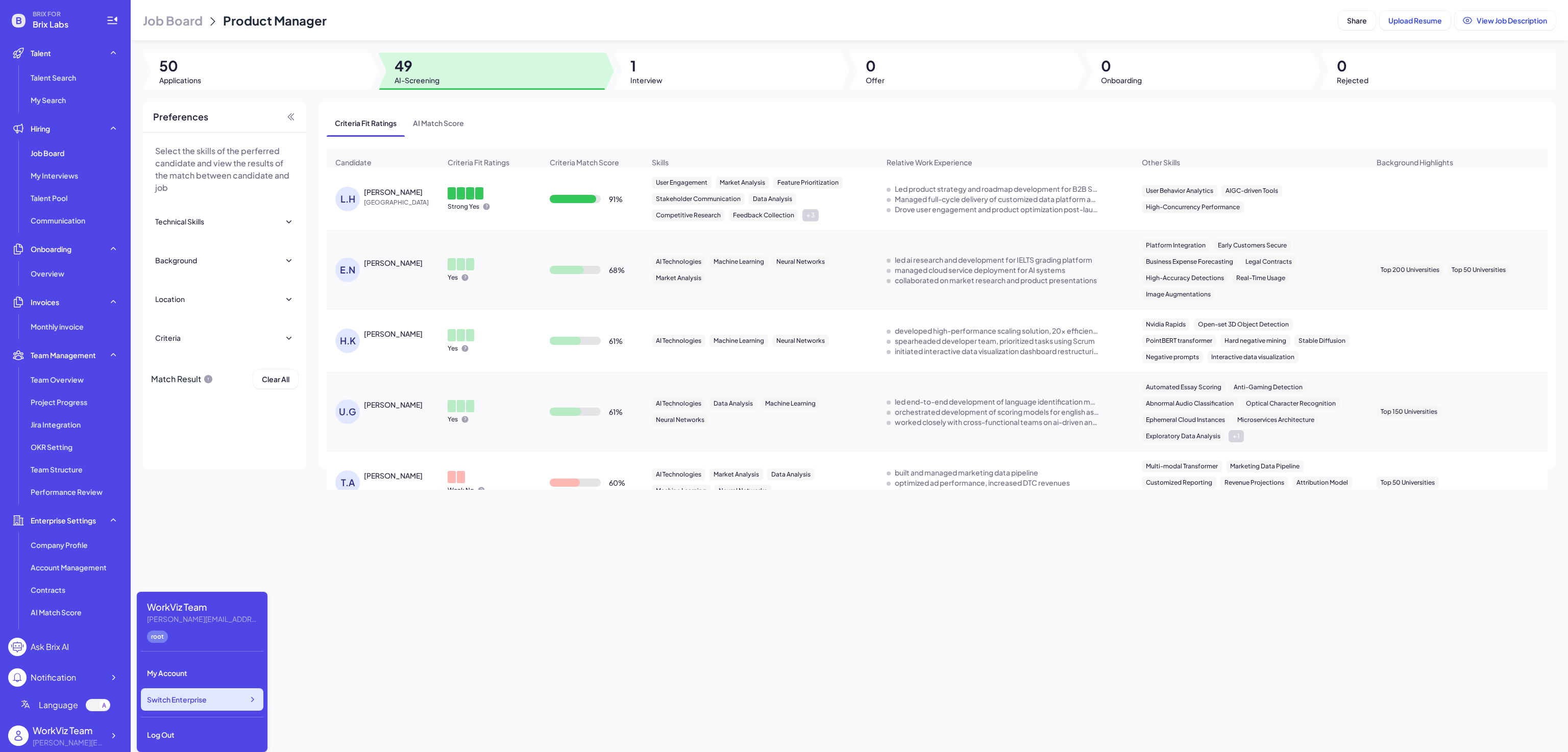
click at [195, 704] on span "Switch Enterprise" at bounding box center [177, 699] width 60 height 10
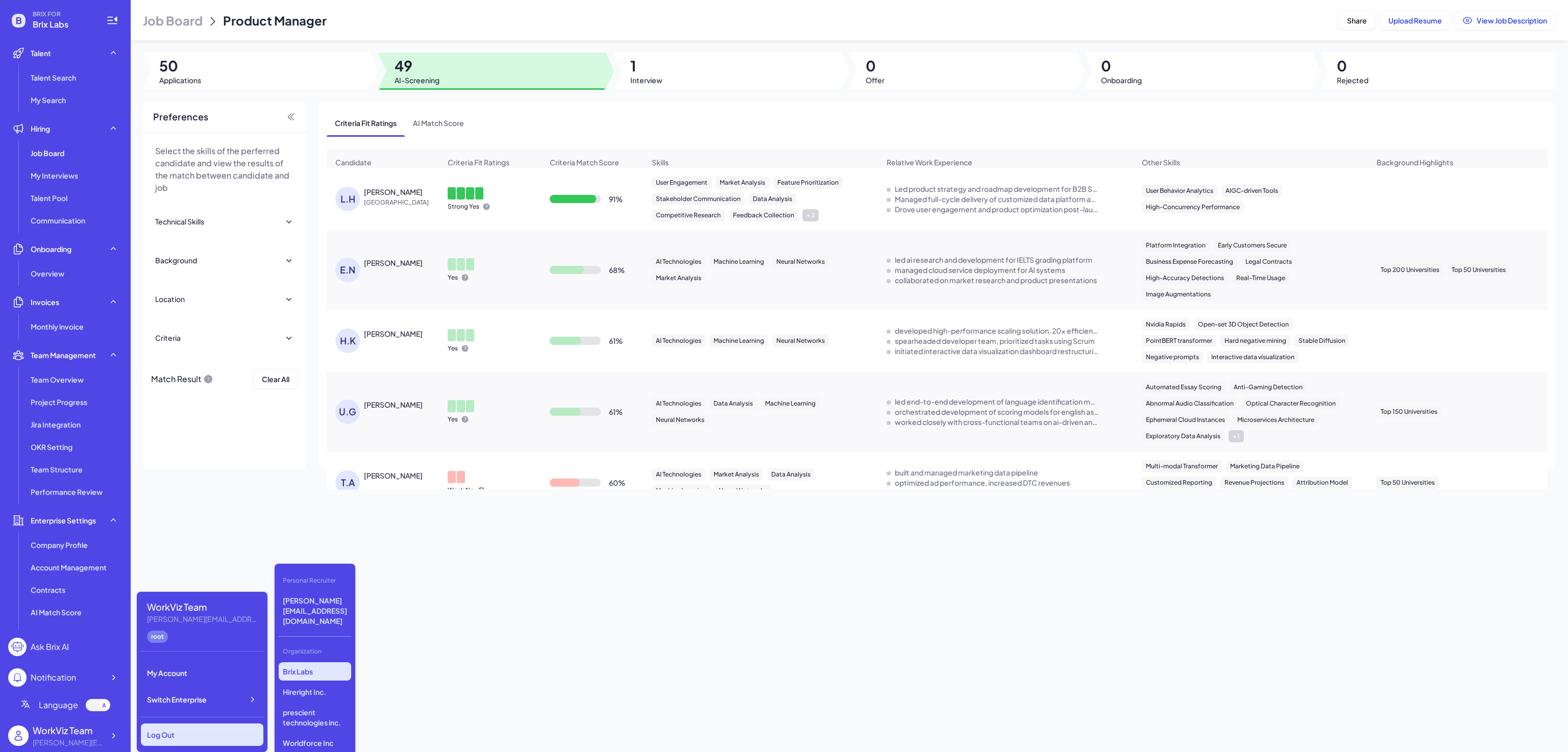
click at [200, 728] on div "Log Out" at bounding box center [201, 734] width 122 height 23
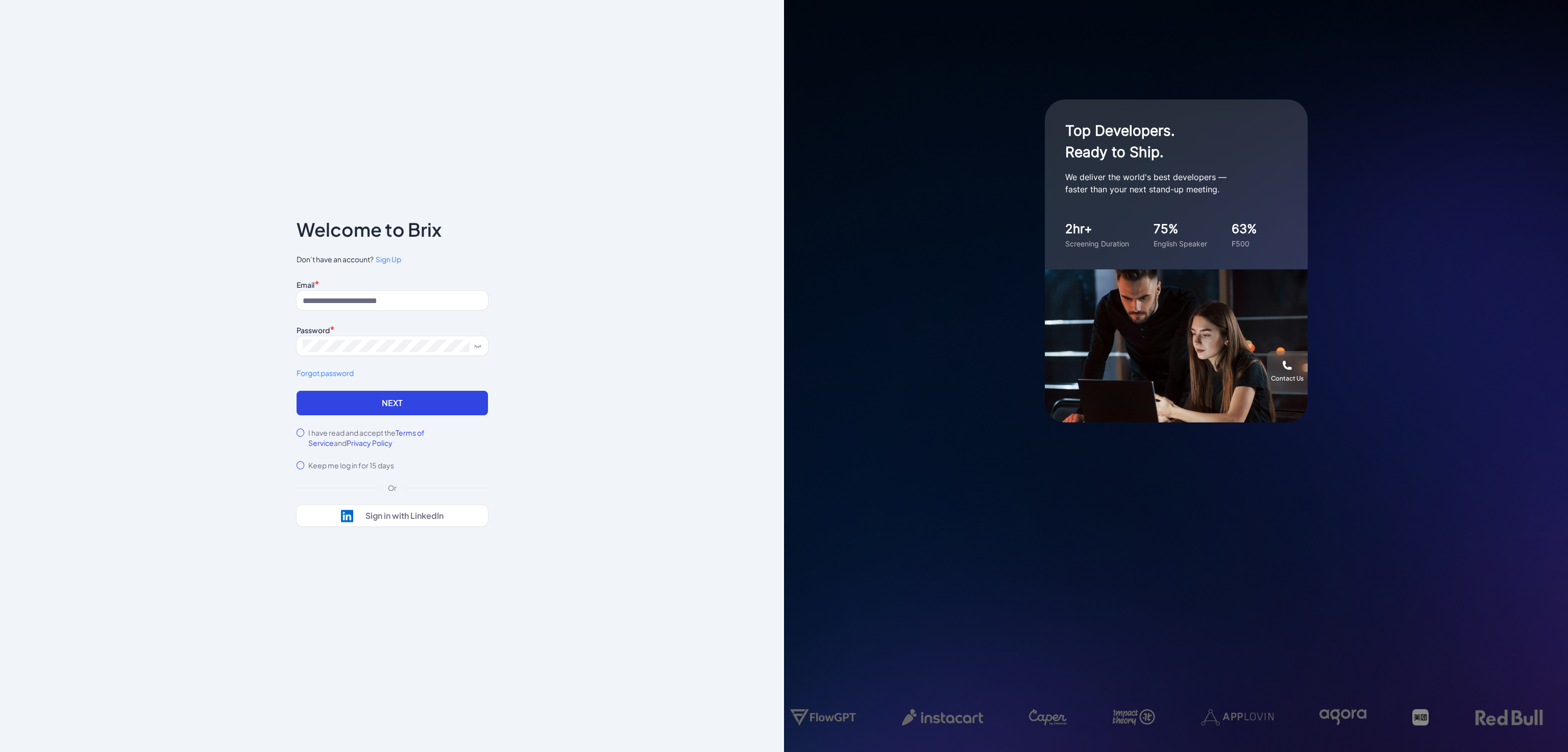
click at [435, 316] on div "Email * Password * Forgot password" at bounding box center [392, 333] width 191 height 114
drag, startPoint x: 436, startPoint y: 310, endPoint x: 439, endPoint y: 303, distance: 7.6
click at [439, 303] on input at bounding box center [392, 301] width 191 height 19
click at [304, 431] on div "I have read and accept the Terms of Service and Privacy Policy" at bounding box center [392, 438] width 191 height 21
click at [337, 397] on button "Next" at bounding box center [392, 403] width 191 height 24
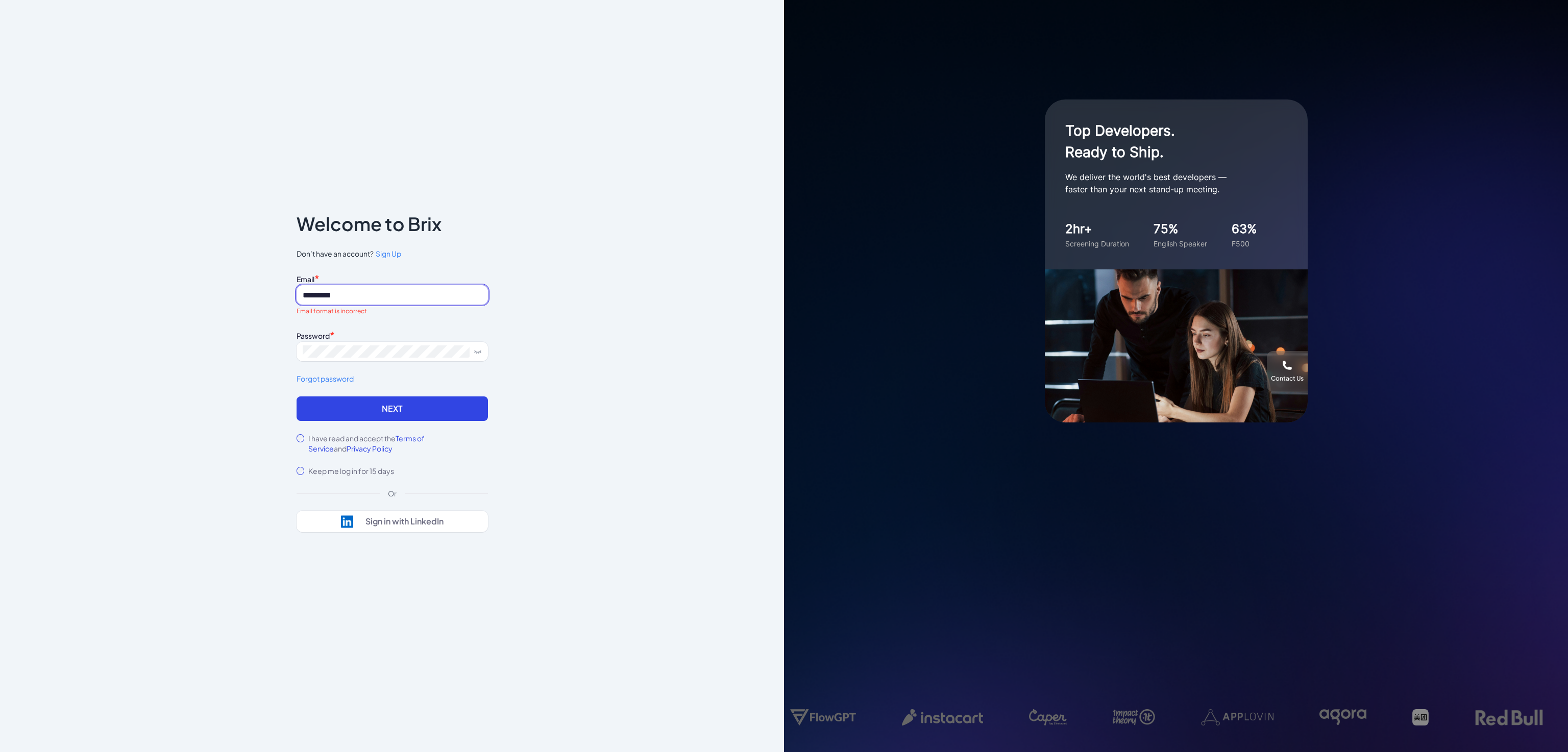
drag, startPoint x: 359, startPoint y: 286, endPoint x: 230, endPoint y: 287, distance: 129.0
click at [230, 287] on div "Notice To proceed, please agree to the Terms of Service and Privary Policy . Ca…" at bounding box center [392, 376] width 784 height 752
type input "**********"
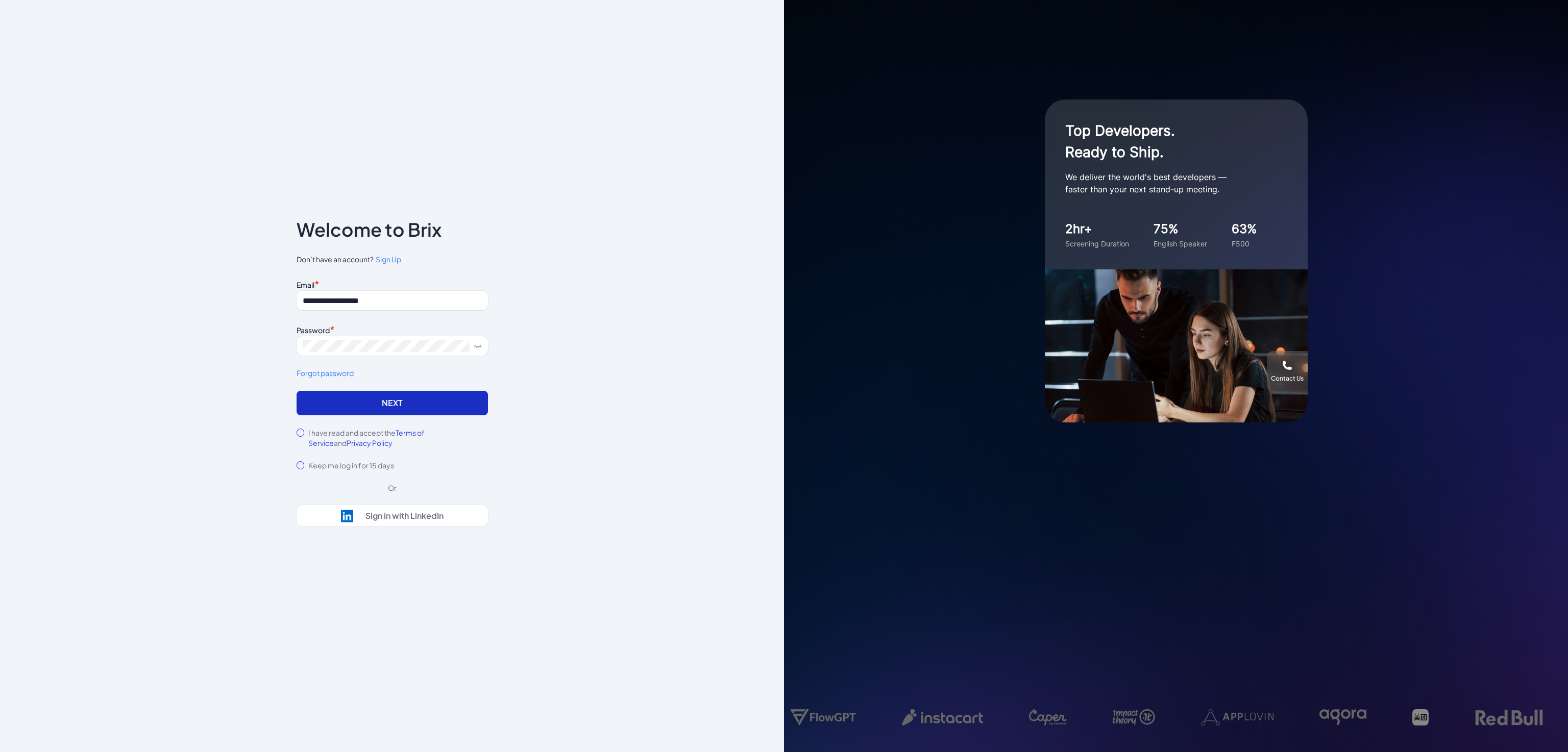
click at [361, 400] on button "Next" at bounding box center [392, 403] width 191 height 24
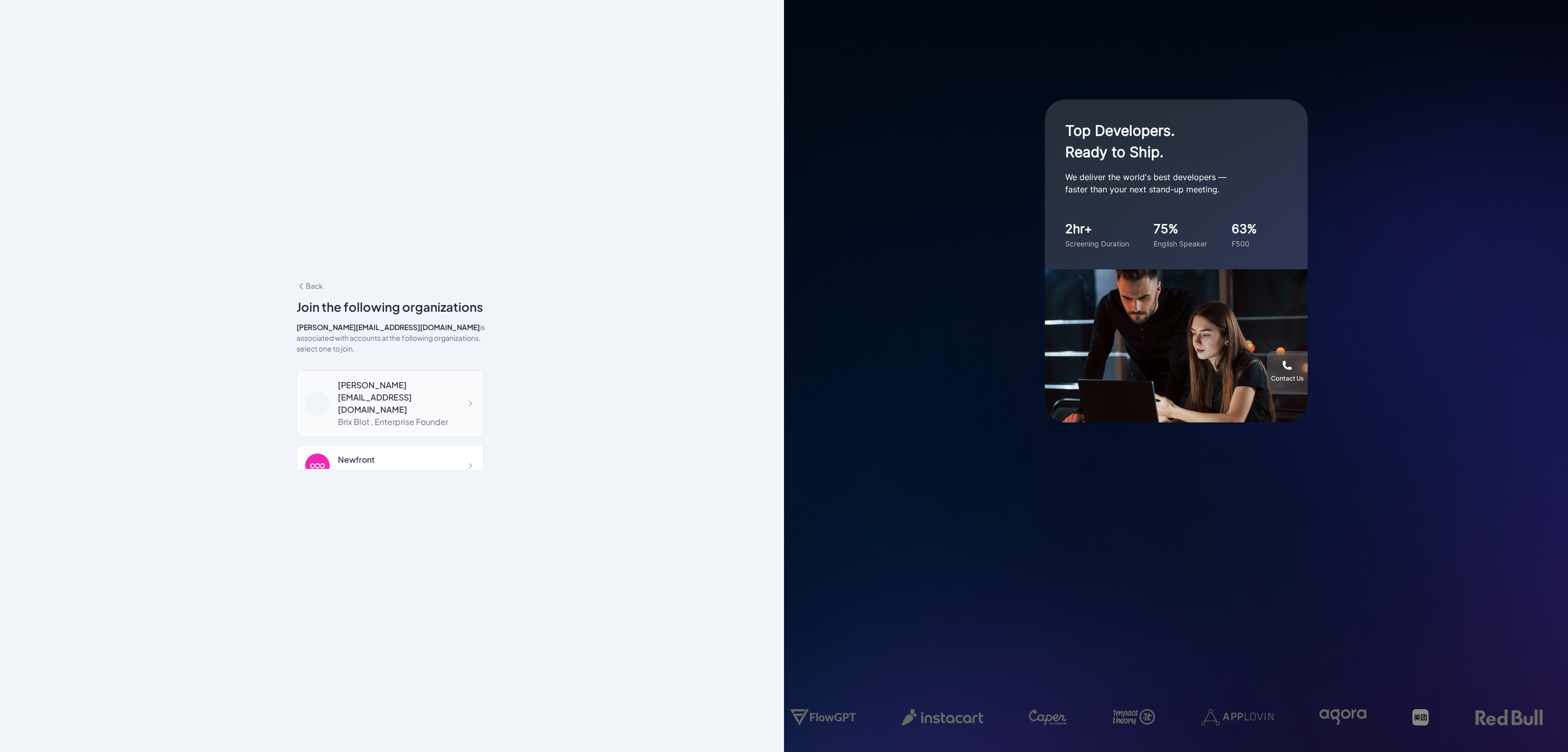
click at [351, 385] on div "blake@joinbrix.com" at bounding box center [407, 397] width 138 height 37
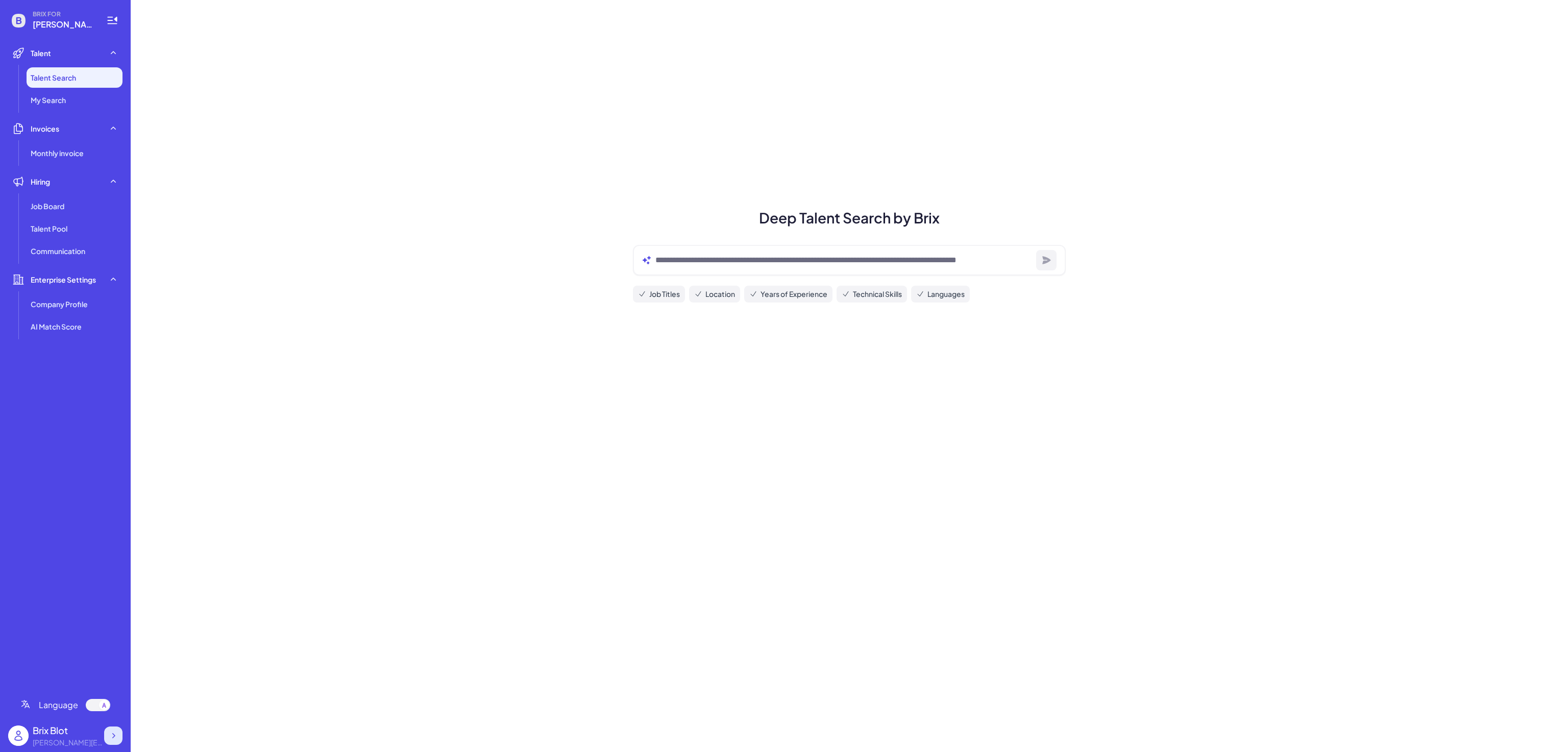
click at [110, 734] on icon at bounding box center [113, 736] width 10 height 10
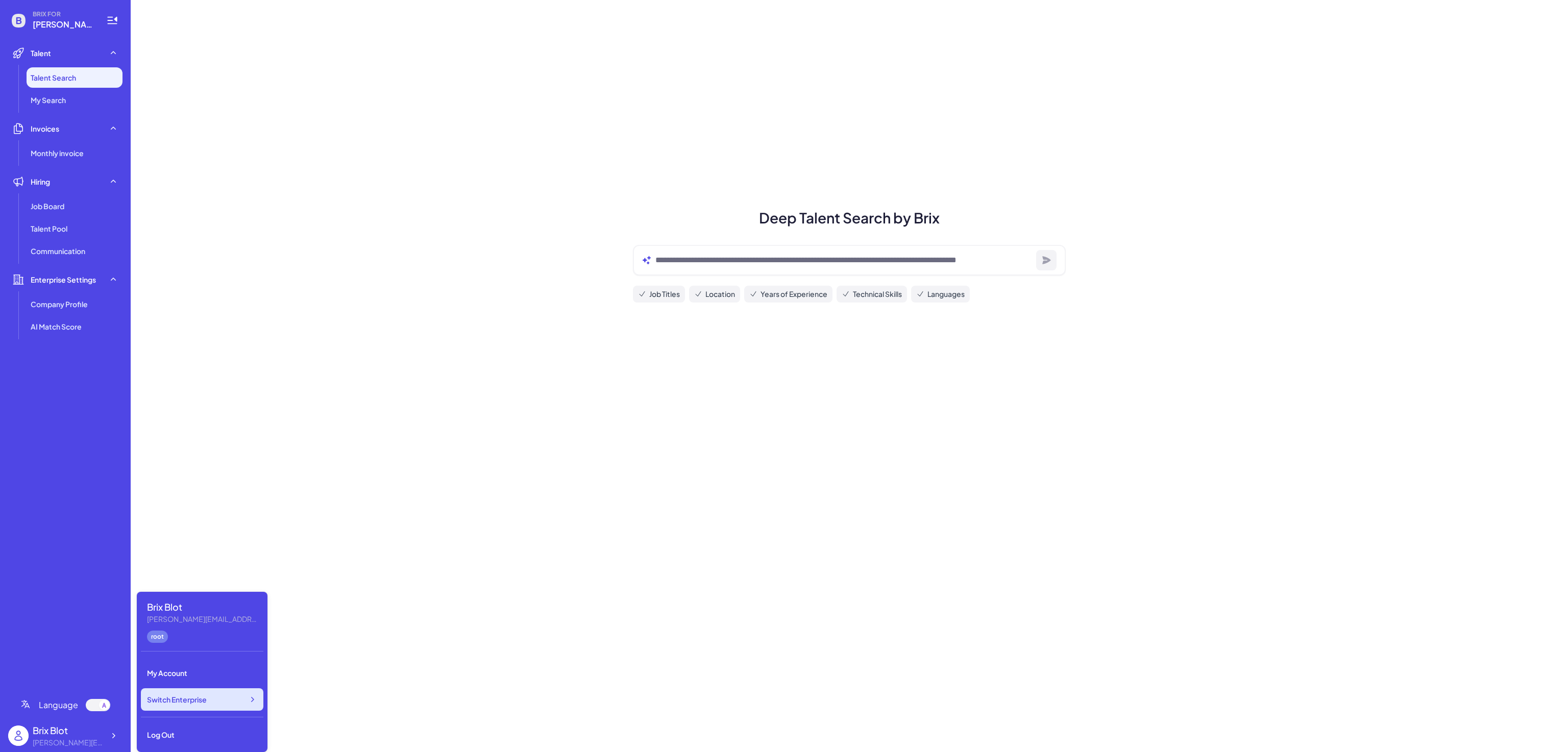
click at [217, 700] on div "Switch Enterprise" at bounding box center [201, 699] width 122 height 23
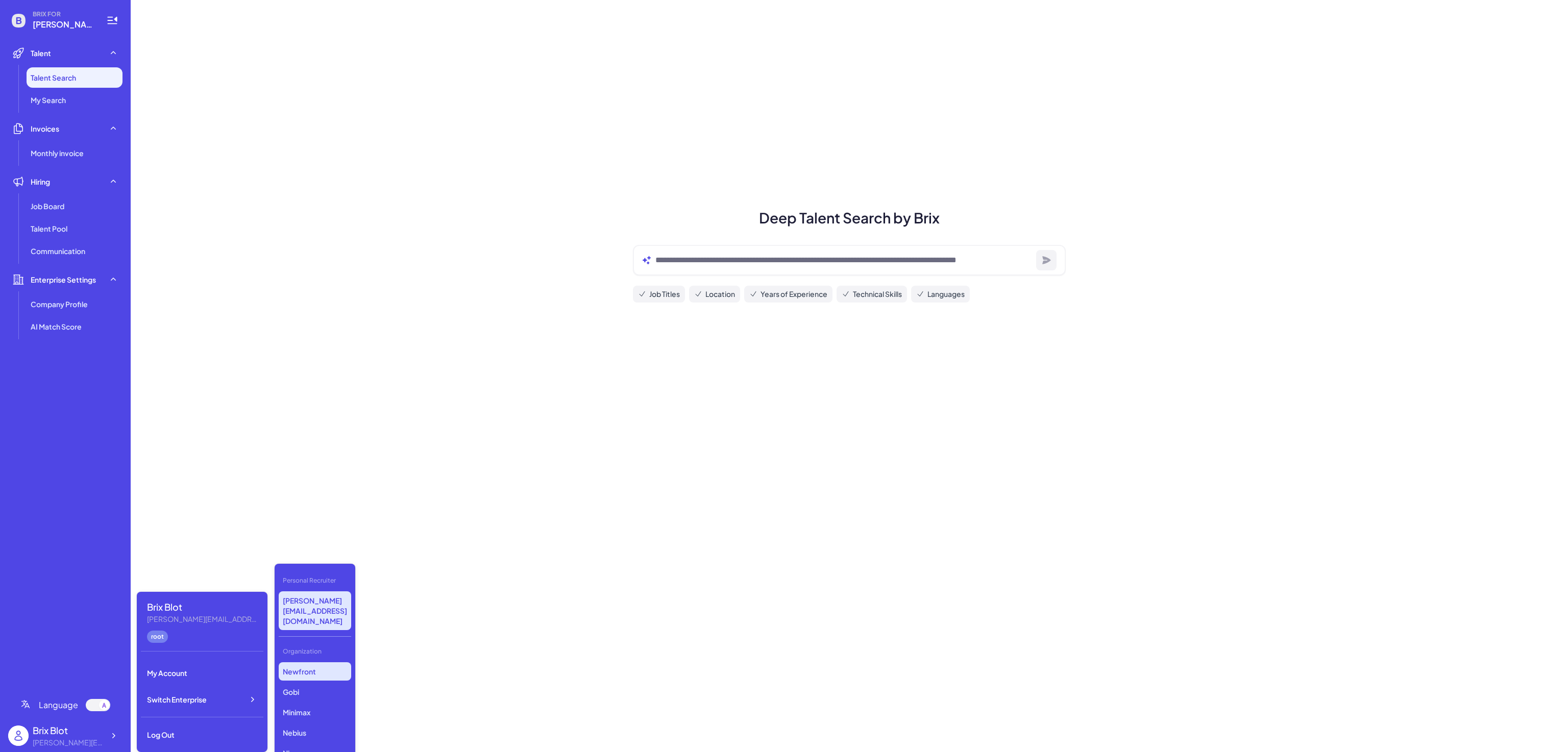
click at [307, 662] on p "Newfront" at bounding box center [315, 671] width 72 height 18
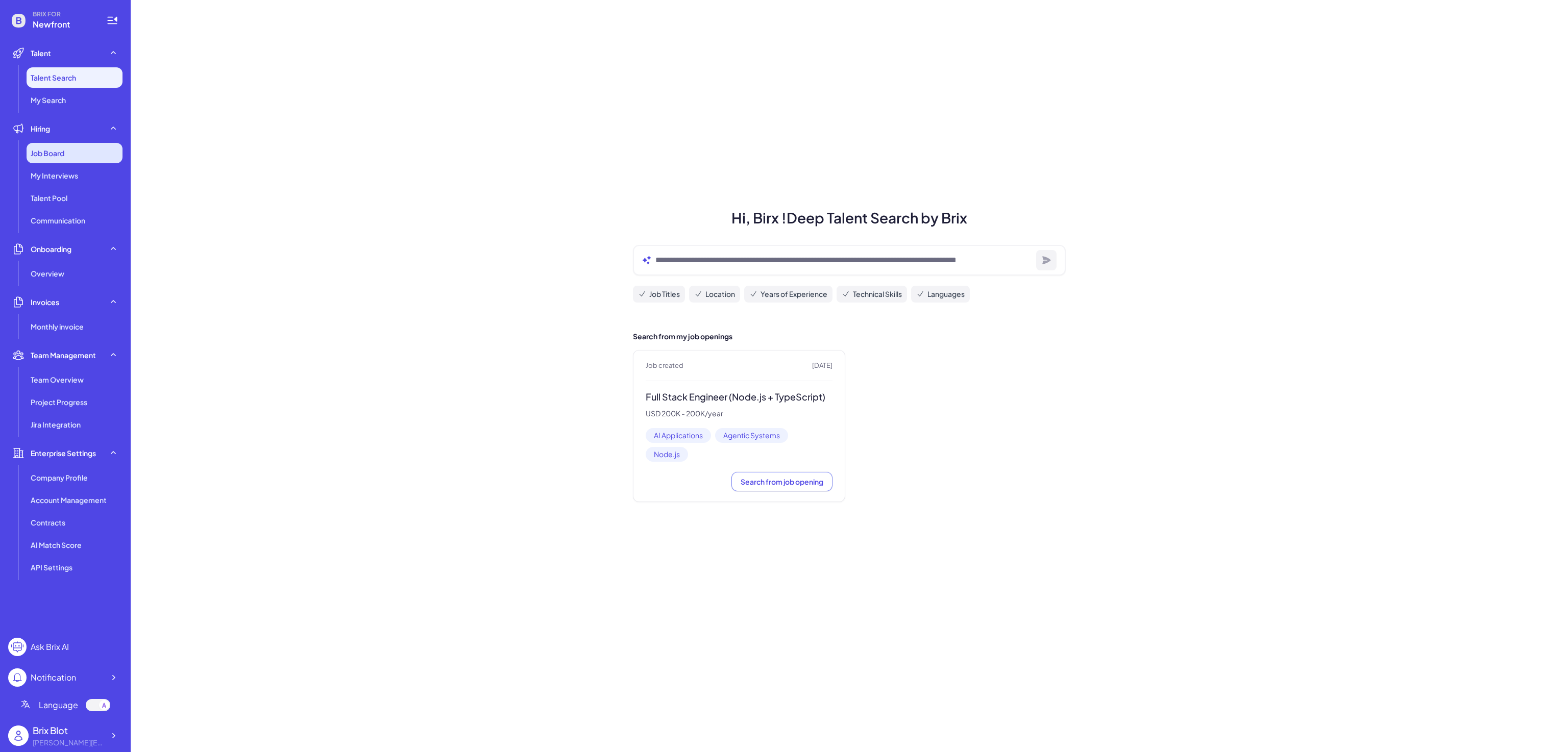
click at [69, 153] on div "Job Board" at bounding box center [75, 153] width 96 height 21
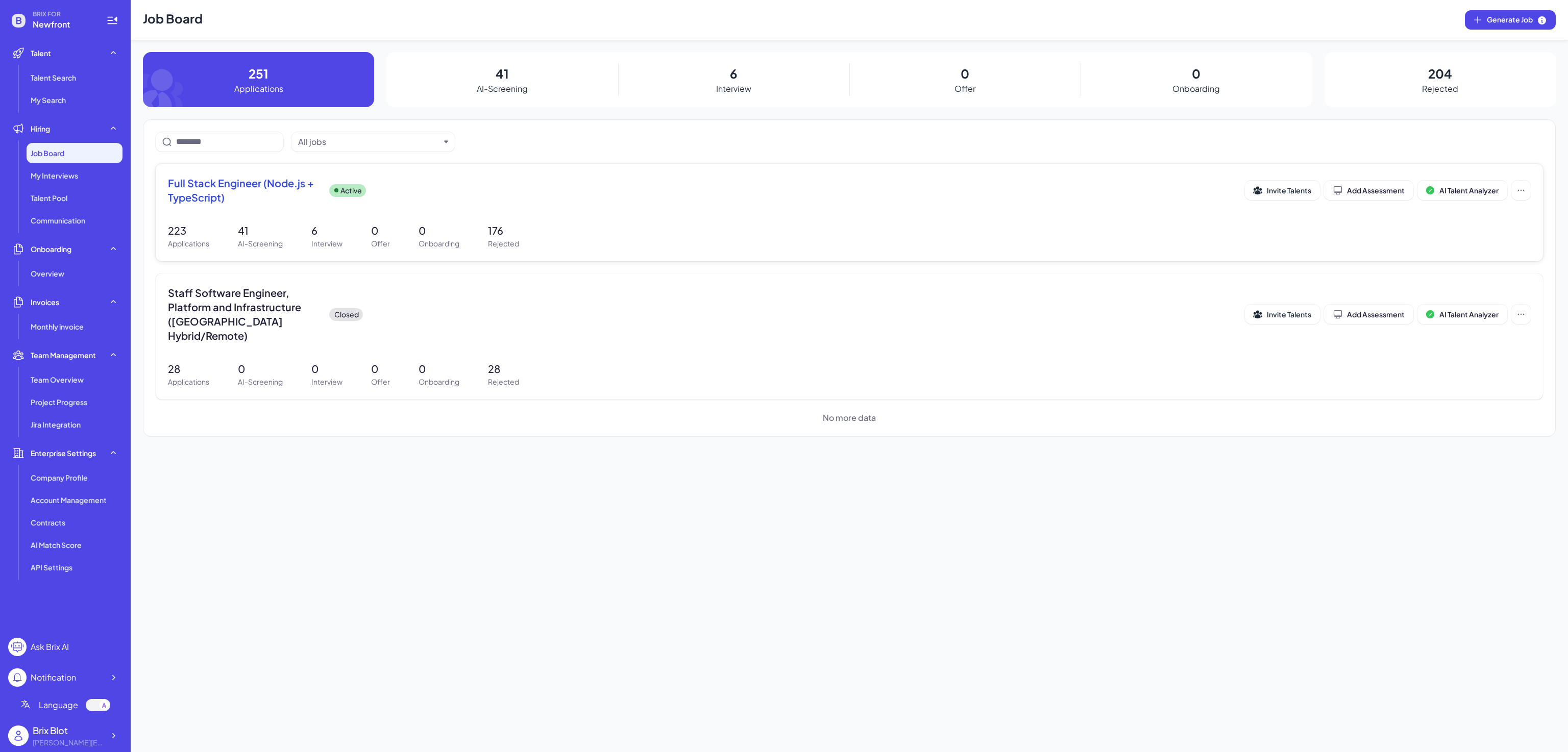
click at [234, 187] on span "Full Stack Engineer (Node.js + TypeScript)" at bounding box center [245, 190] width 153 height 29
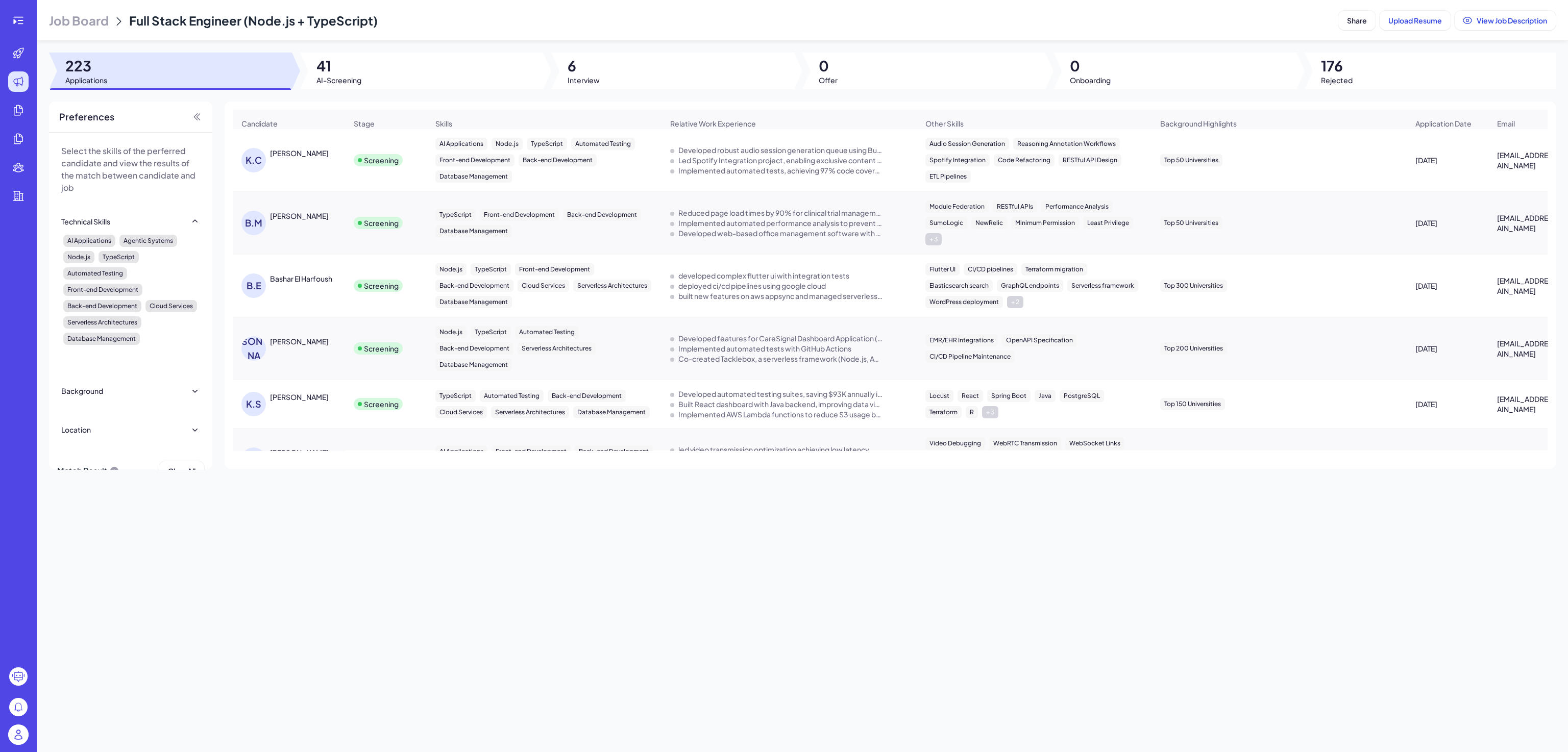
click at [18, 738] on img at bounding box center [18, 735] width 21 height 21
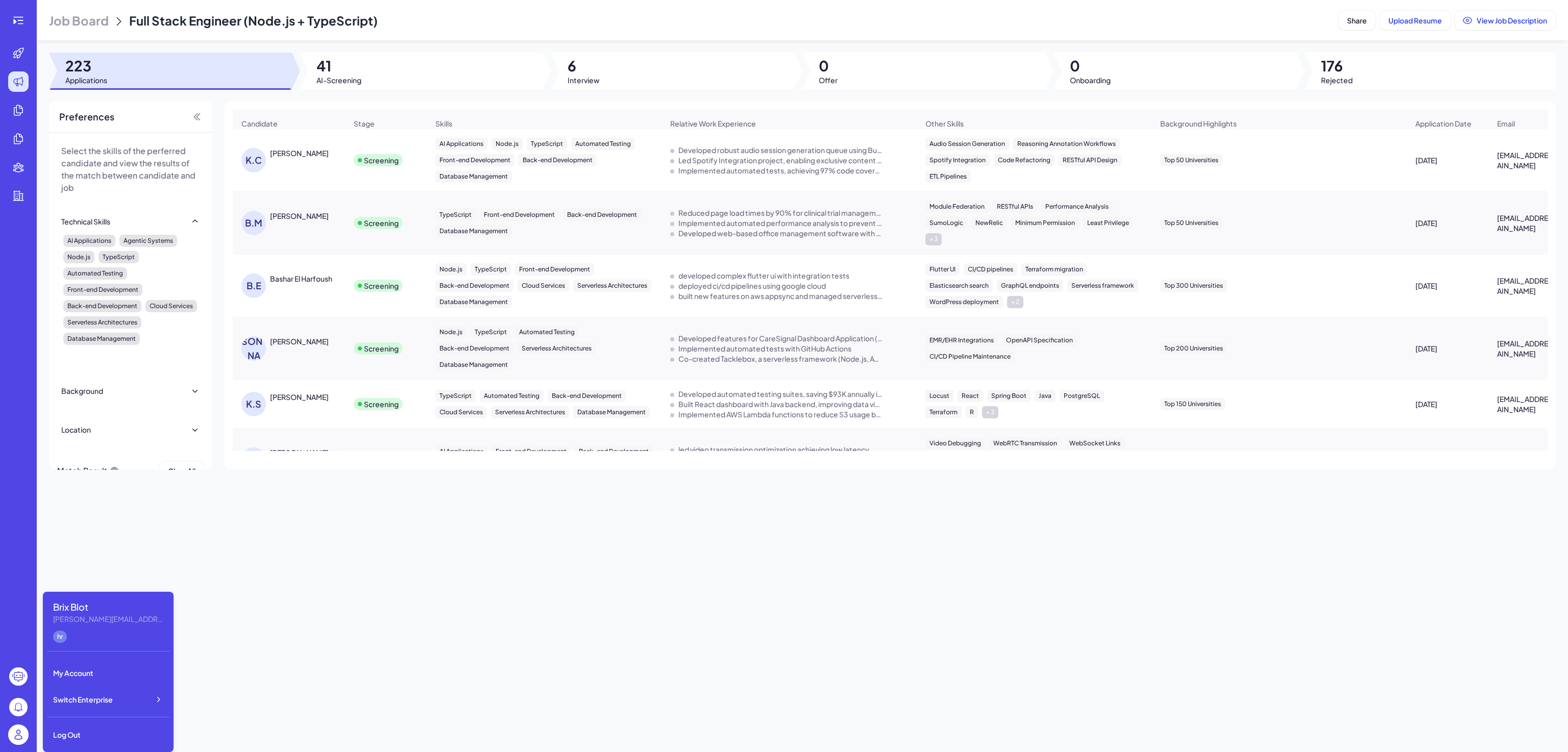
click at [318, 601] on div "Job Board Full Stack Engineer (Node.js + TypeScript) Share Upload Resume View J…" at bounding box center [802, 376] width 1531 height 752
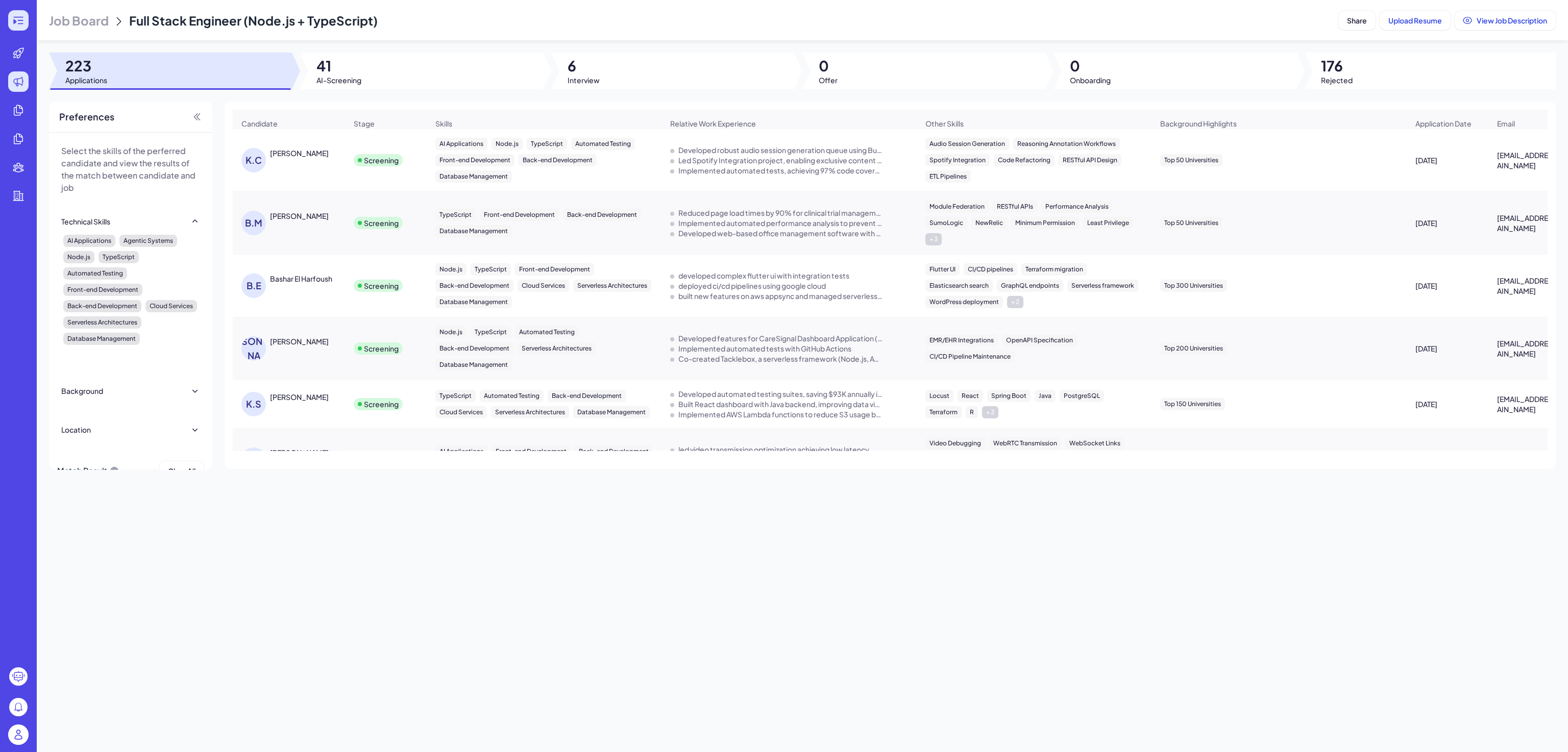
click at [14, 26] on icon at bounding box center [18, 20] width 12 height 12
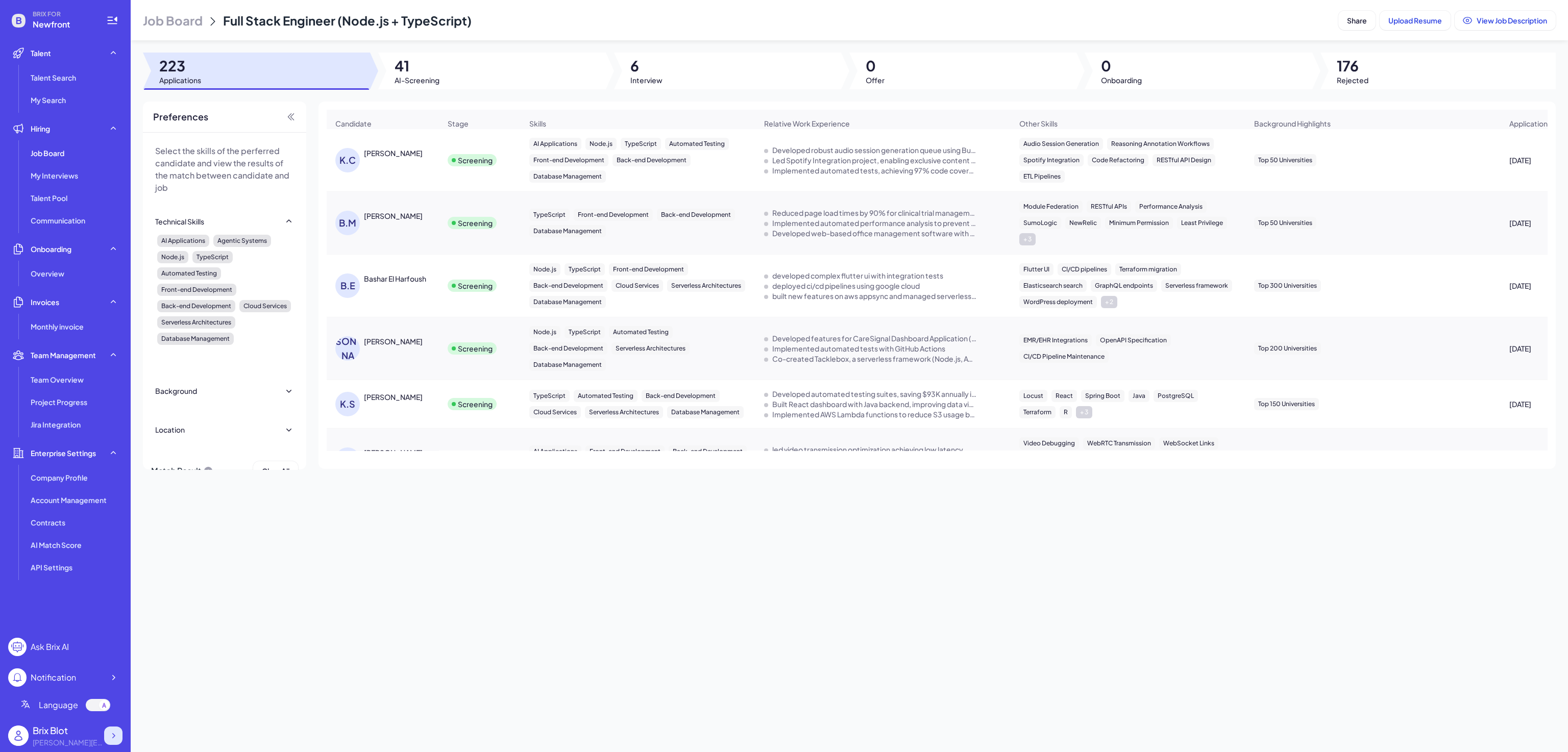
click at [110, 734] on icon at bounding box center [113, 736] width 10 height 10
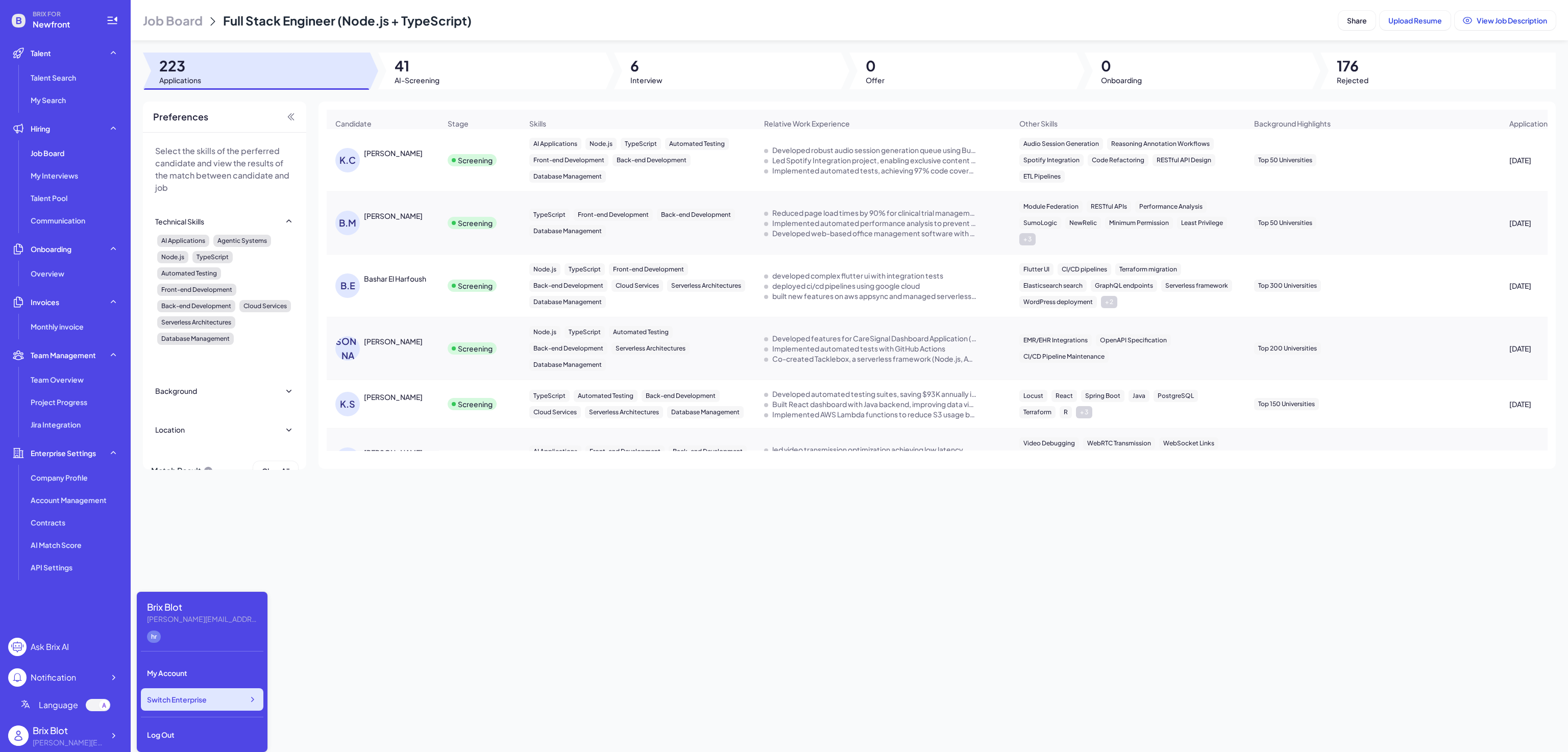
click at [172, 694] on span "Switch Enterprise" at bounding box center [177, 699] width 60 height 10
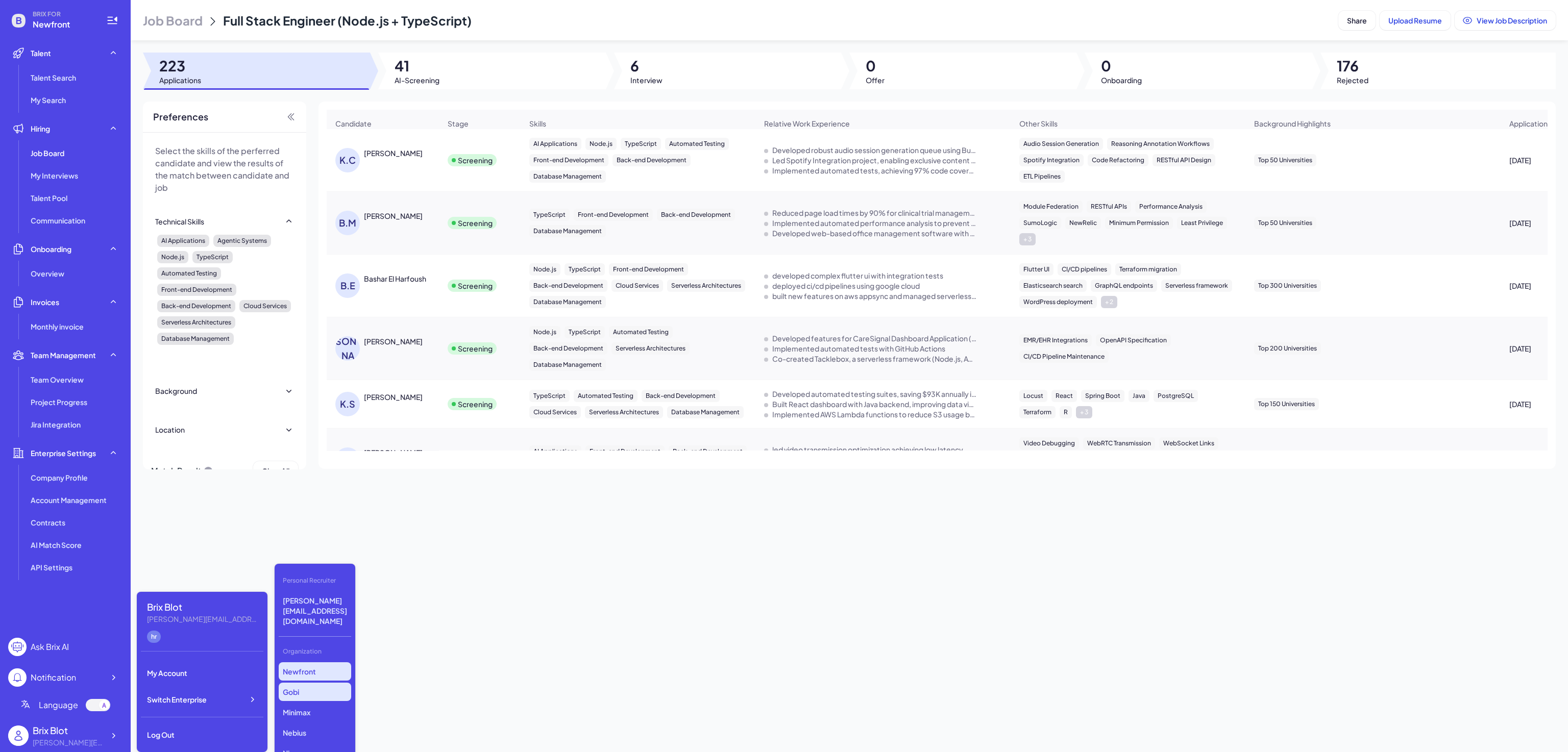
click at [314, 683] on p "Gobi" at bounding box center [315, 692] width 72 height 18
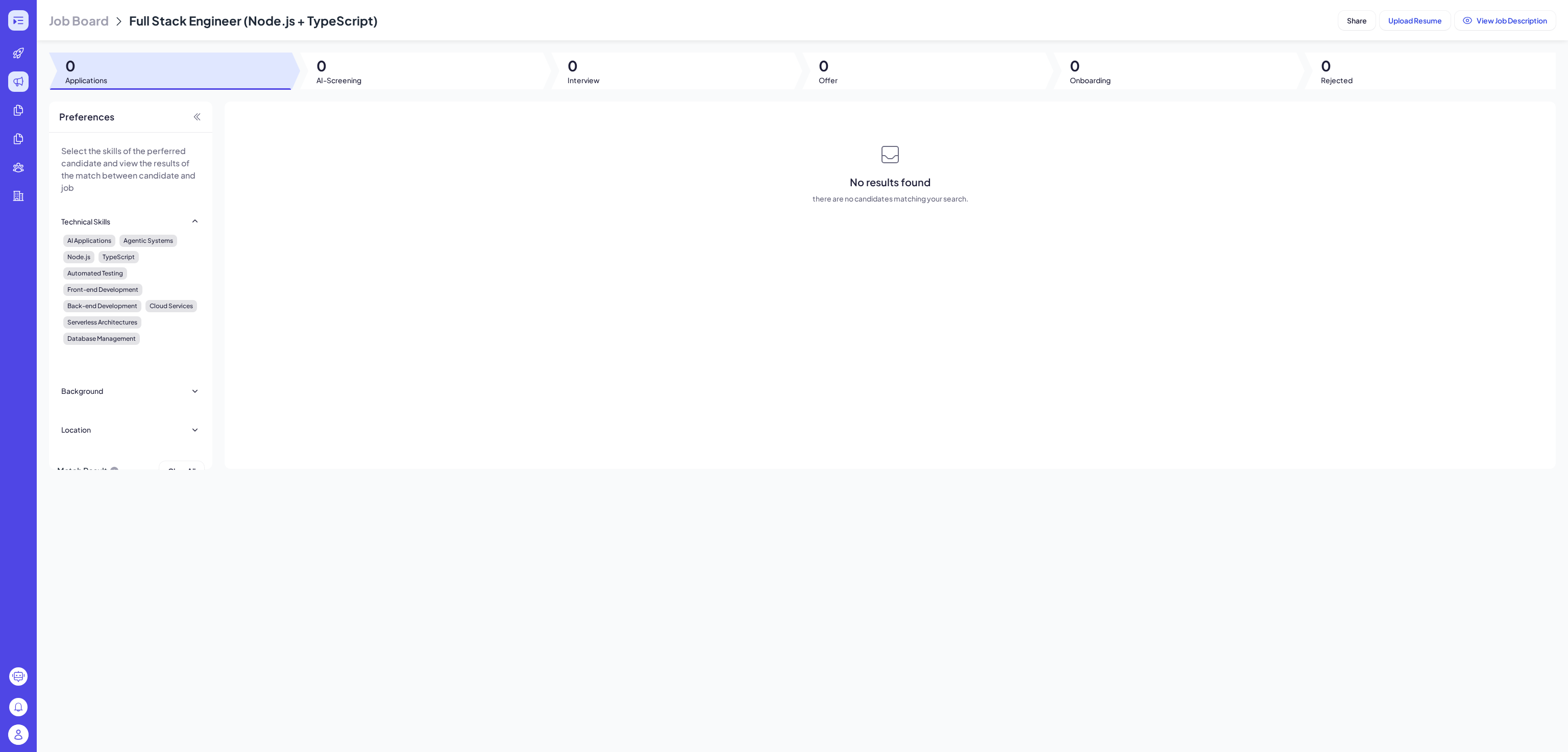
click at [22, 23] on icon at bounding box center [18, 20] width 12 height 12
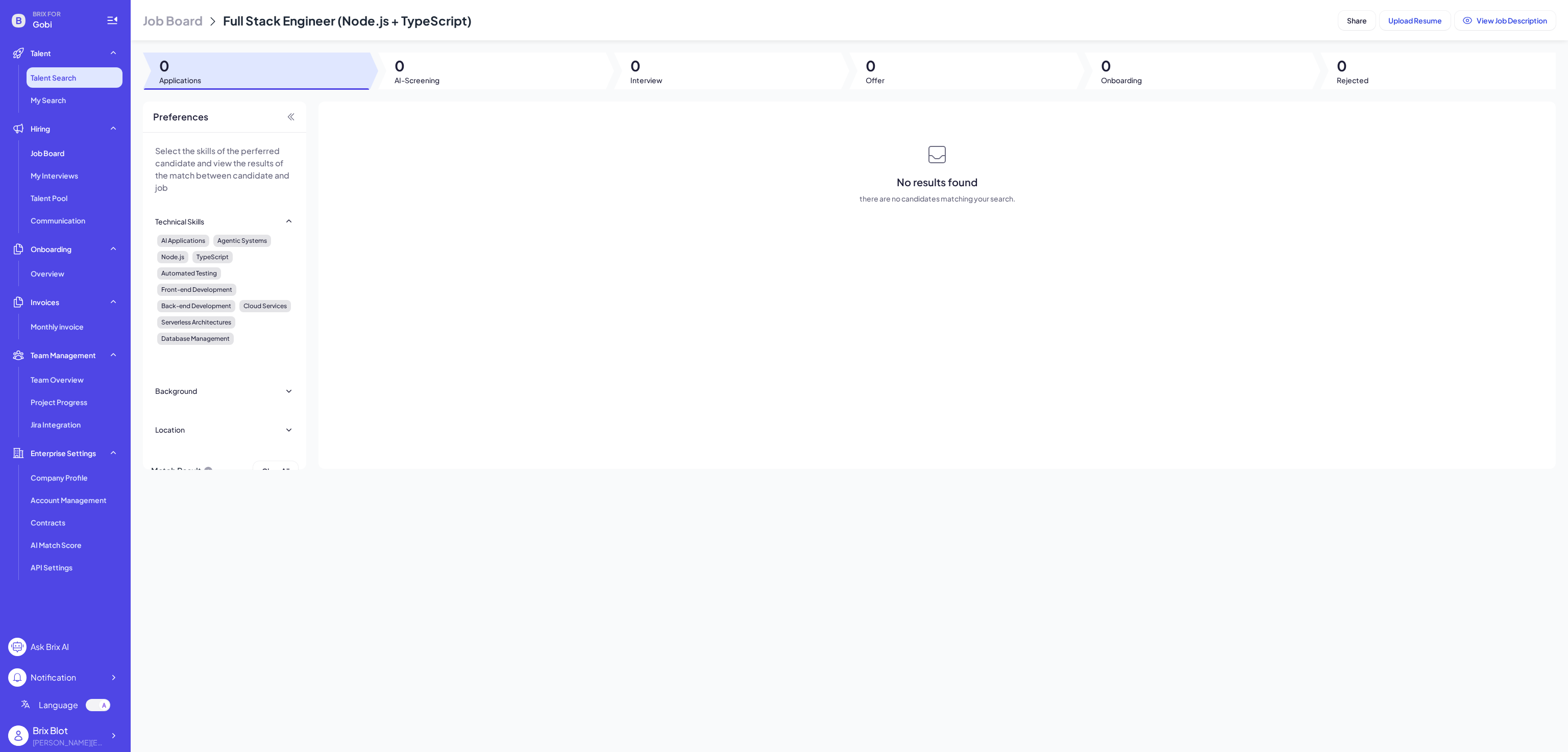
click at [43, 77] on span "Talent Search" at bounding box center [53, 77] width 46 height 10
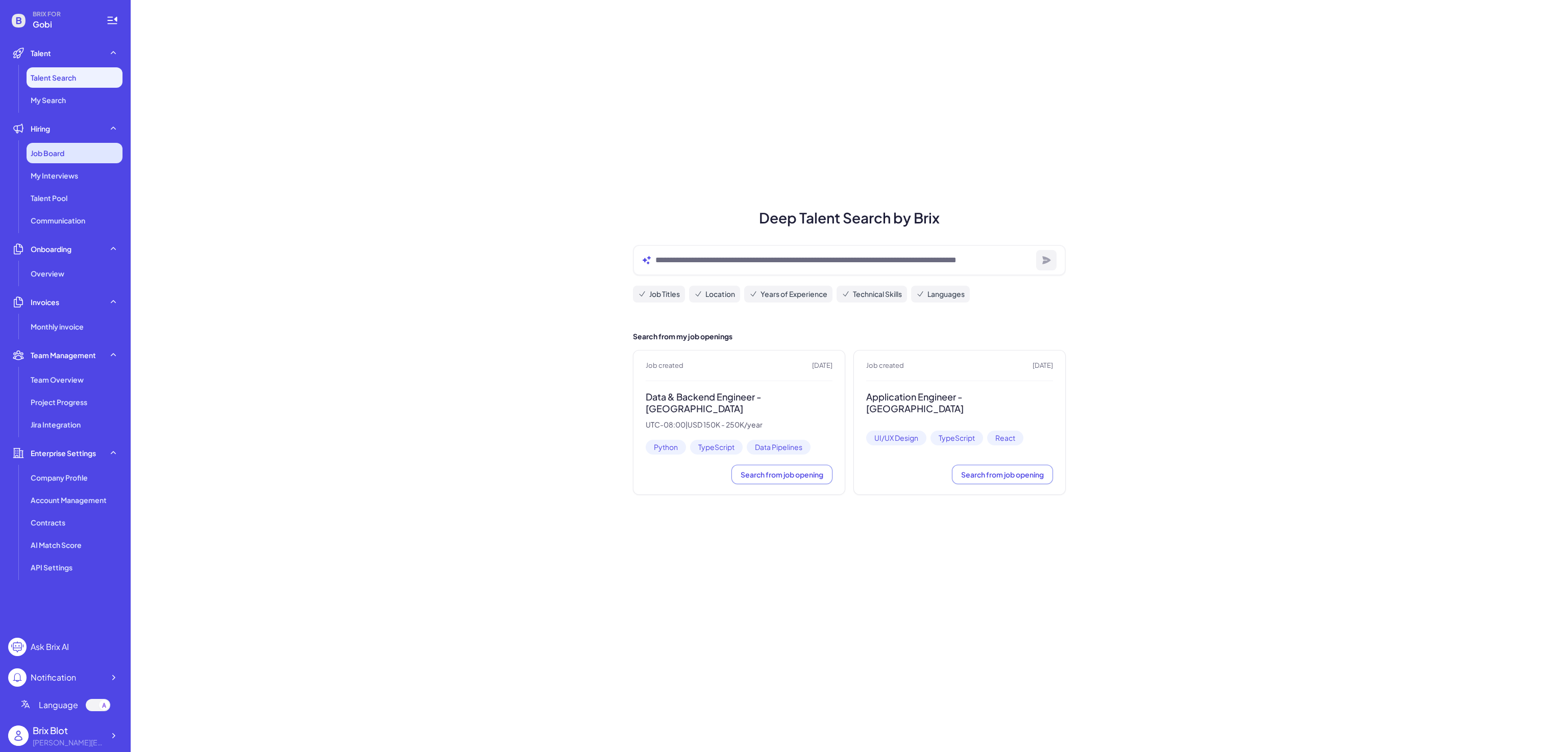
click at [51, 148] on span "Job Board" at bounding box center [47, 153] width 33 height 10
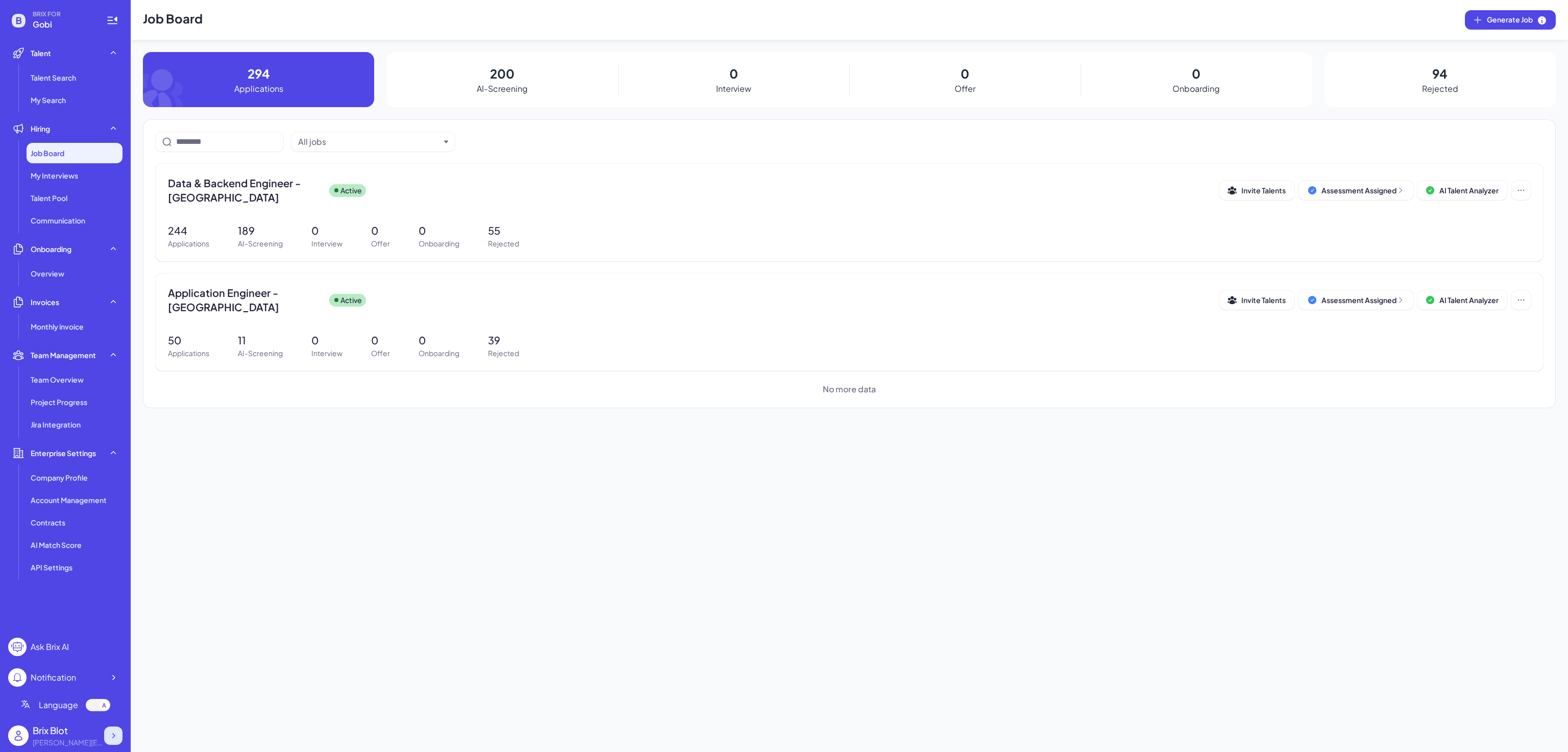
click at [112, 740] on div at bounding box center [113, 736] width 18 height 18
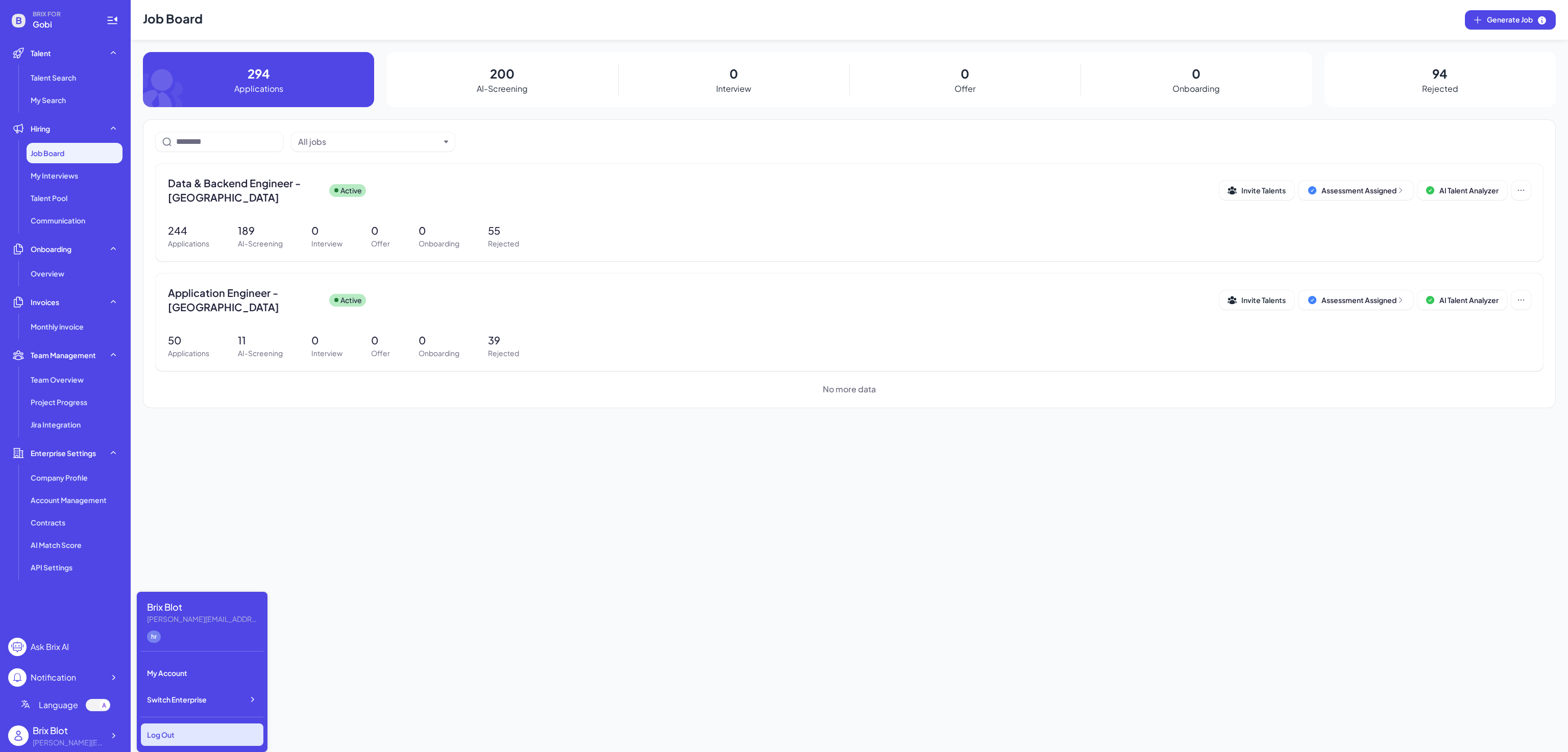
click at [197, 736] on div "Log Out" at bounding box center [201, 734] width 122 height 23
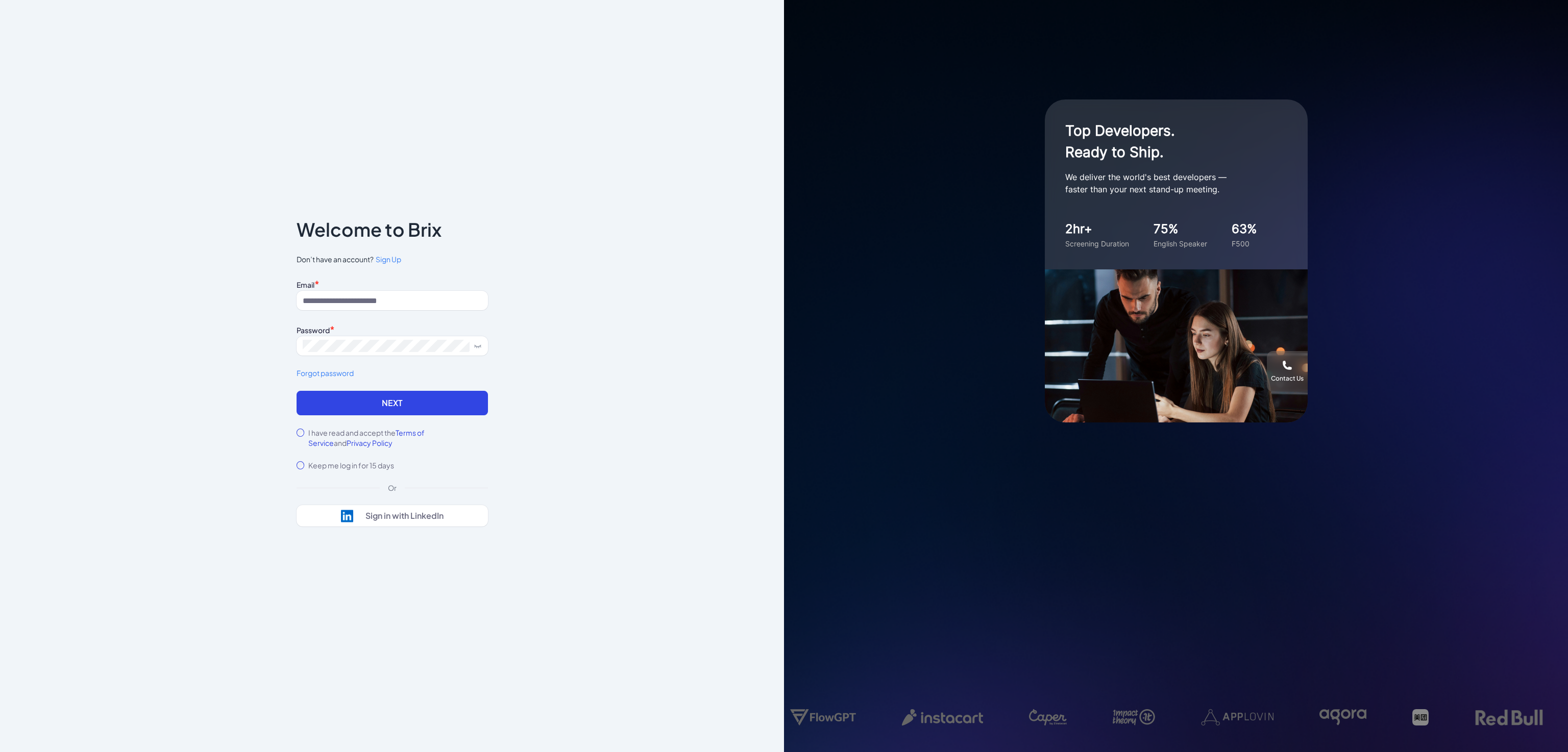
click at [445, 290] on div "Email *" at bounding box center [392, 284] width 191 height 14
drag, startPoint x: 446, startPoint y: 302, endPoint x: 450, endPoint y: 296, distance: 7.2
click at [446, 302] on input at bounding box center [392, 301] width 191 height 19
type input "**********"
click at [296, 428] on div "I have read and accept the Terms of Service and Privacy Policy" at bounding box center [392, 438] width 191 height 21
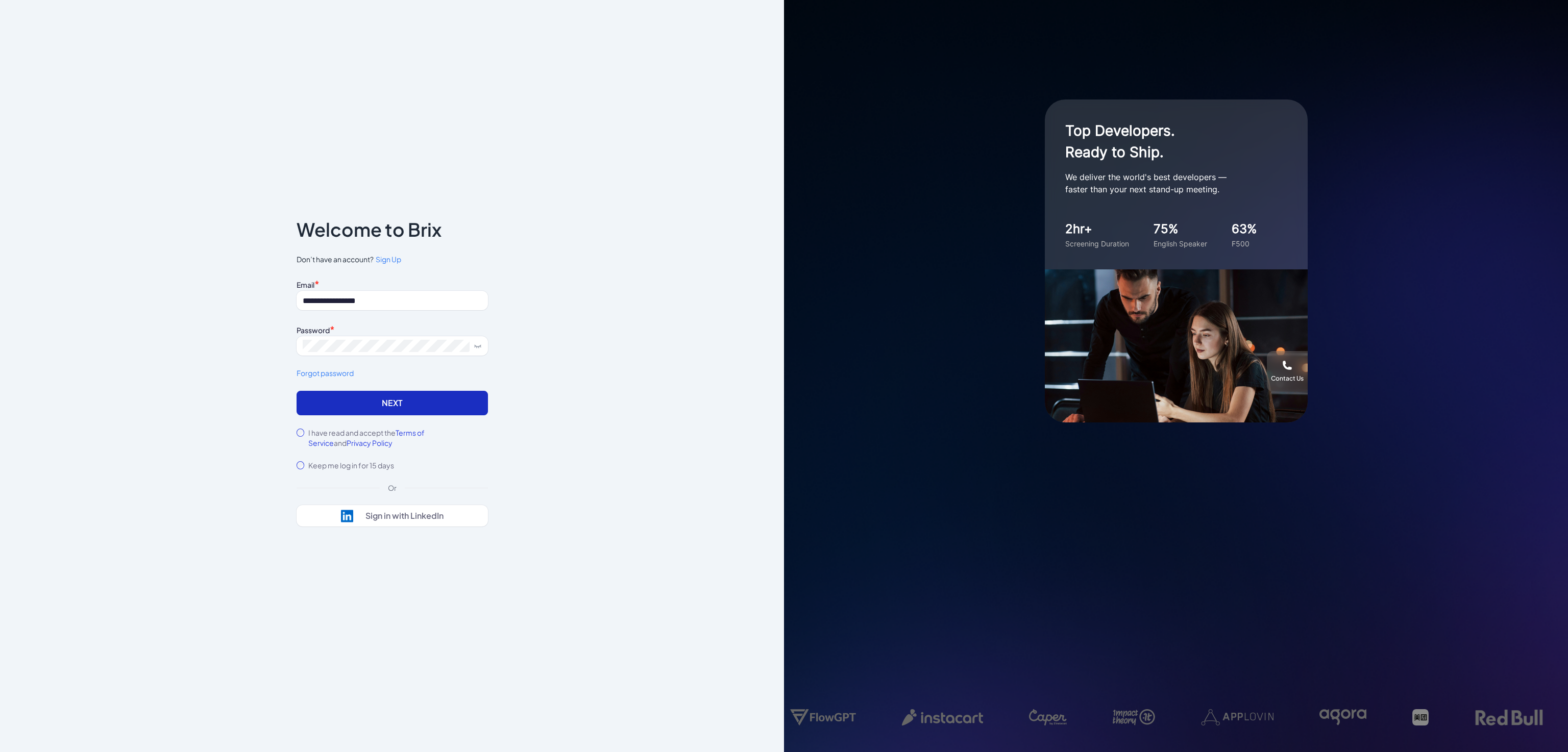
click at [320, 409] on button "Next" at bounding box center [392, 403] width 191 height 24
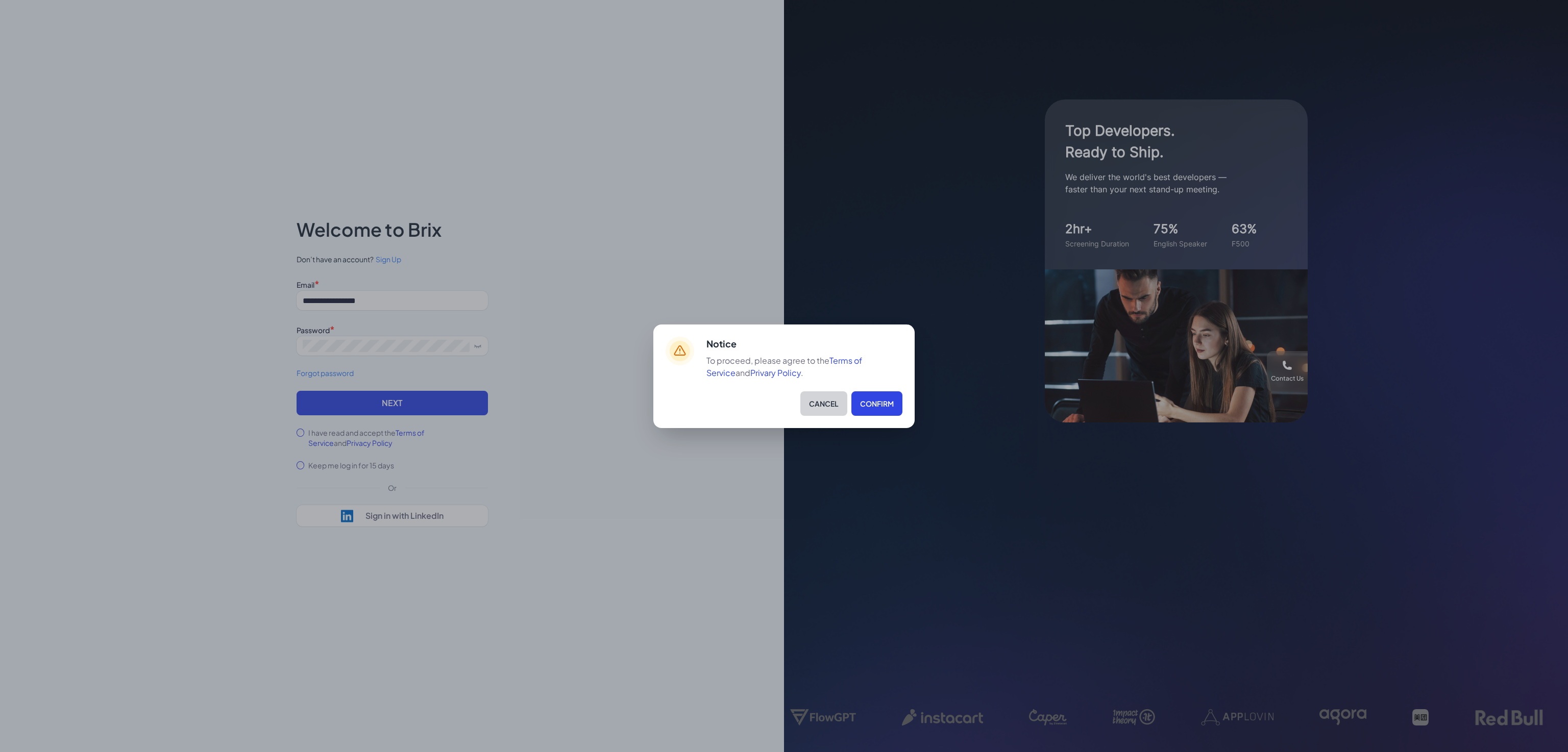
click at [818, 404] on button "Cancel" at bounding box center [824, 403] width 47 height 24
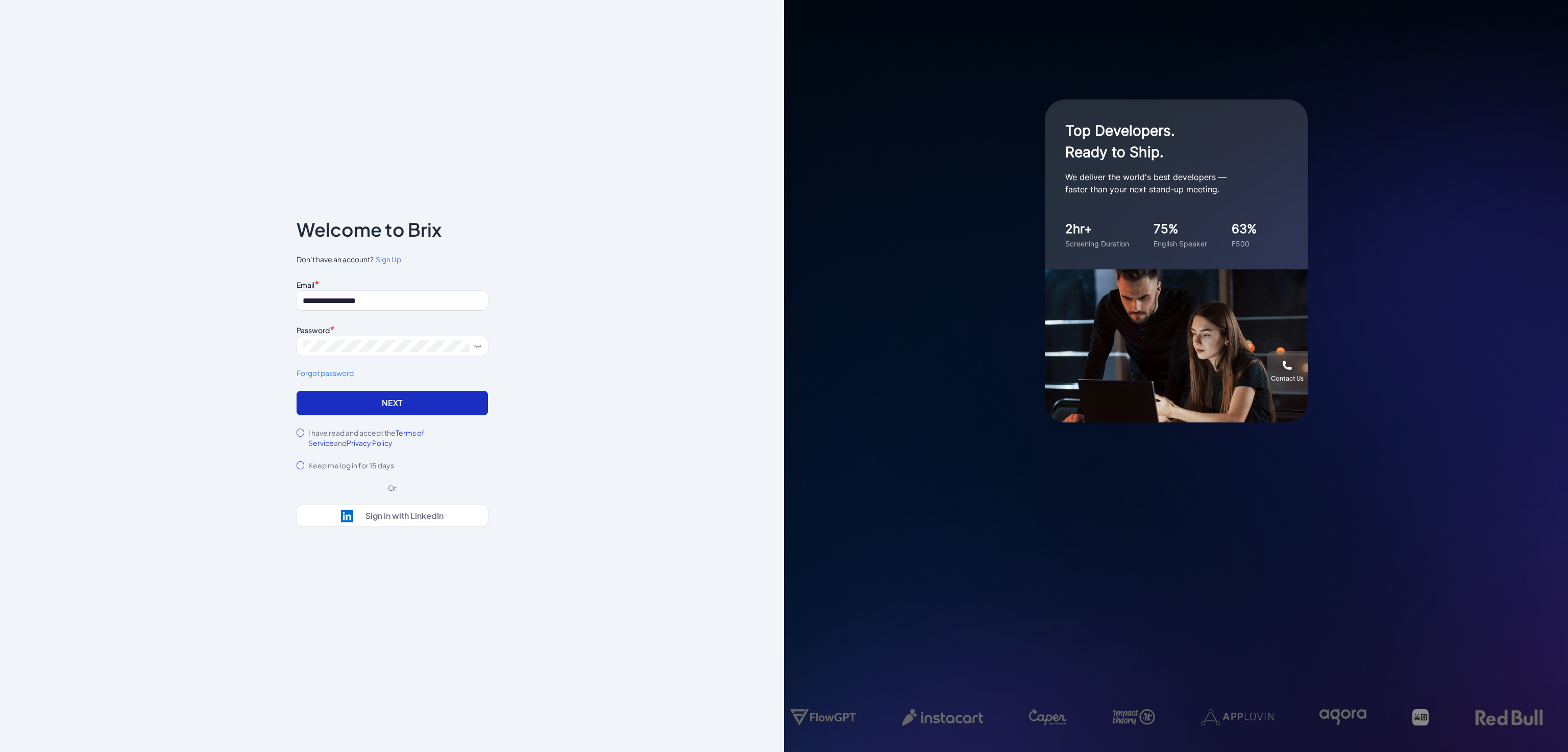
click at [335, 402] on button "Next" at bounding box center [392, 403] width 191 height 24
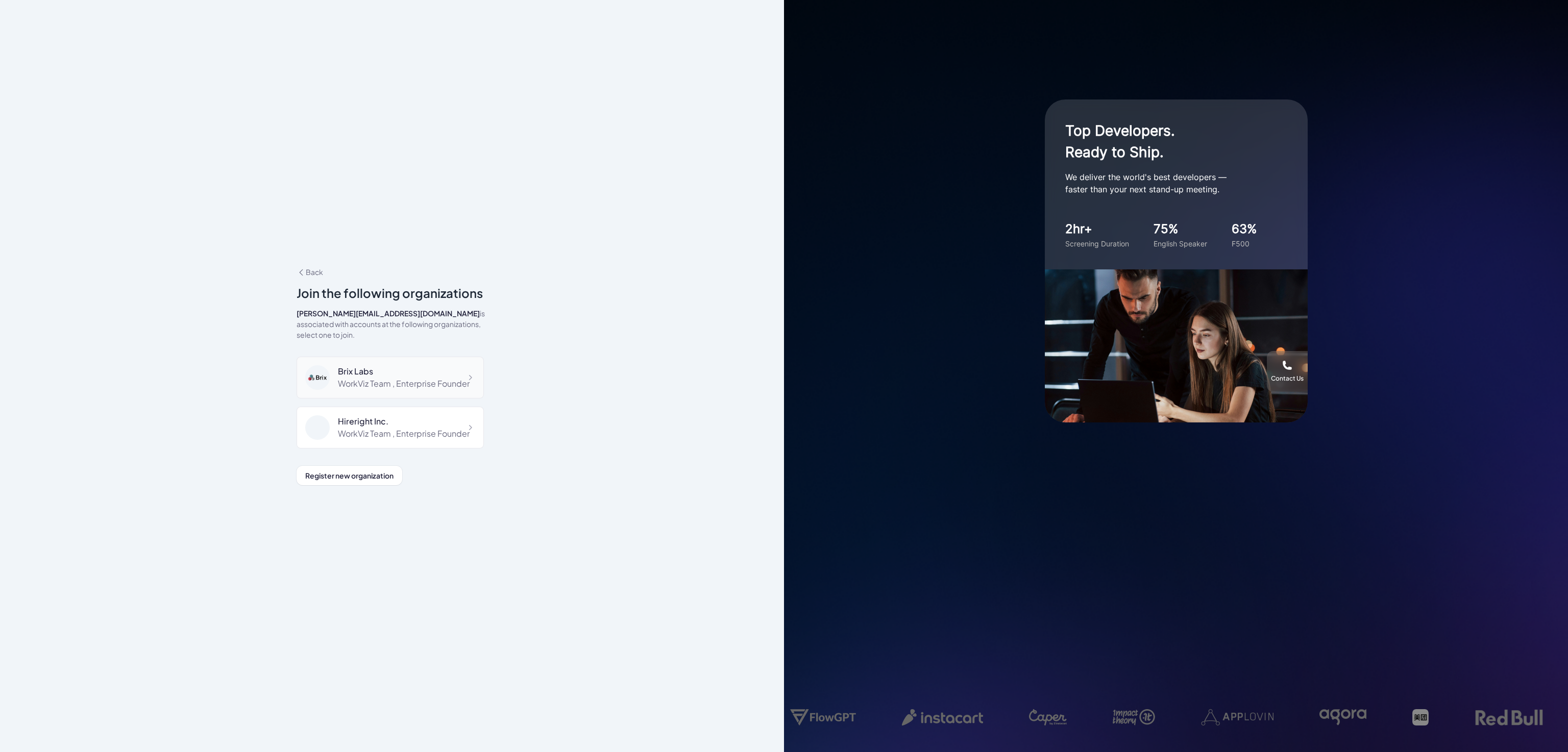
click at [387, 380] on div "WorkViz Team , Enterprise Founder" at bounding box center [404, 384] width 131 height 12
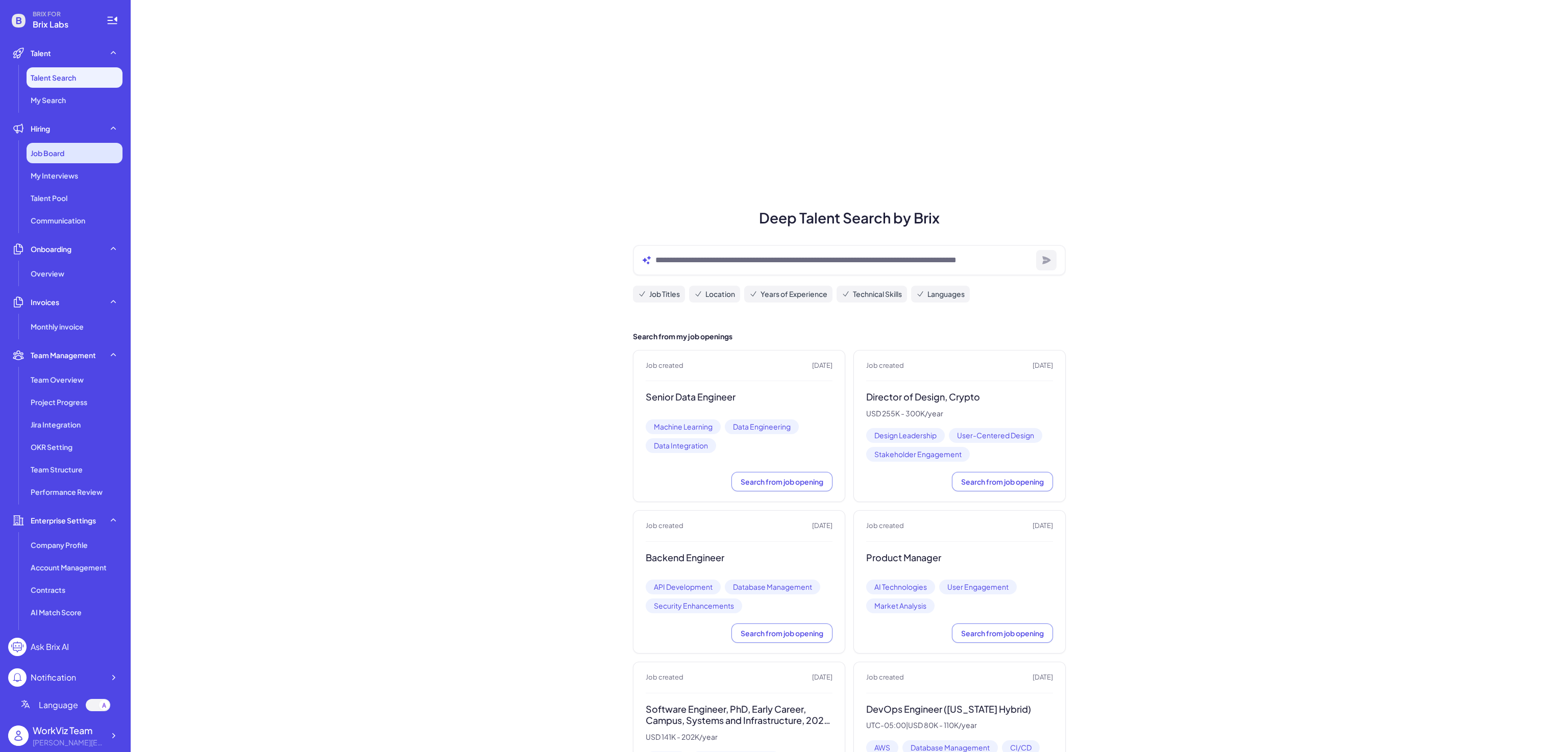
click at [50, 147] on div "Job Board" at bounding box center [75, 153] width 96 height 21
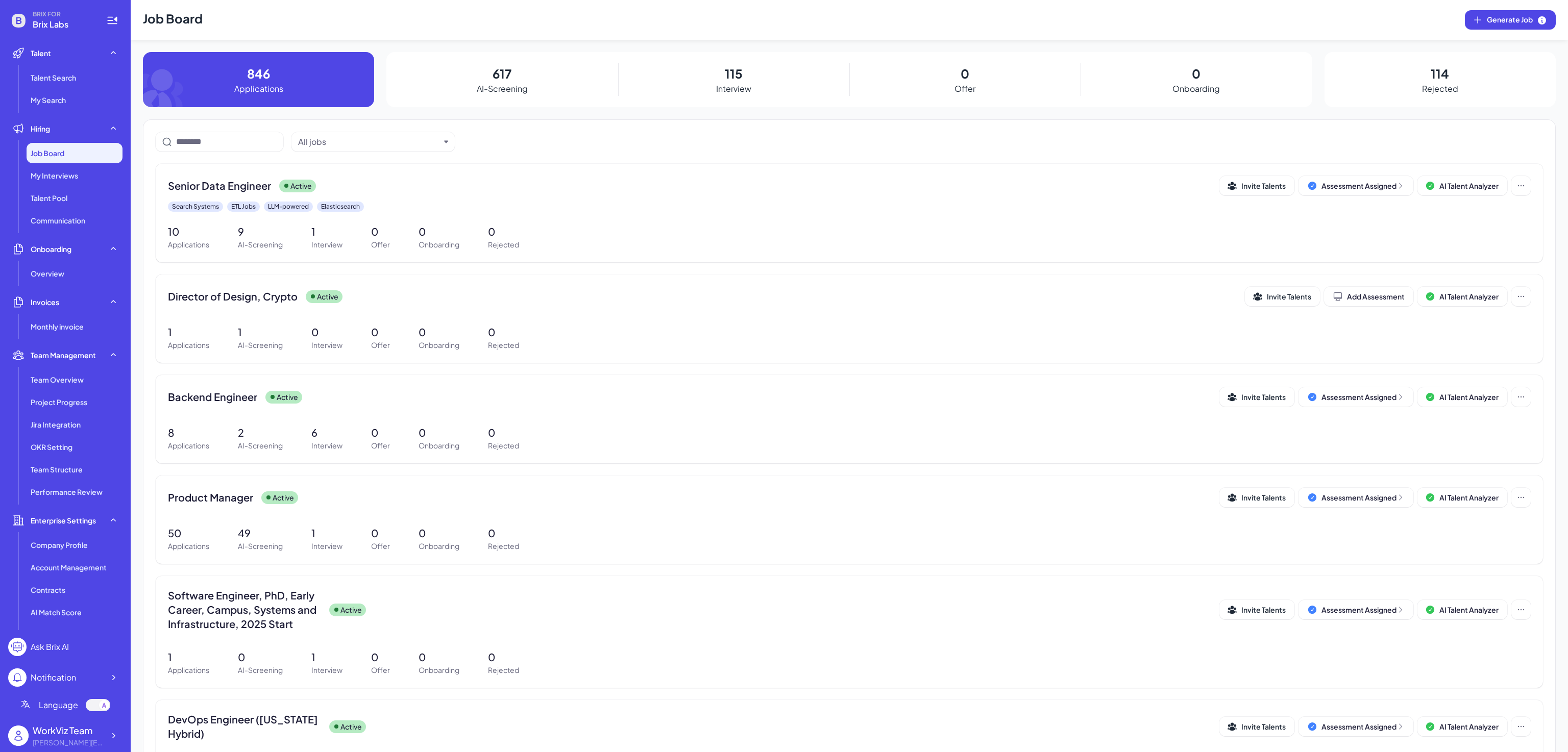
click at [513, 80] on div "617 AI-Screening" at bounding box center [502, 80] width 231 height 55
click at [444, 160] on div "All jobs Senior Data Engineer Active Invite Talents Assessment Assigned AI Tale…" at bounding box center [849, 678] width 1413 height 1117
click at [422, 172] on div "Senior Data Engineer Active Invite Talents Assessment Assigned AI Talent Analyz…" at bounding box center [849, 213] width 1387 height 99
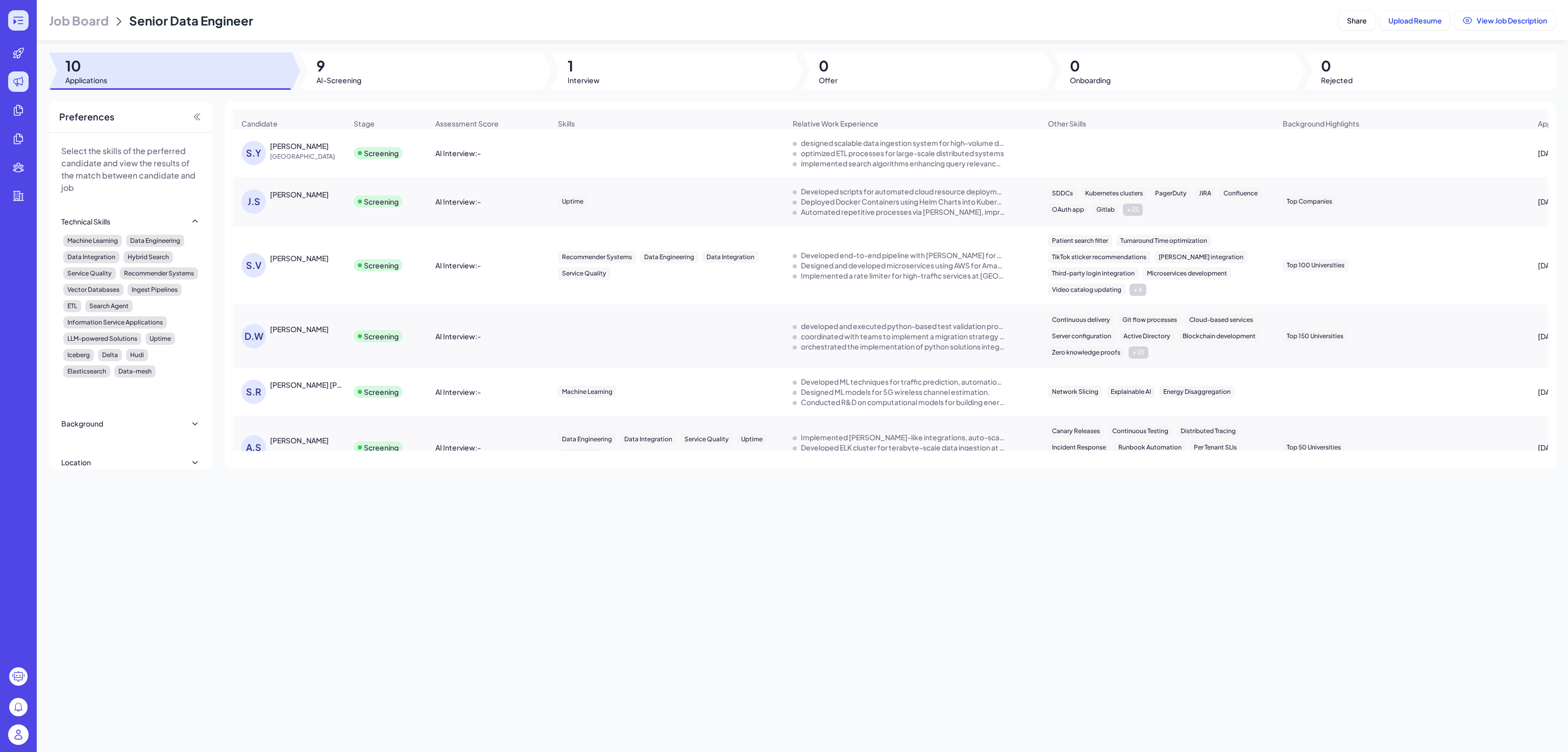
click at [18, 21] on icon at bounding box center [18, 20] width 12 height 12
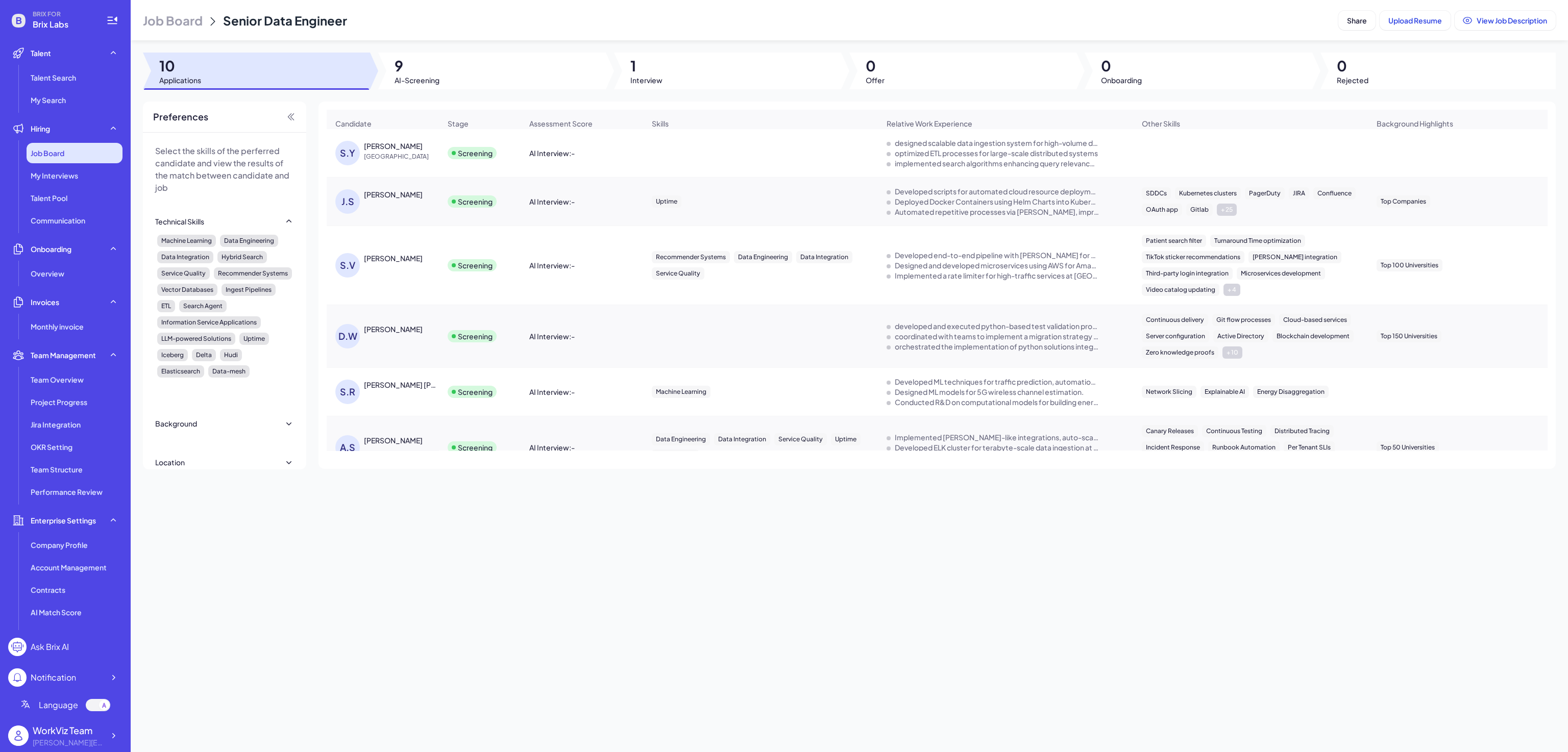
click at [63, 153] on span "Job Board" at bounding box center [47, 153] width 33 height 10
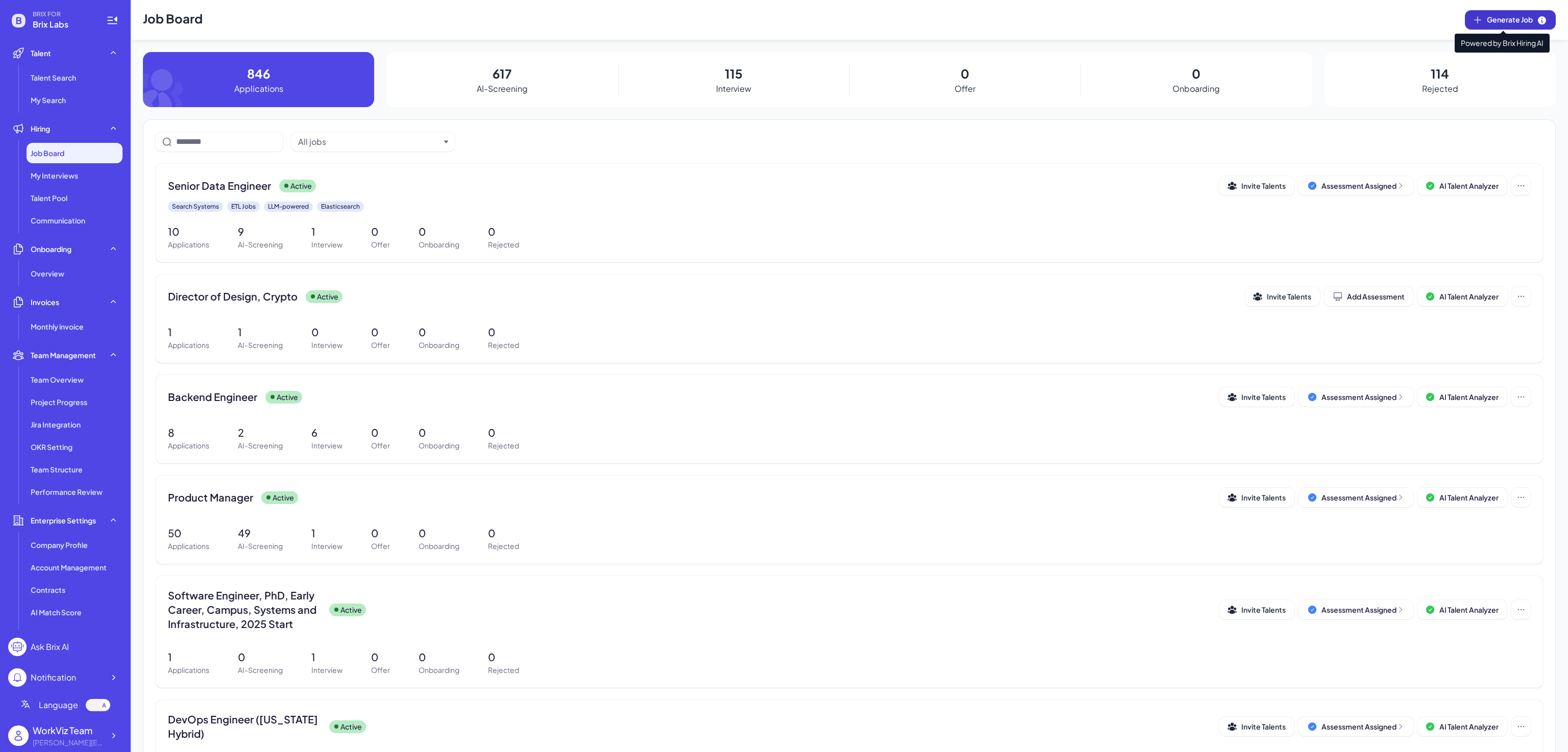
click at [1508, 24] on span "Generate Job" at bounding box center [1517, 19] width 60 height 11
click at [257, 187] on span "Senior Data Engineer" at bounding box center [219, 185] width 103 height 14
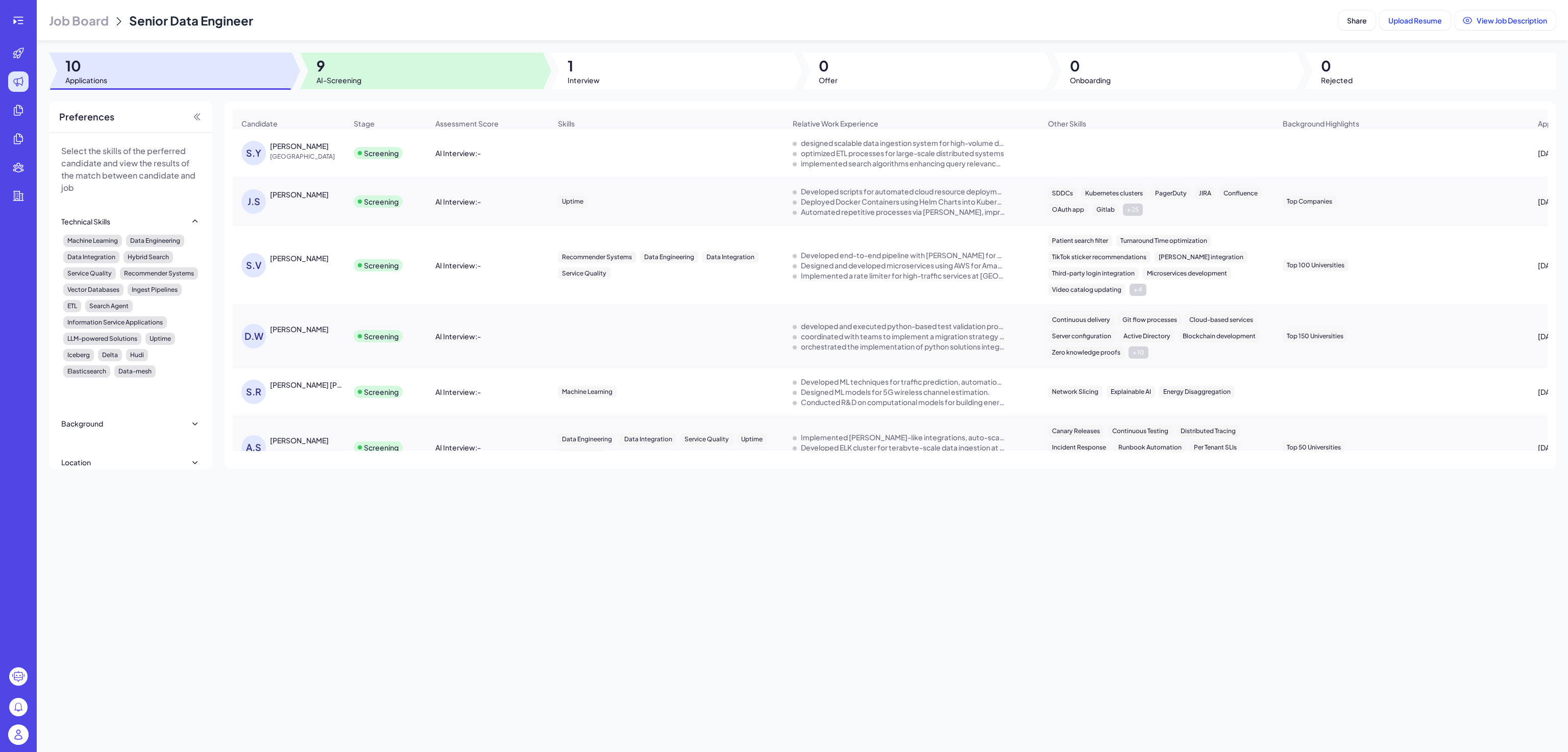
click at [397, 70] on div at bounding box center [421, 71] width 243 height 37
